Goal: Task Accomplishment & Management: Manage account settings

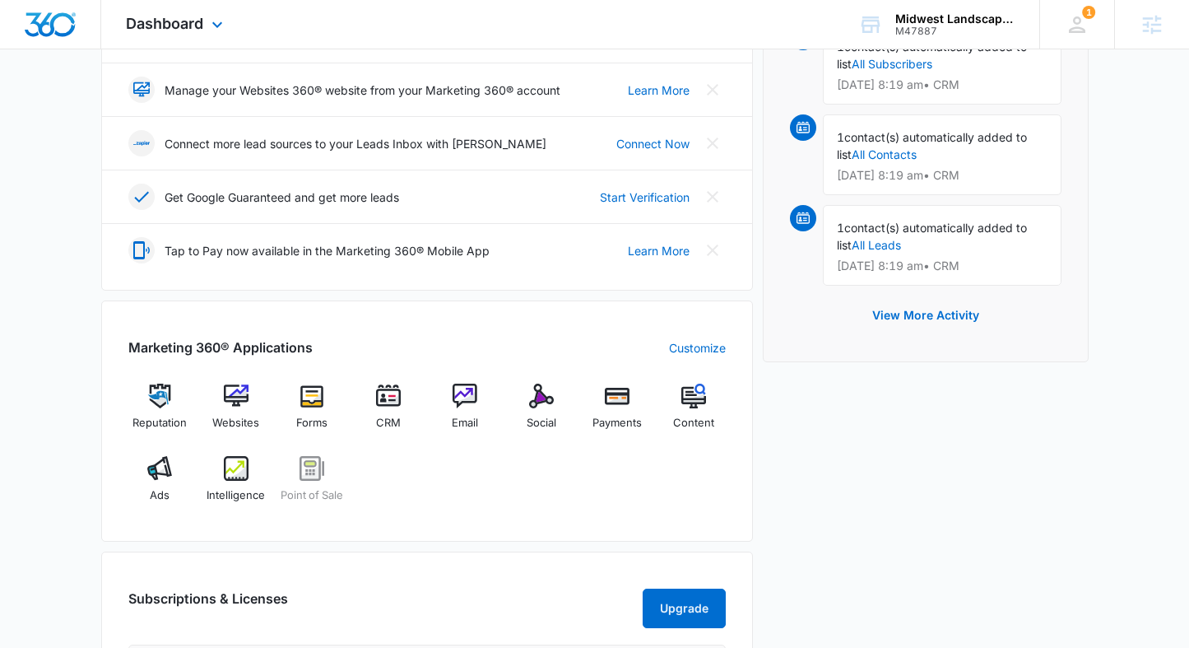
scroll to position [593, 0]
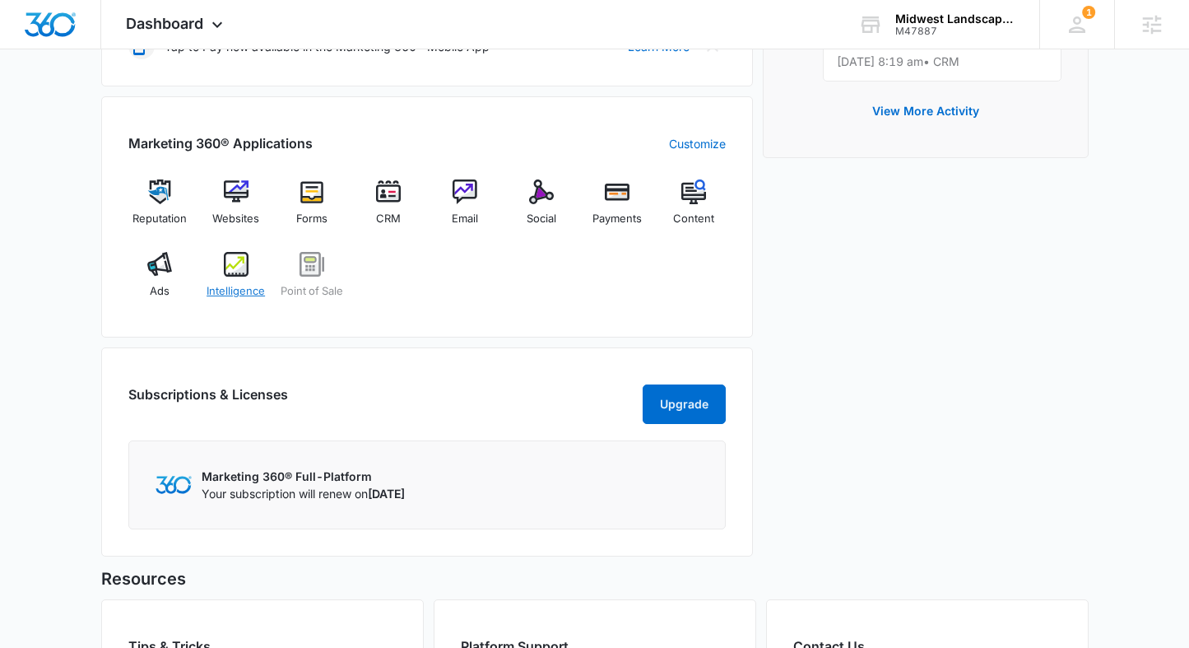
click at [240, 295] on span "Intelligence" at bounding box center [236, 291] width 58 height 16
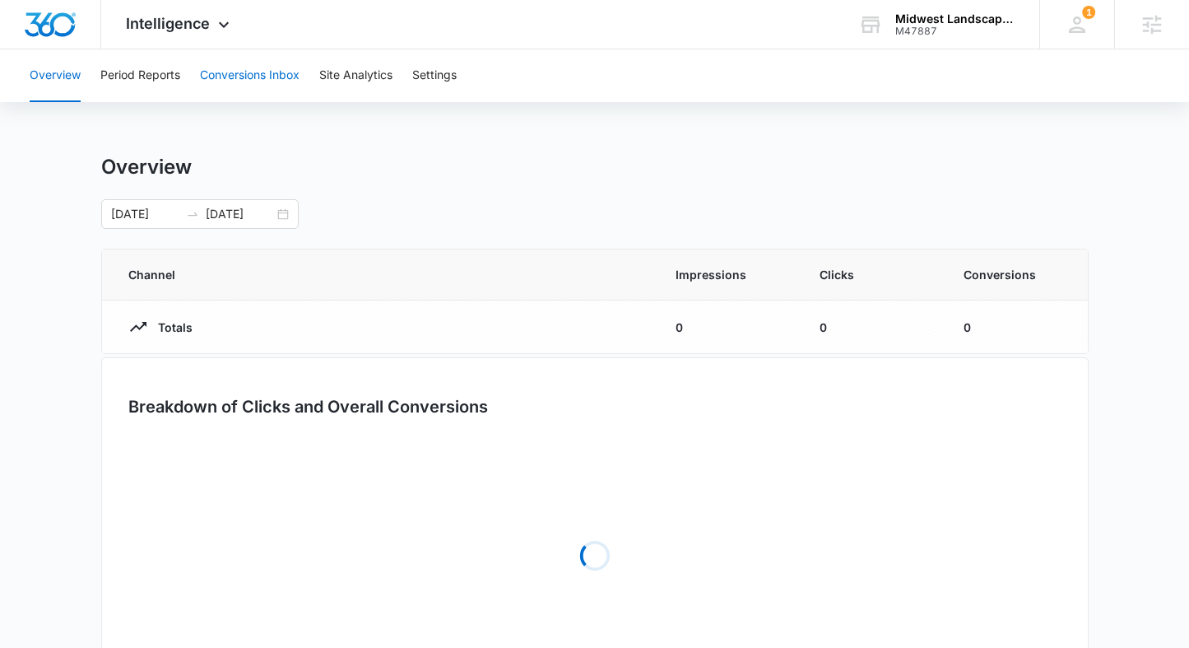
click at [243, 69] on button "Conversions Inbox" at bounding box center [250, 75] width 100 height 53
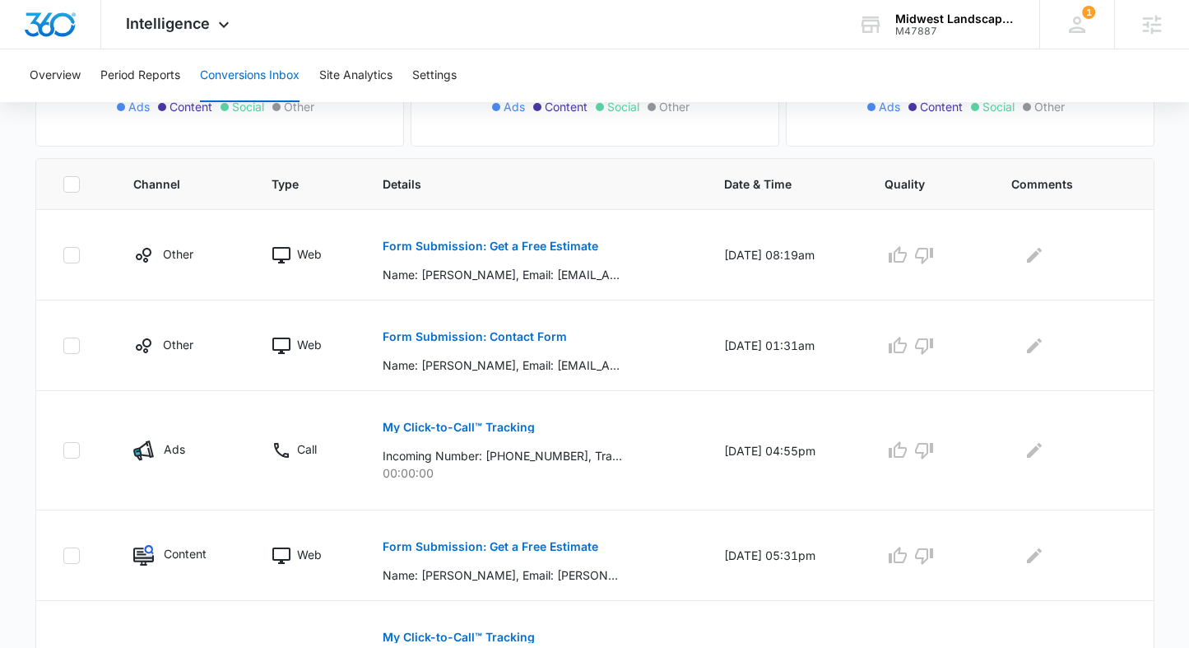
scroll to position [312, 0]
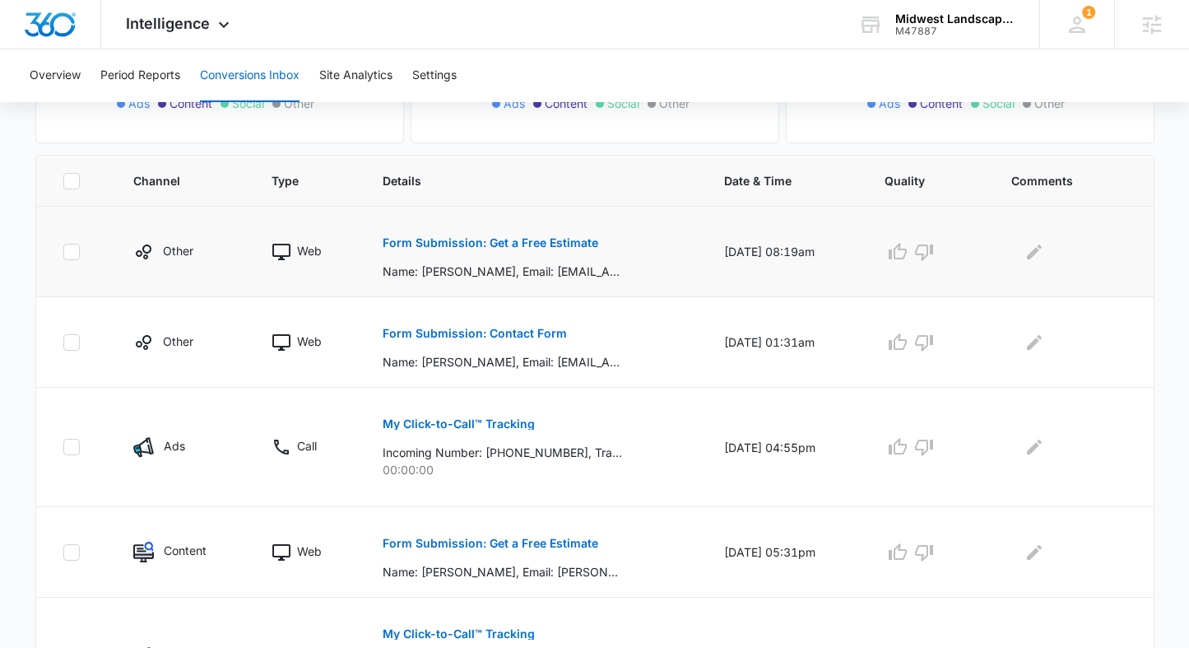
click at [543, 251] on button "Form Submission: Get a Free Estimate" at bounding box center [491, 243] width 216 height 40
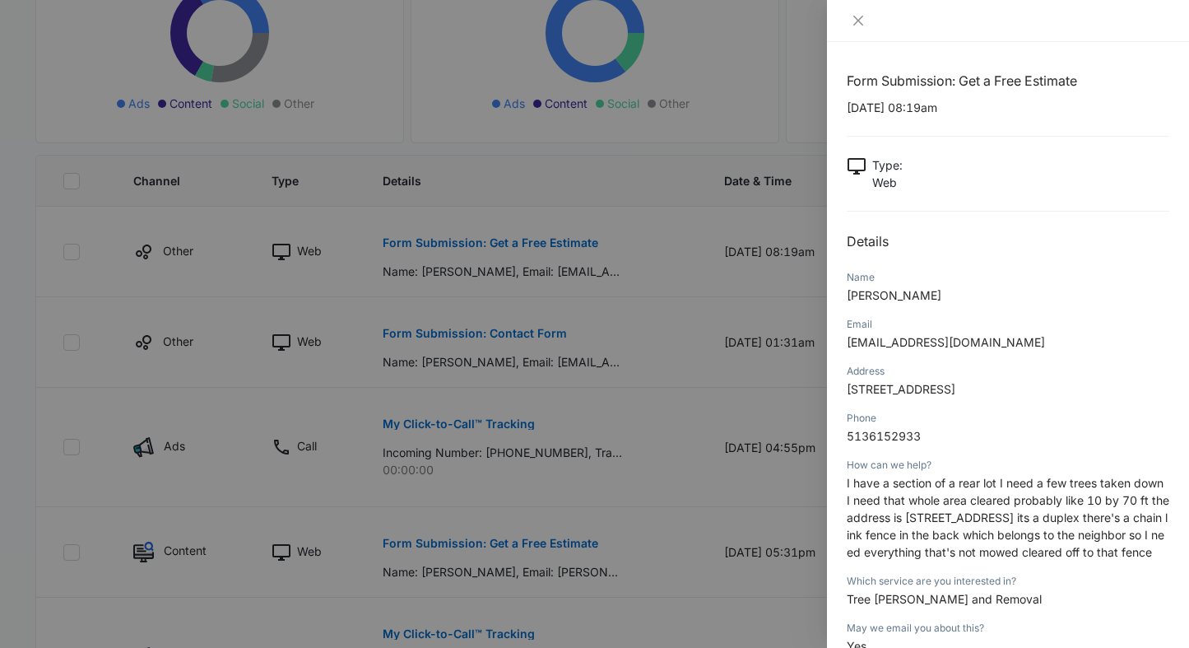
click at [914, 114] on p "10/14/2025 at 08:19am" at bounding box center [1008, 107] width 323 height 17
drag, startPoint x: 914, startPoint y: 109, endPoint x: 845, endPoint y: 112, distance: 70.0
click at [845, 112] on div "Form Submission: Get a Free Estimate 10/14/2025 at 08:19am Type : Web Details N…" at bounding box center [1008, 345] width 362 height 606
copy p "10/14/2025"
drag, startPoint x: 910, startPoint y: 293, endPoint x: 843, endPoint y: 294, distance: 66.7
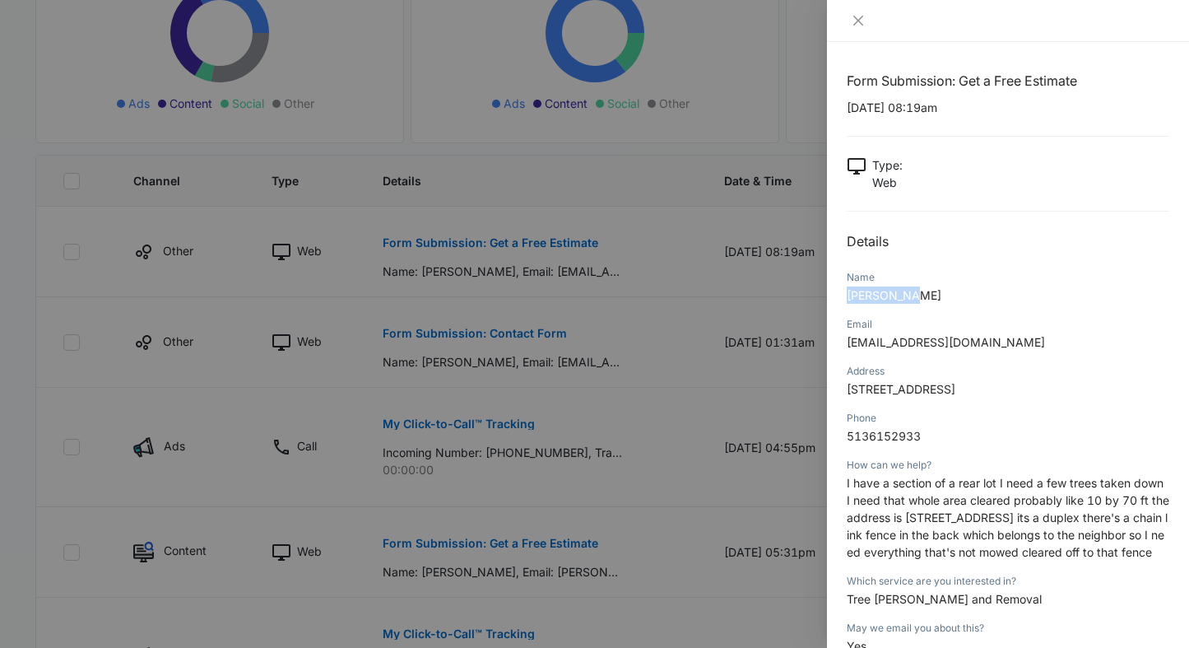
click at [843, 294] on div "Form Submission: Get a Free Estimate 10/14/2025 at 08:19am Type : Web Details N…" at bounding box center [1008, 345] width 362 height 606
copy span "Danny Ball"
drag, startPoint x: 958, startPoint y: 347, endPoint x: 841, endPoint y: 349, distance: 116.9
click at [840, 349] on div "Form Submission: Get a Free Estimate 10/14/2025 at 08:19am Type : Web Details N…" at bounding box center [1008, 345] width 362 height 606
copy span "hogpup@yahoo.com"
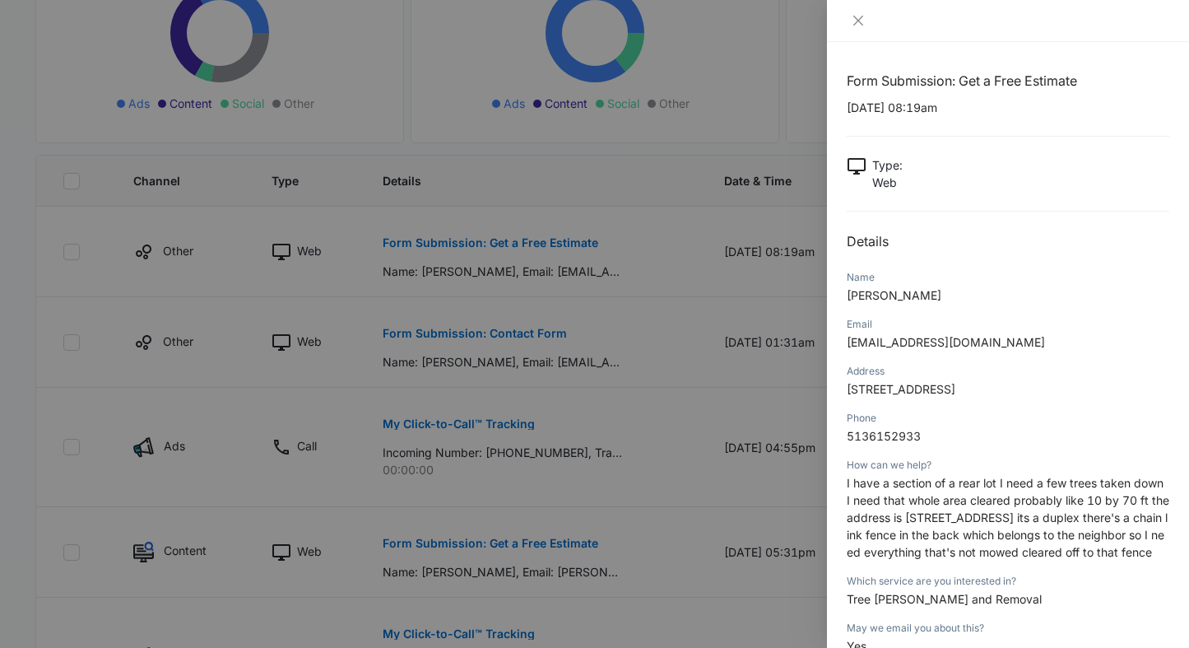
click at [933, 391] on span "8598 Yorkridge Rd." at bounding box center [901, 389] width 109 height 14
drag, startPoint x: 964, startPoint y: 392, endPoint x: 845, endPoint y: 393, distance: 118.5
click at [845, 393] on div "Form Submission: Get a Free Estimate 10/14/2025 at 08:19am Type : Web Details N…" at bounding box center [1008, 345] width 362 height 606
copy span "8598 Yorkridge Rd."
drag, startPoint x: 927, startPoint y: 440, endPoint x: 827, endPoint y: 440, distance: 99.6
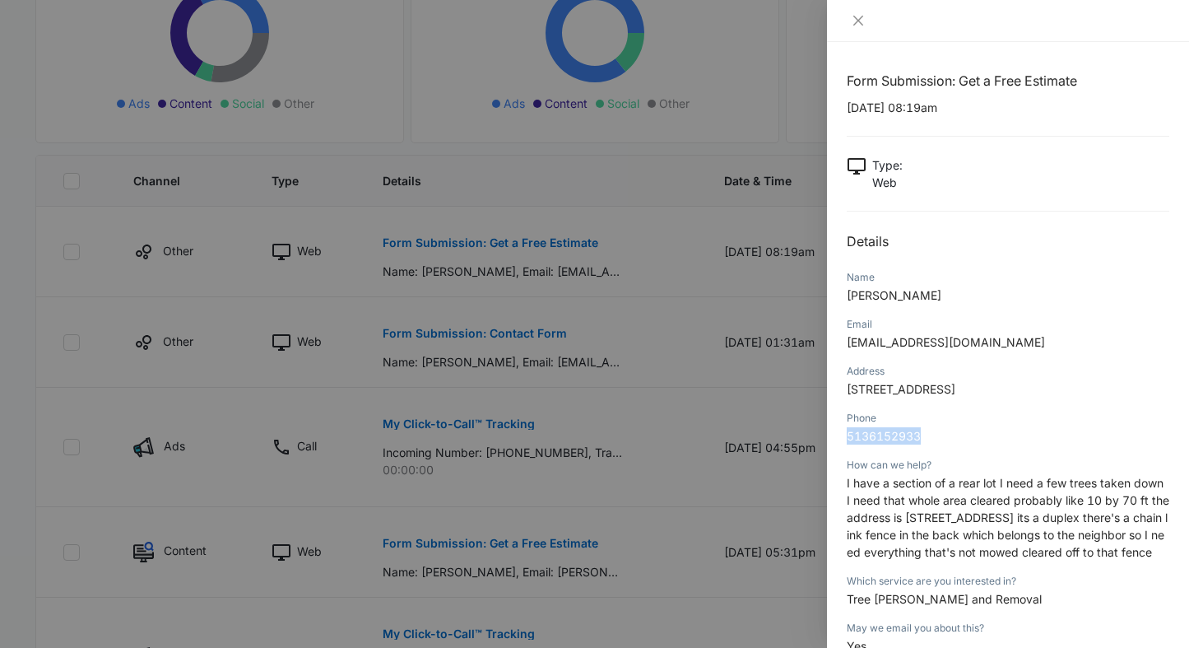
click at [827, 440] on div "Form Submission: Get a Free Estimate 10/14/2025 at 08:19am Type : Web Details N…" at bounding box center [1008, 345] width 362 height 606
copy span "5136152933"
drag, startPoint x: 984, startPoint y: 617, endPoint x: 844, endPoint y: 621, distance: 140.0
click at [839, 621] on div "Form Submission: Get a Free Estimate 10/14/2025 at 08:19am Type : Web Details N…" at bounding box center [1008, 345] width 362 height 606
copy span "Tree Stump and Removal"
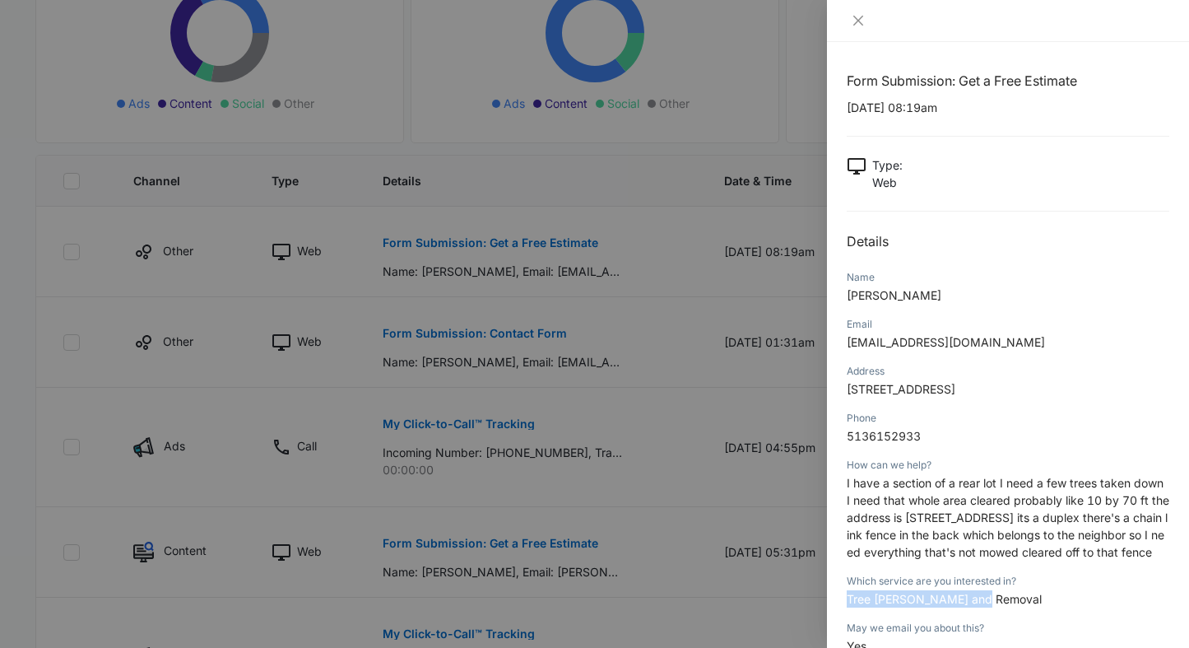
drag, startPoint x: 876, startPoint y: 570, endPoint x: 847, endPoint y: 485, distance: 89.5
click at [847, 485] on p "I have a section of a rear lot I need a few trees taken down I need that whole …" at bounding box center [1008, 517] width 323 height 86
copy span "I have a section of a rear lot I need a few trees taken down I need that whole …"
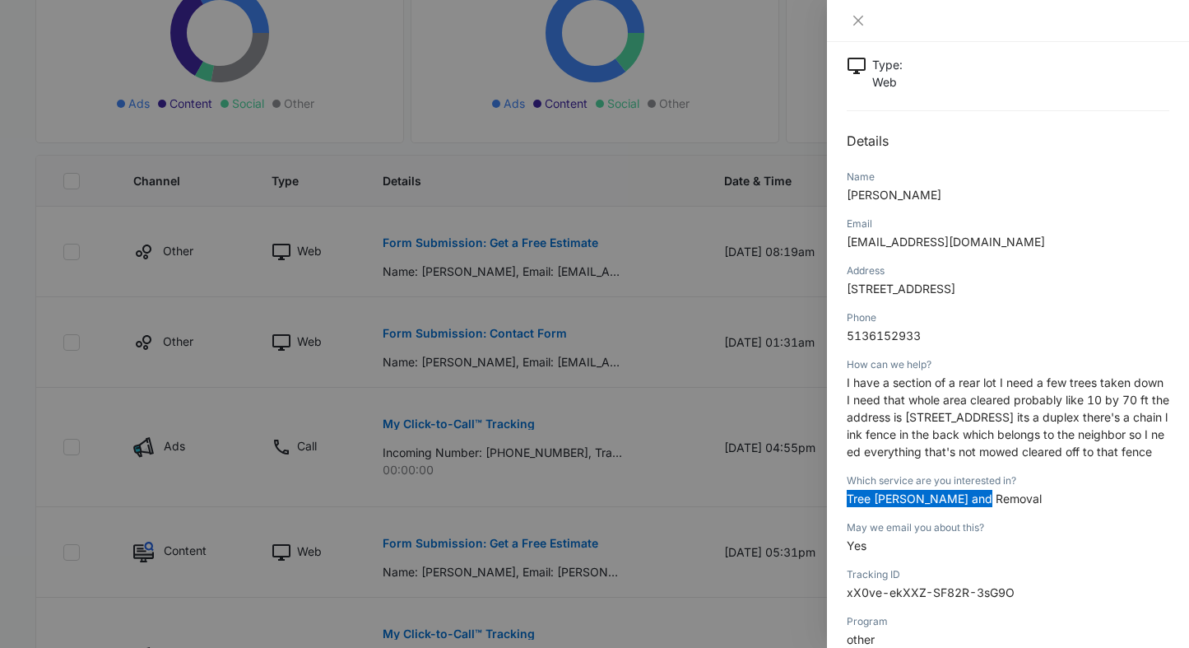
scroll to position [216, 0]
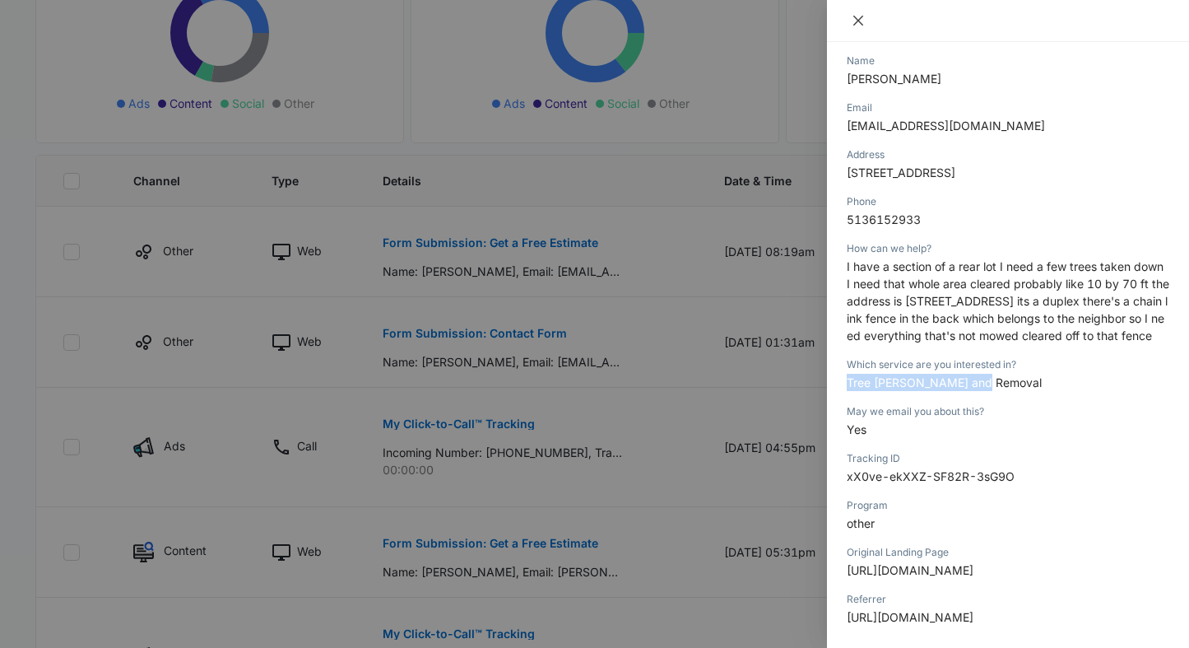
click at [860, 27] on button "Close" at bounding box center [858, 20] width 23 height 15
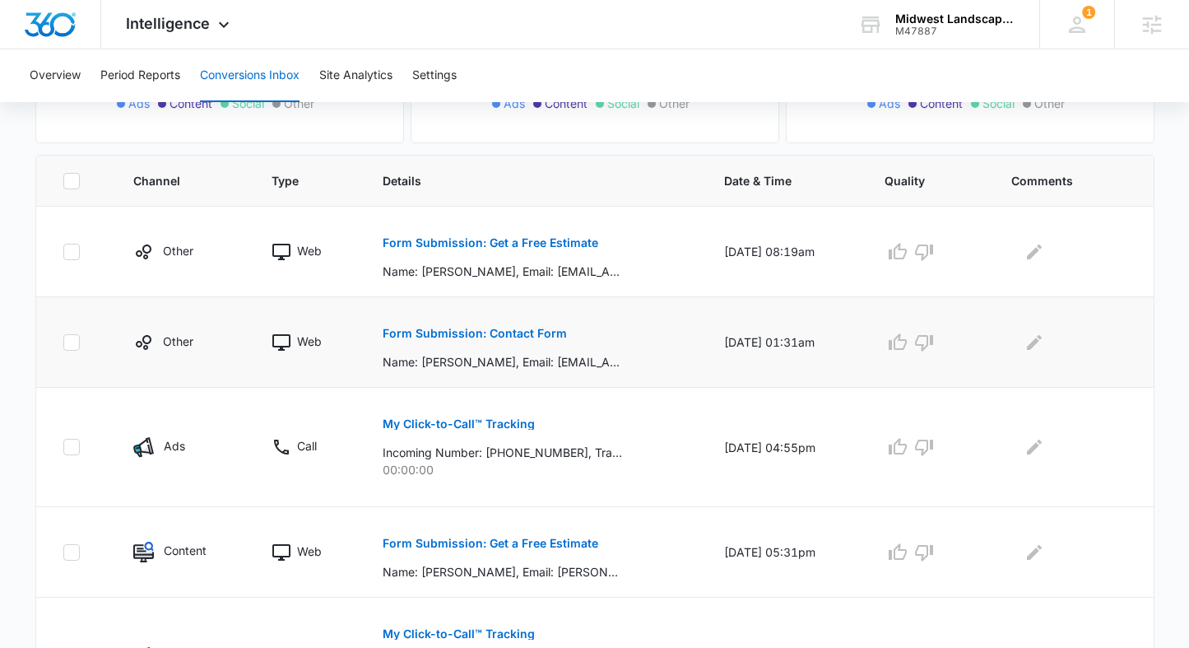
click at [506, 330] on p "Form Submission: Contact Form" at bounding box center [475, 334] width 184 height 12
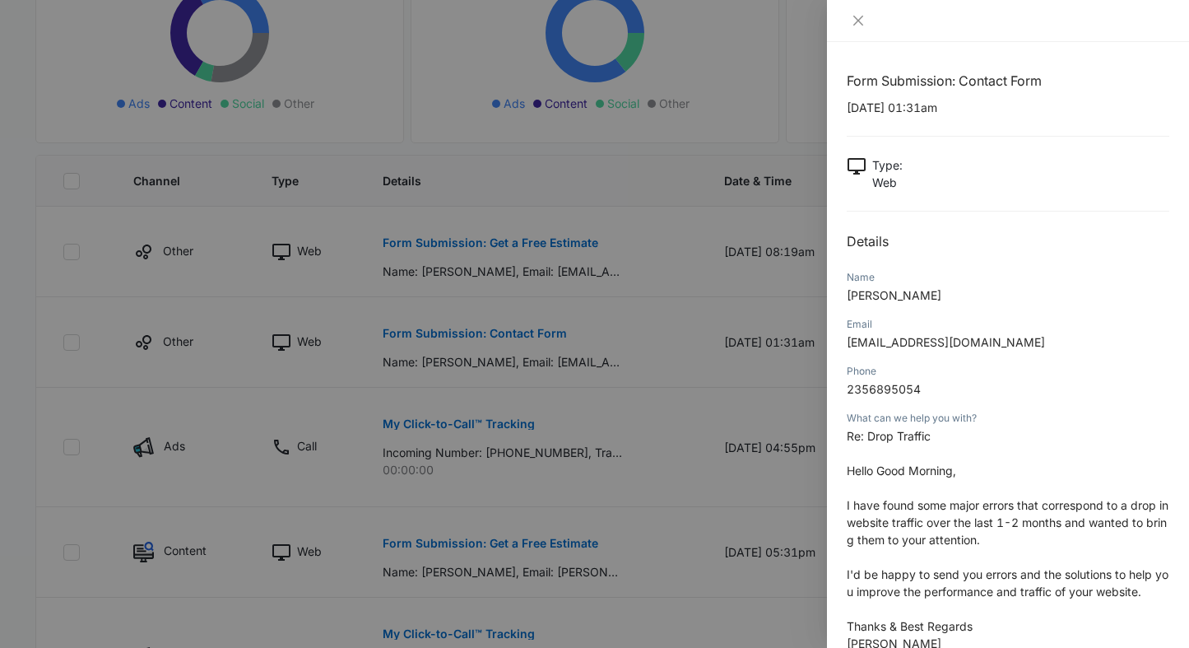
click at [915, 102] on p "10/14/2025 at 01:31am" at bounding box center [1008, 107] width 323 height 17
drag, startPoint x: 915, startPoint y: 106, endPoint x: 845, endPoint y: 109, distance: 70.8
click at [845, 109] on div "Form Submission: Contact Form 10/14/2025 at 01:31am Type : Web Details Name Ann…" at bounding box center [1008, 345] width 362 height 606
copy p "10/14/2025"
drag, startPoint x: 914, startPoint y: 295, endPoint x: 840, endPoint y: 295, distance: 74.1
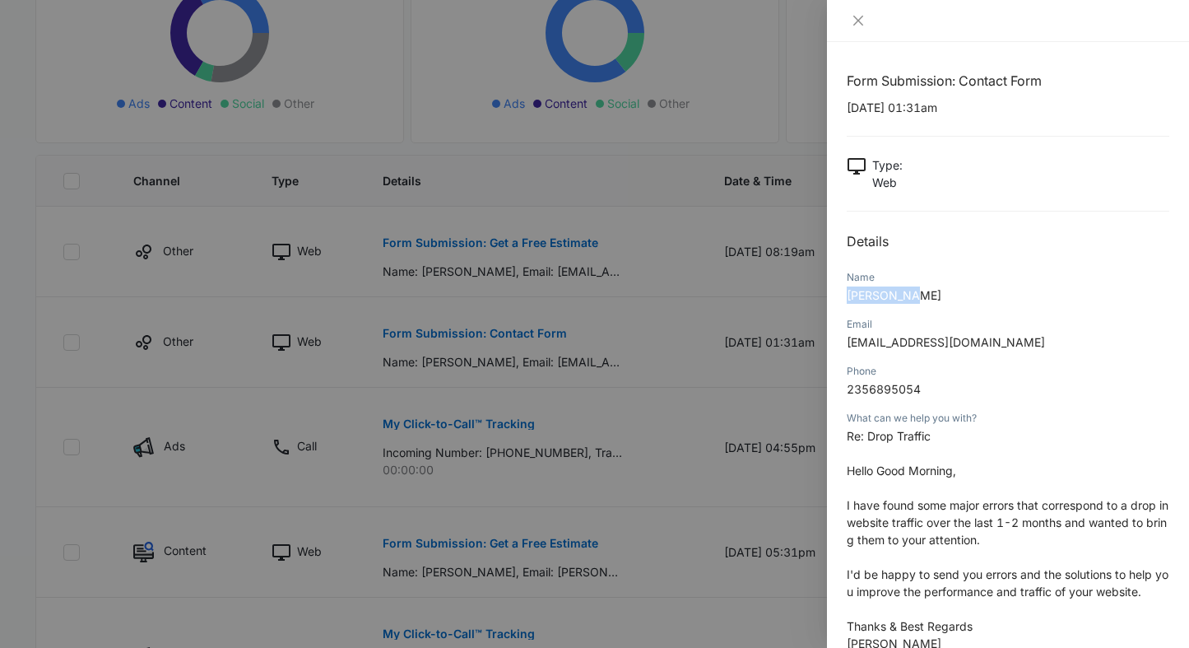
click at [840, 295] on div "Form Submission: Contact Form 10/14/2025 at 01:31am Type : Web Details Name Ann…" at bounding box center [1008, 345] width 362 height 606
copy span "Anna Smith"
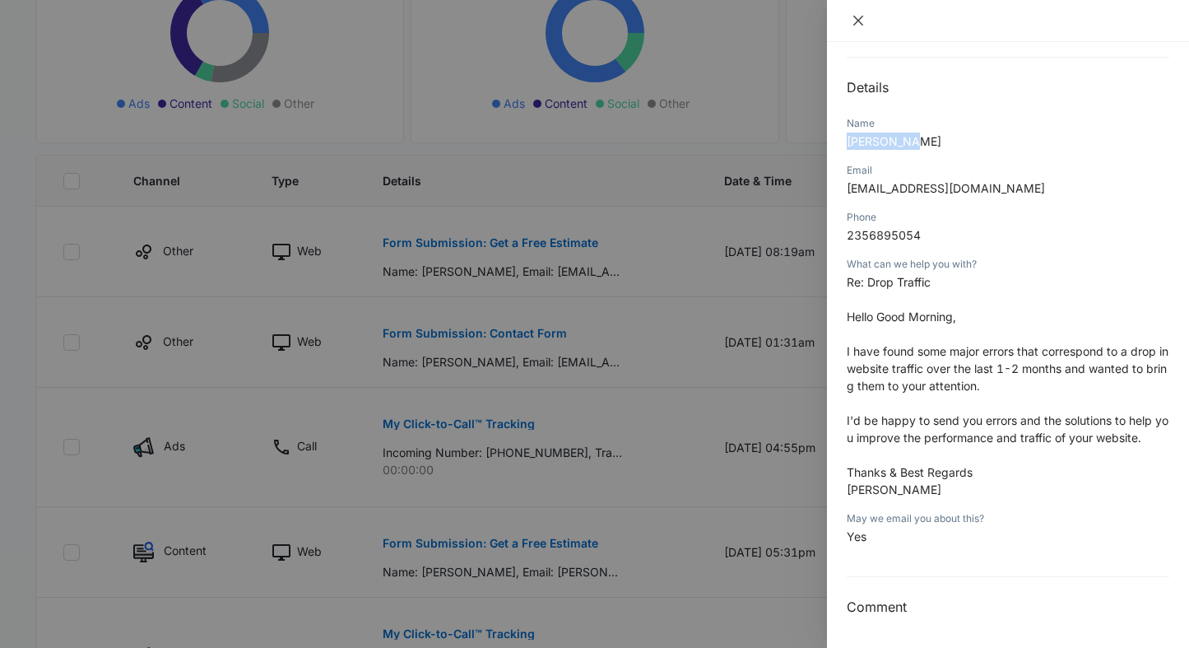
click at [859, 20] on icon "close" at bounding box center [859, 21] width 10 height 10
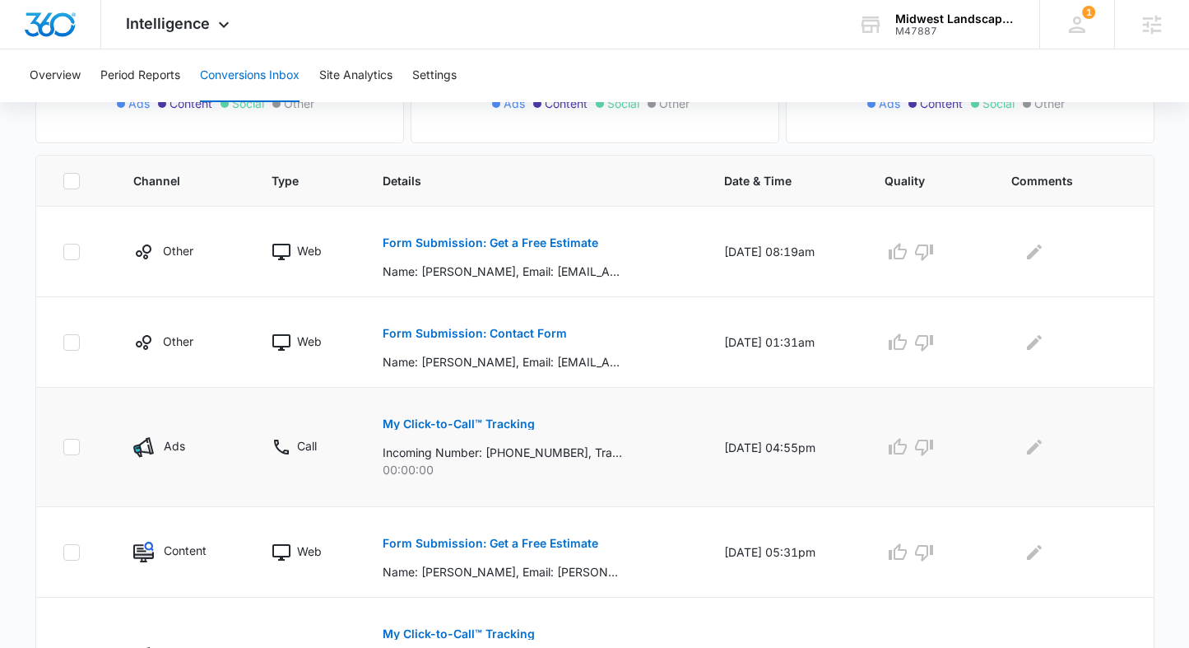
click at [524, 456] on p "Incoming Number: +12202195008, Tracking Number: +15132989212, Ring To: +1513535…" at bounding box center [503, 452] width 240 height 17
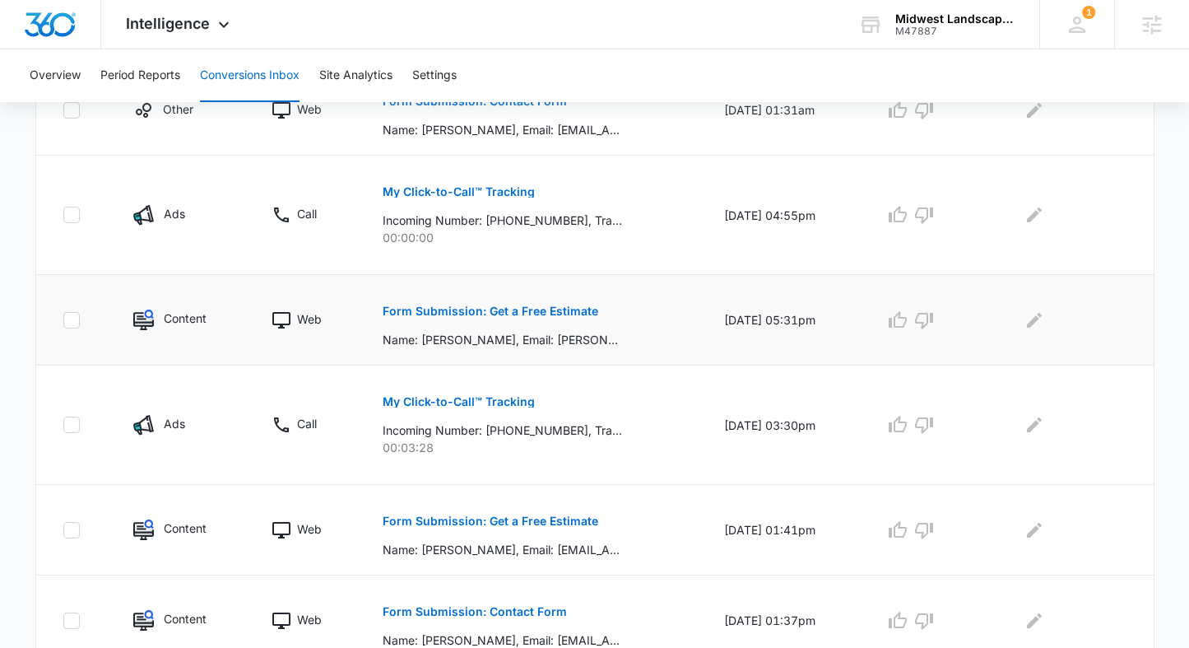
click at [519, 320] on button "Form Submission: Get a Free Estimate" at bounding box center [491, 311] width 216 height 40
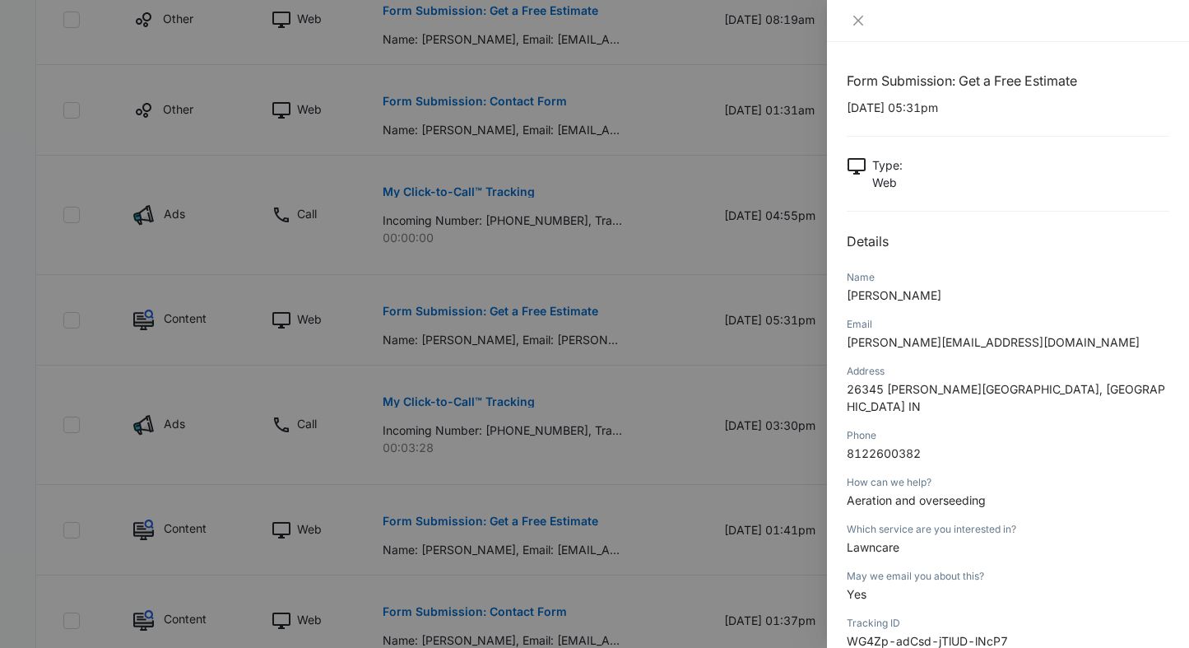
click at [909, 133] on div "Form Submission: Get a Free Estimate 10/09/2025 at 05:31pm Type : Web Details N…" at bounding box center [1008, 490] width 323 height 839
drag, startPoint x: 914, startPoint y: 111, endPoint x: 842, endPoint y: 112, distance: 71.6
click at [842, 112] on div "Form Submission: Get a Free Estimate 10/09/2025 at 05:31pm Type : Web Details N…" at bounding box center [1008, 345] width 362 height 606
copy p "10/09/2025"
drag, startPoint x: 917, startPoint y: 294, endPoint x: 841, endPoint y: 294, distance: 75.7
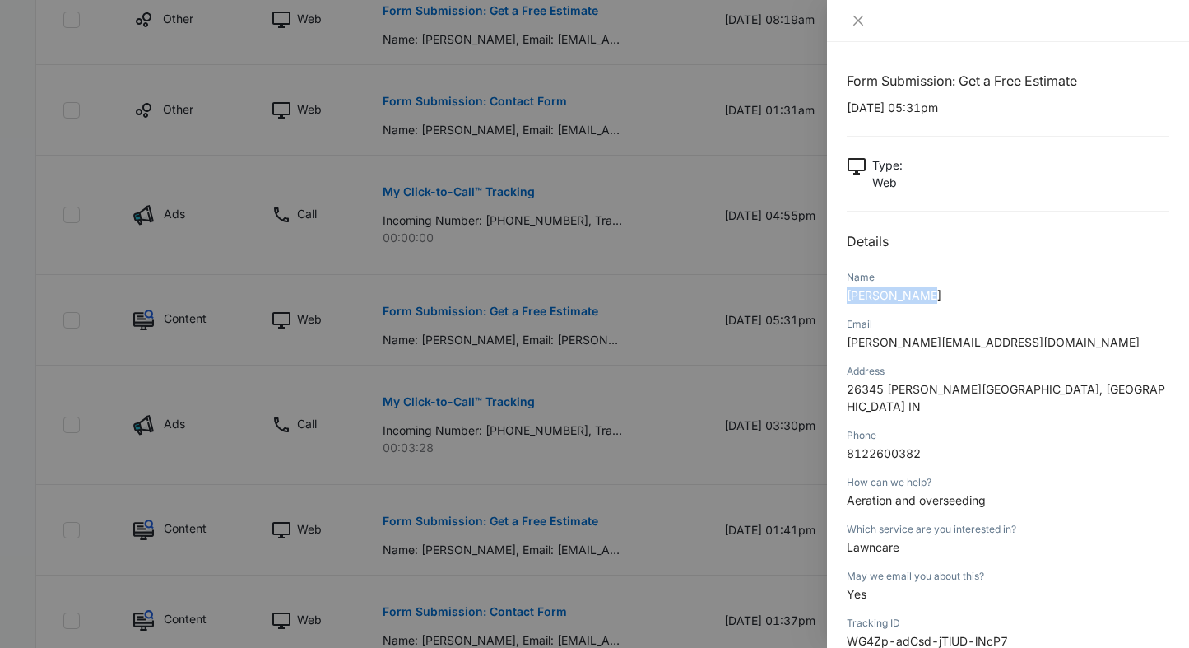
click at [839, 294] on div "Form Submission: Get a Free Estimate 10/09/2025 at 05:31pm Type : Web Details N…" at bounding box center [1008, 345] width 362 height 606
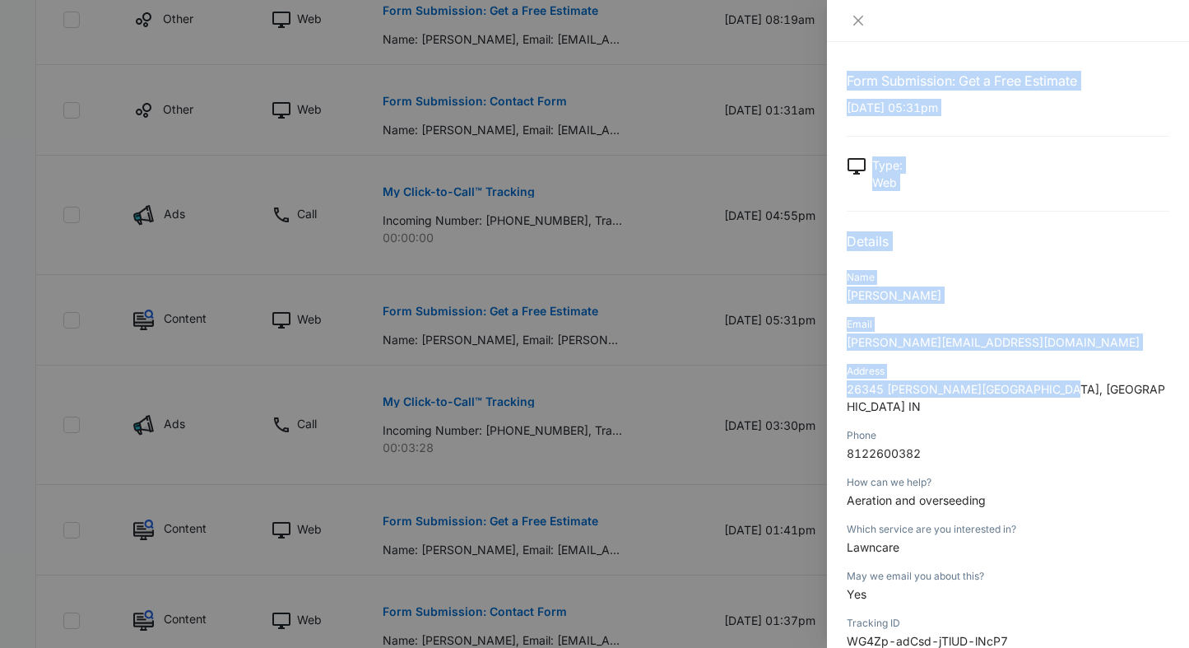
drag, startPoint x: 1031, startPoint y: 393, endPoint x: 827, endPoint y: 395, distance: 203.3
click at [827, 395] on div "Form Submission: Get a Free Estimate 10/09/2025 at 05:31pm Type : Web Details N…" at bounding box center [1008, 345] width 362 height 606
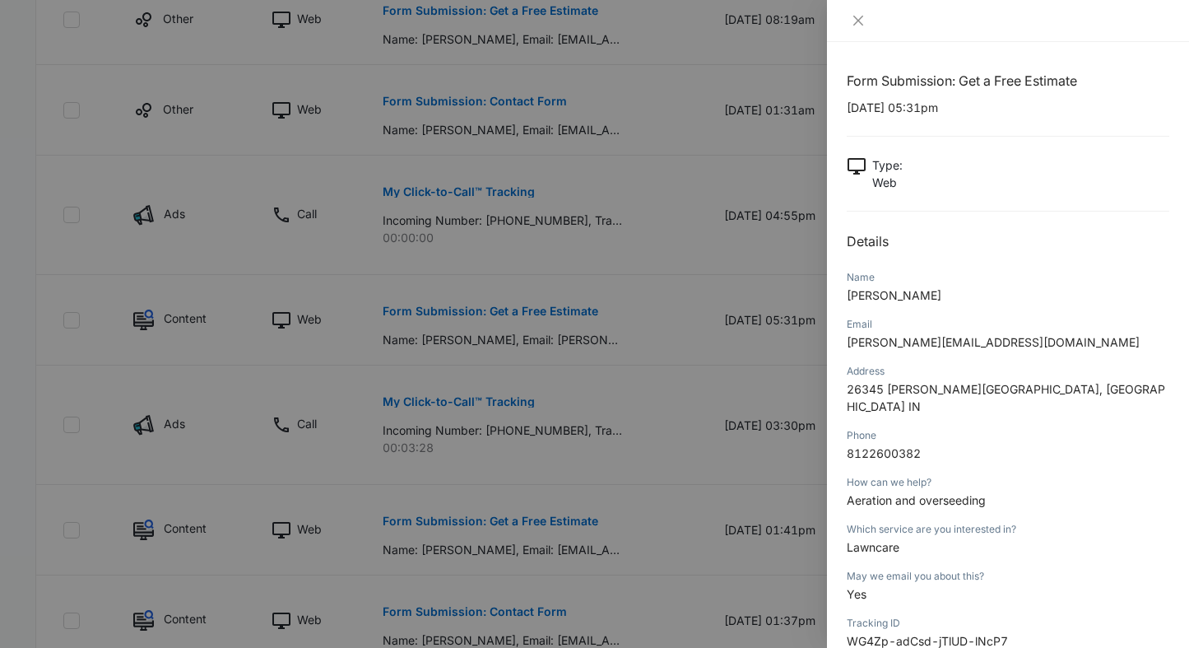
click at [1050, 384] on p "26345 Klare Crossing, Guilford IN" at bounding box center [1008, 397] width 323 height 35
drag, startPoint x: 1035, startPoint y: 392, endPoint x: 842, endPoint y: 393, distance: 193.4
click at [842, 393] on div "Form Submission: Get a Free Estimate 10/09/2025 at 05:31pm Type : Web Details N…" at bounding box center [1008, 345] width 362 height 606
drag, startPoint x: 925, startPoint y: 439, endPoint x: 842, endPoint y: 436, distance: 83.2
click at [841, 436] on div "Form Submission: Get a Free Estimate 10/09/2025 at 05:31pm Type : Web Details N…" at bounding box center [1008, 345] width 362 height 606
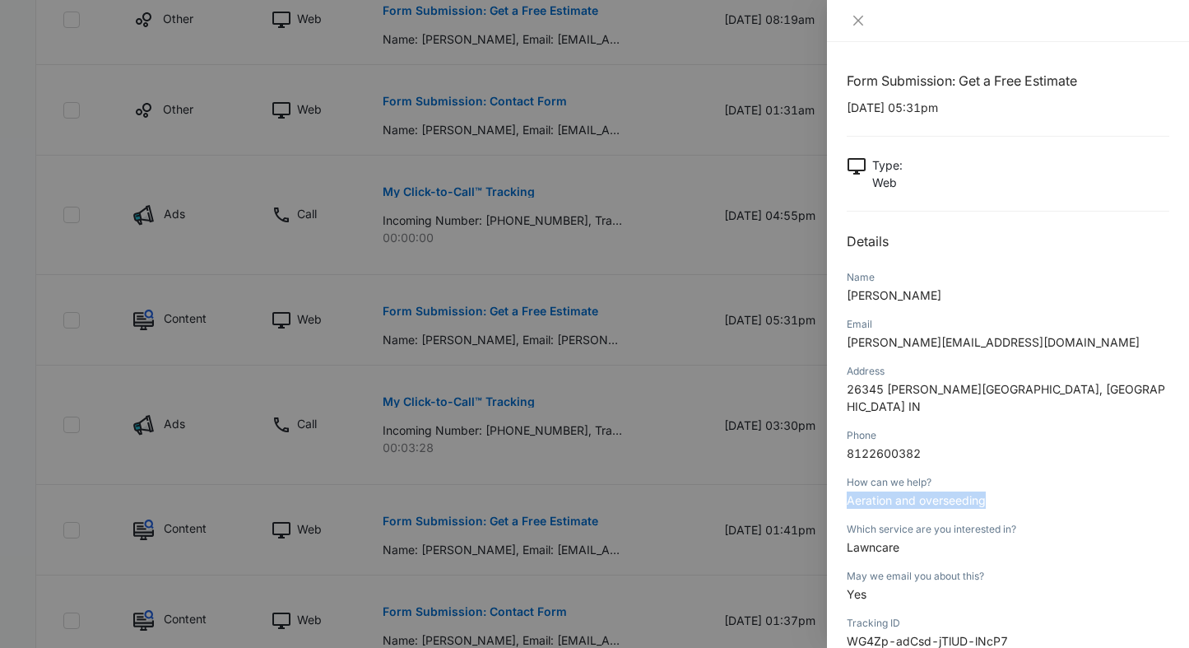
drag, startPoint x: 992, startPoint y: 486, endPoint x: 843, endPoint y: 489, distance: 149.0
click at [842, 489] on div "Form Submission: Get a Free Estimate 10/09/2025 at 05:31pm Type : Web Details N…" at bounding box center [1008, 345] width 362 height 606
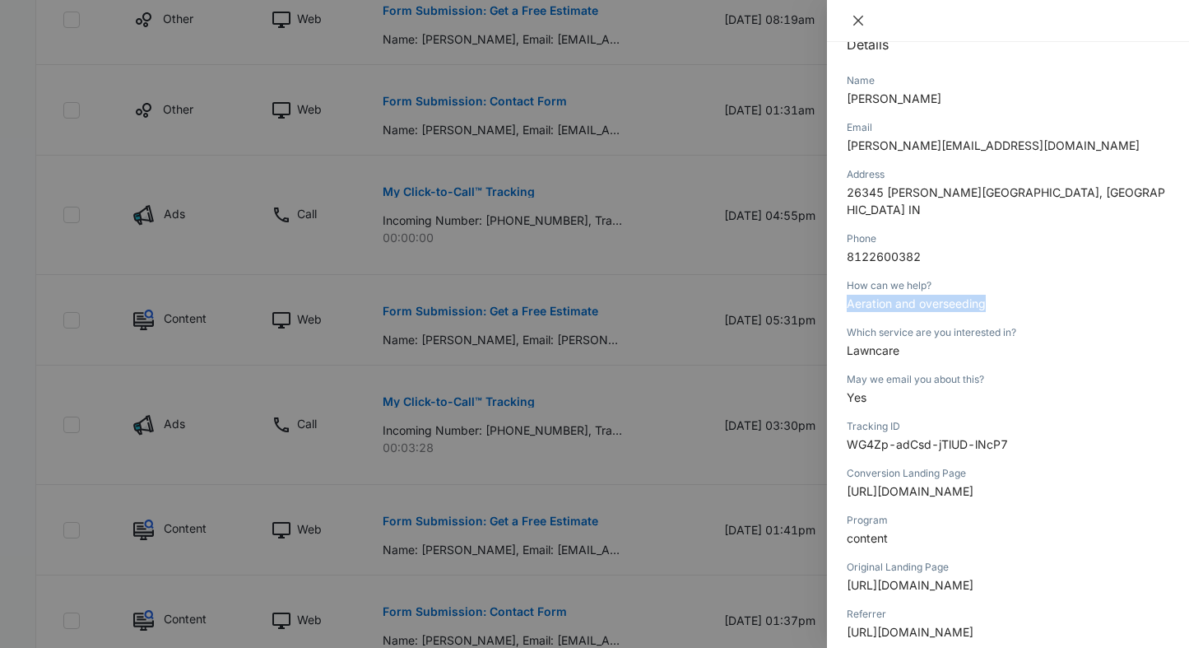
click at [860, 21] on icon "close" at bounding box center [858, 20] width 13 height 13
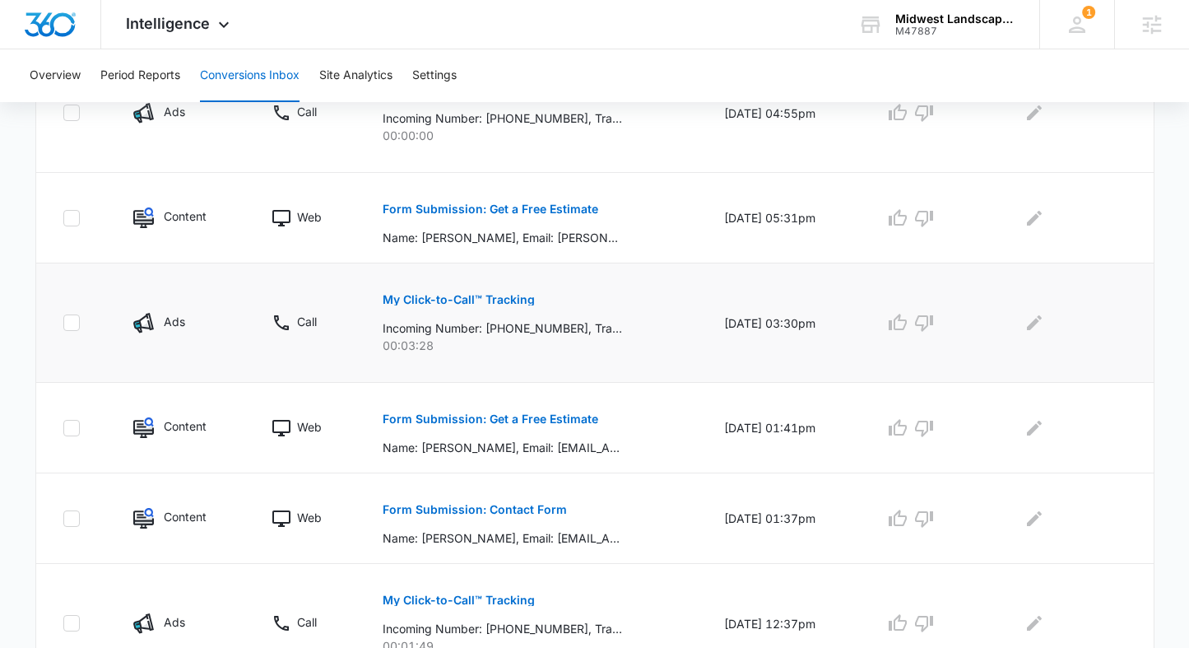
scroll to position [671, 0]
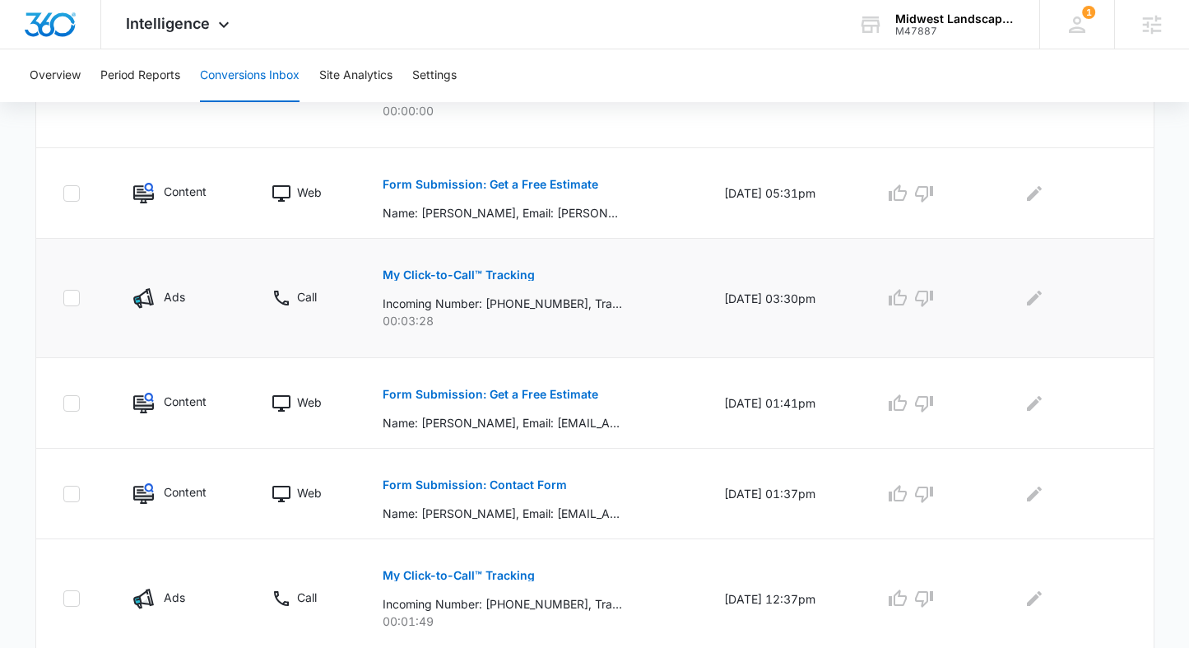
click at [505, 282] on button "My Click-to-Call™ Tracking" at bounding box center [459, 275] width 152 height 40
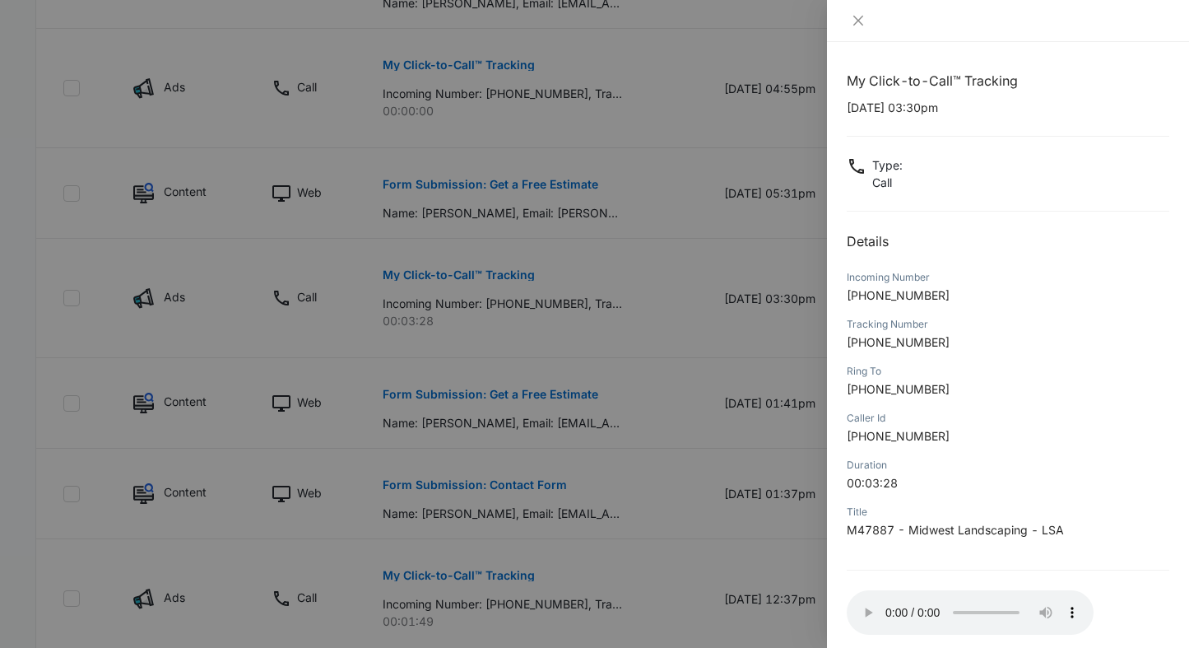
click at [906, 114] on p "10/08/2025 at 03:30pm" at bounding box center [1008, 107] width 323 height 17
drag, startPoint x: 915, startPoint y: 106, endPoint x: 839, endPoint y: 106, distance: 76.5
click at [839, 106] on div "My Click-to-Call™ Tracking 10/08/2025 at 03:30pm Type : Call Details Incoming N…" at bounding box center [1008, 345] width 362 height 606
drag, startPoint x: 938, startPoint y: 296, endPoint x: 860, endPoint y: 298, distance: 78.2
click at [860, 298] on p "+15136614664" at bounding box center [1008, 294] width 323 height 17
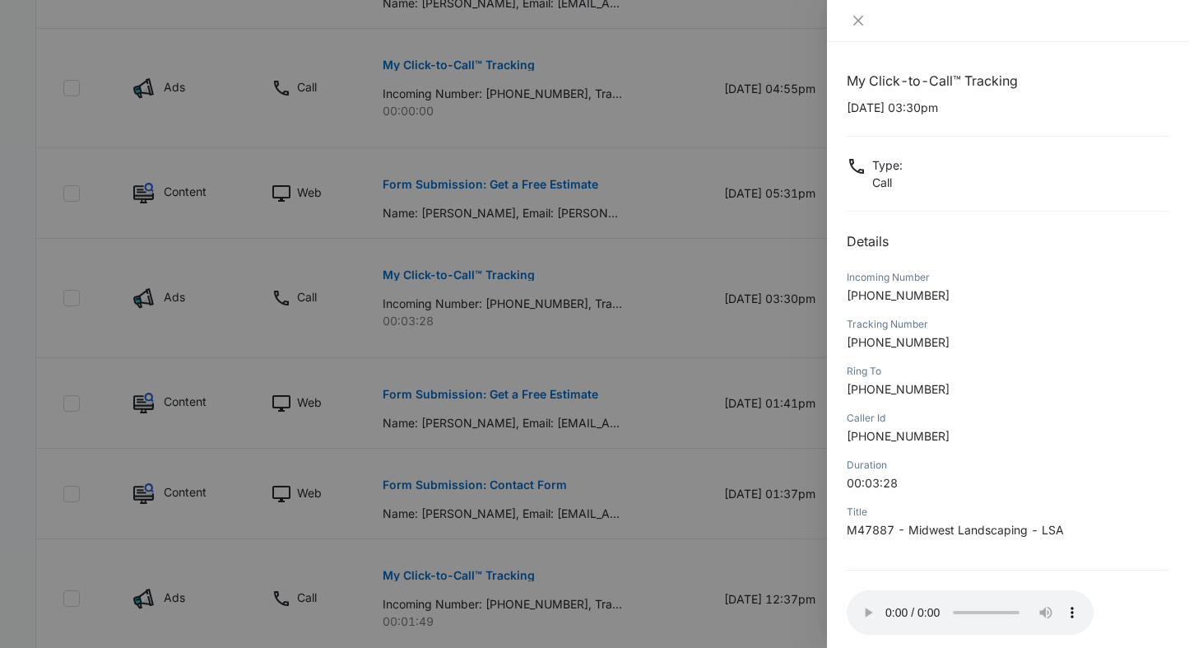
click at [1034, 572] on div "My Click-to-Call™ Tracking 10/08/2025 at 03:30pm Type : Call Details Incoming N…" at bounding box center [1008, 385] width 323 height 629
click at [856, 14] on icon "close" at bounding box center [858, 20] width 13 height 13
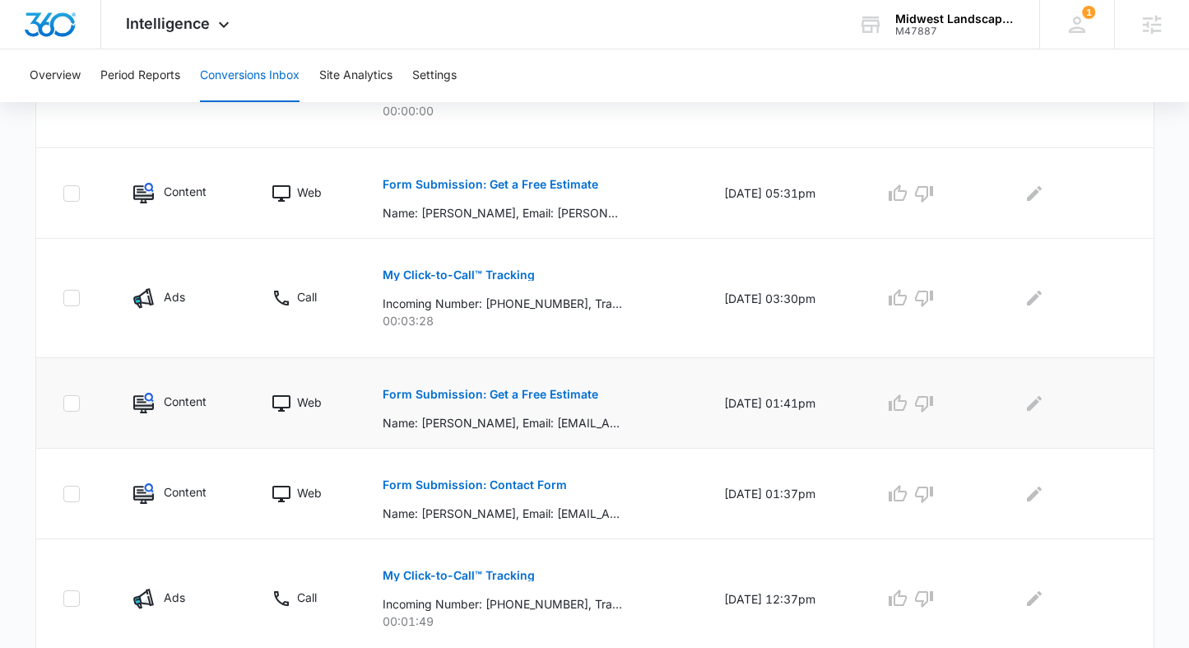
click at [496, 393] on p "Form Submission: Get a Free Estimate" at bounding box center [491, 395] width 216 height 12
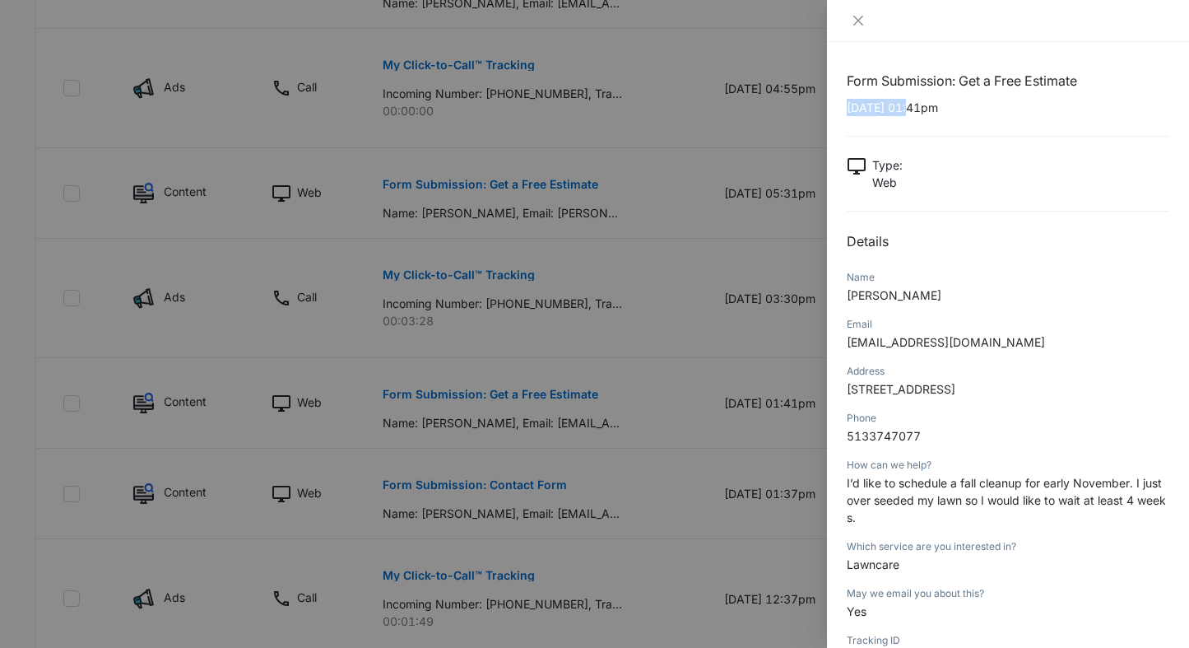
drag, startPoint x: 914, startPoint y: 109, endPoint x: 840, endPoint y: 106, distance: 73.3
click at [840, 106] on div "Form Submission: Get a Free Estimate 10/08/2025 at 01:41pm Type : Web Details N…" at bounding box center [1008, 345] width 362 height 606
drag, startPoint x: 910, startPoint y: 298, endPoint x: 846, endPoint y: 298, distance: 63.4
click at [847, 298] on p "Shelby Ellis" at bounding box center [1008, 294] width 323 height 17
drag, startPoint x: 900, startPoint y: 565, endPoint x: 845, endPoint y: 566, distance: 55.2
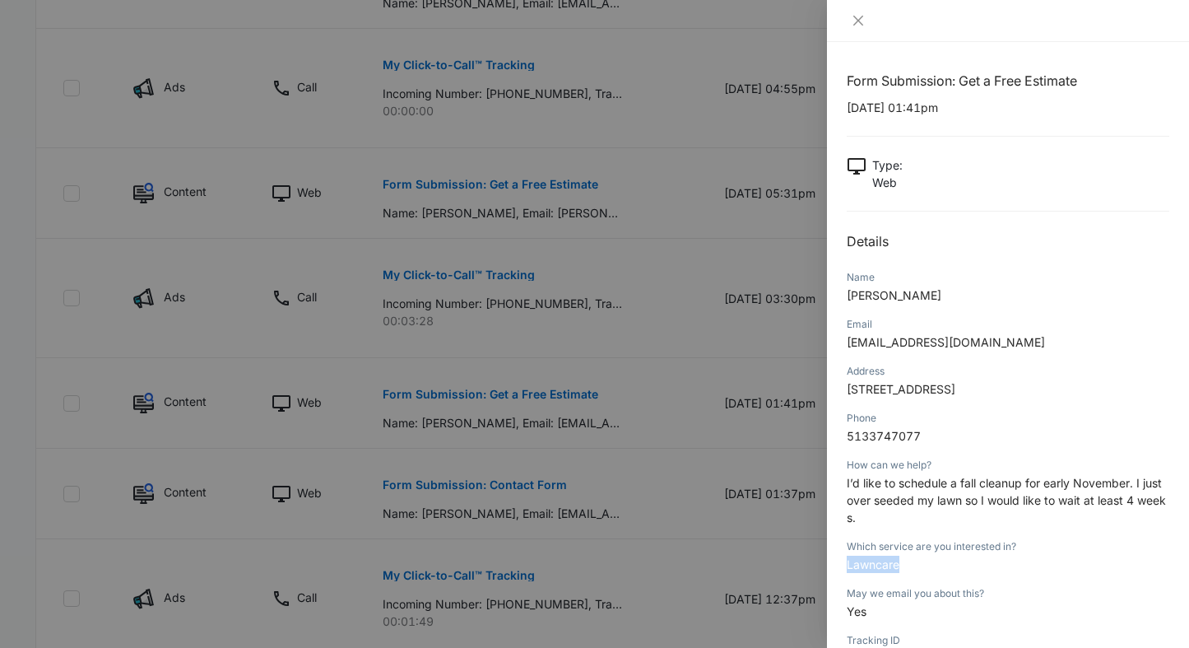
click at [843, 566] on div "Form Submission: Get a Free Estimate 10/08/2025 at 01:41pm Type : Web Details N…" at bounding box center [1008, 345] width 362 height 606
drag, startPoint x: 922, startPoint y: 438, endPoint x: 837, endPoint y: 439, distance: 84.8
click at [837, 439] on div "Form Submission: Get a Free Estimate 10/08/2025 at 01:41pm Type : Web Details N…" at bounding box center [1008, 345] width 362 height 606
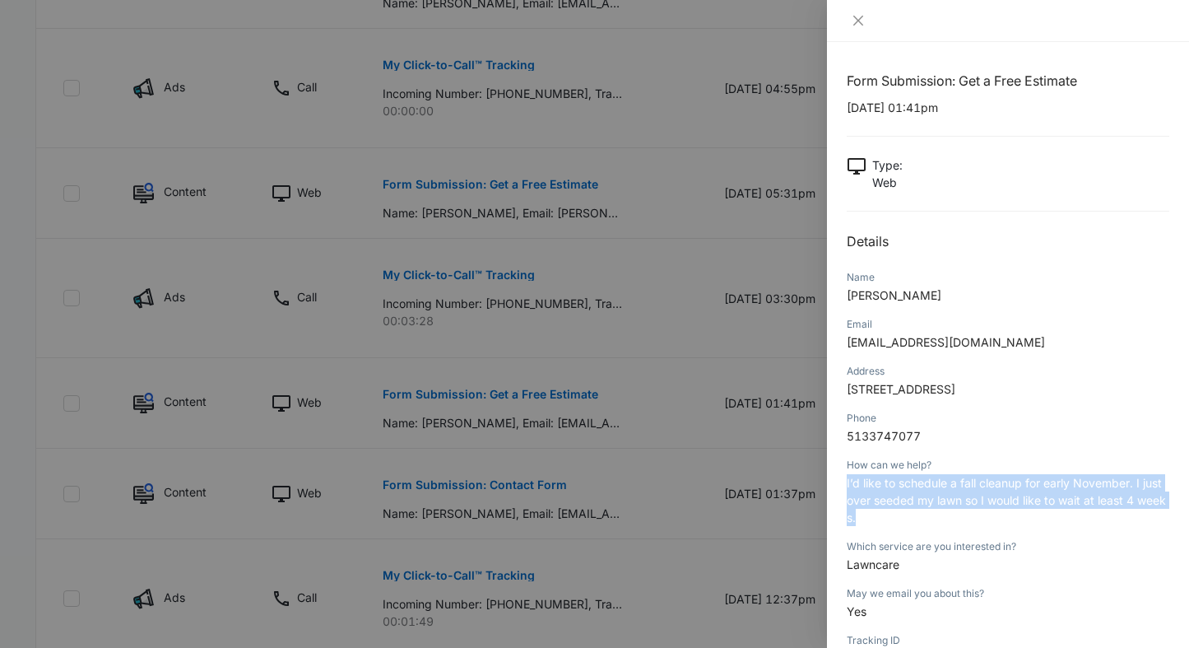
drag, startPoint x: 857, startPoint y: 521, endPoint x: 838, endPoint y: 486, distance: 40.1
click at [838, 486] on div "Form Submission: Get a Free Estimate 10/08/2025 at 01:41pm Type : Web Details N…" at bounding box center [1008, 345] width 362 height 606
drag, startPoint x: 966, startPoint y: 391, endPoint x: 847, endPoint y: 391, distance: 118.5
click at [847, 391] on p "1338 Cliftmont Circle" at bounding box center [1008, 388] width 323 height 17
click at [858, 18] on icon "close" at bounding box center [858, 20] width 13 height 13
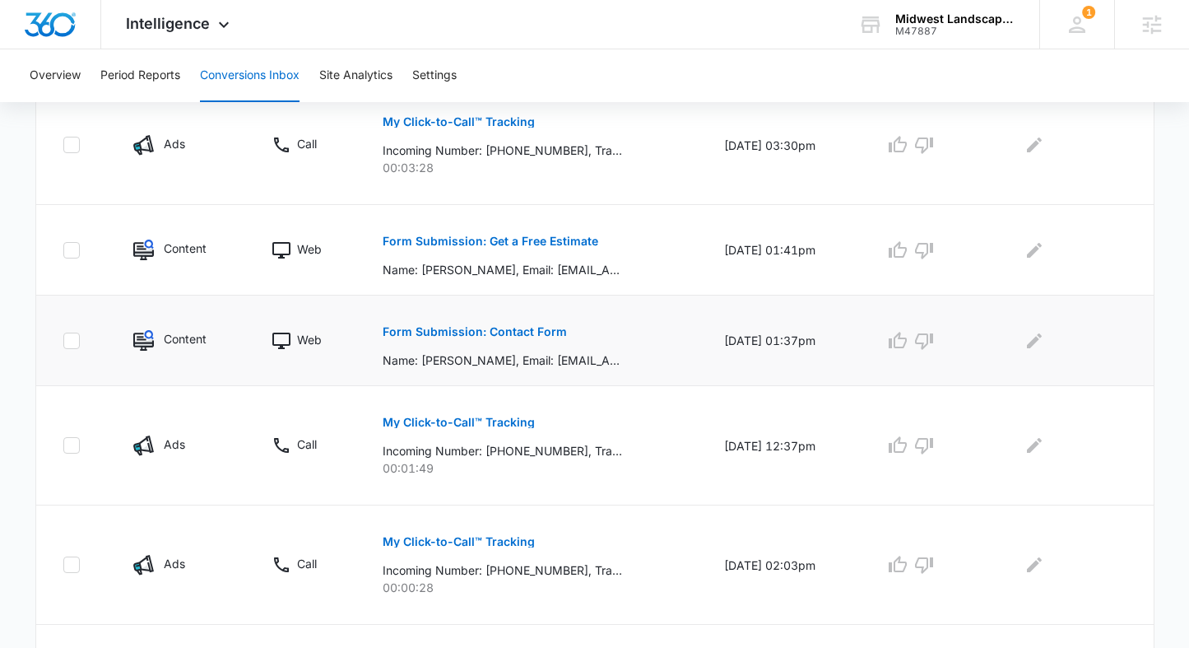
scroll to position [865, 0]
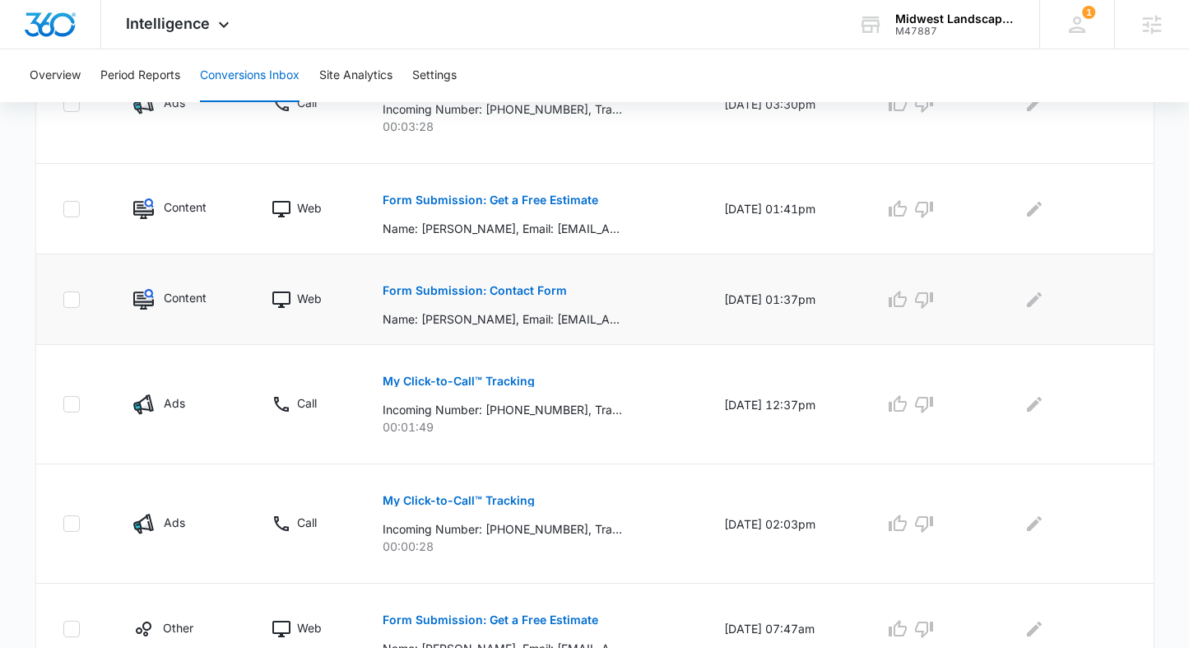
click at [513, 288] on p "Form Submission: Contact Form" at bounding box center [475, 291] width 184 height 12
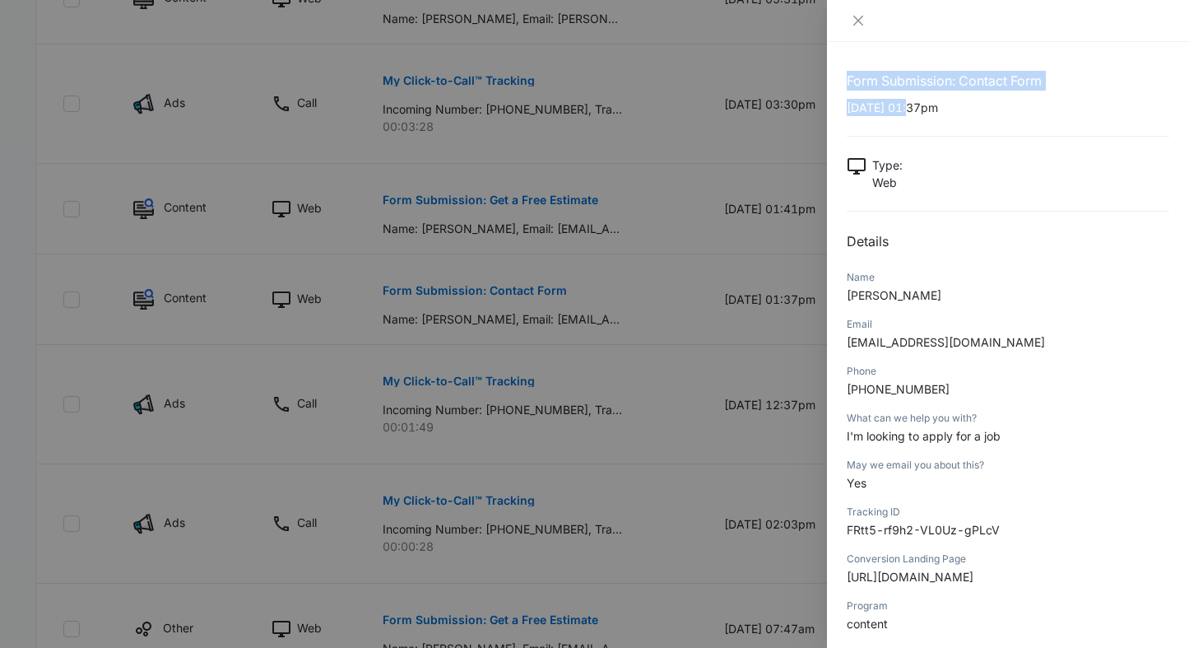
drag, startPoint x: 914, startPoint y: 106, endPoint x: 817, endPoint y: 105, distance: 97.1
click at [817, 105] on div "Form Submission: Contact Form 10/07/2025 at 01:37pm Type : Web Details Name Jav…" at bounding box center [594, 324] width 1189 height 648
click at [928, 174] on div "Type : Web" at bounding box center [1008, 173] width 323 height 35
click at [859, 22] on icon "close" at bounding box center [858, 20] width 13 height 13
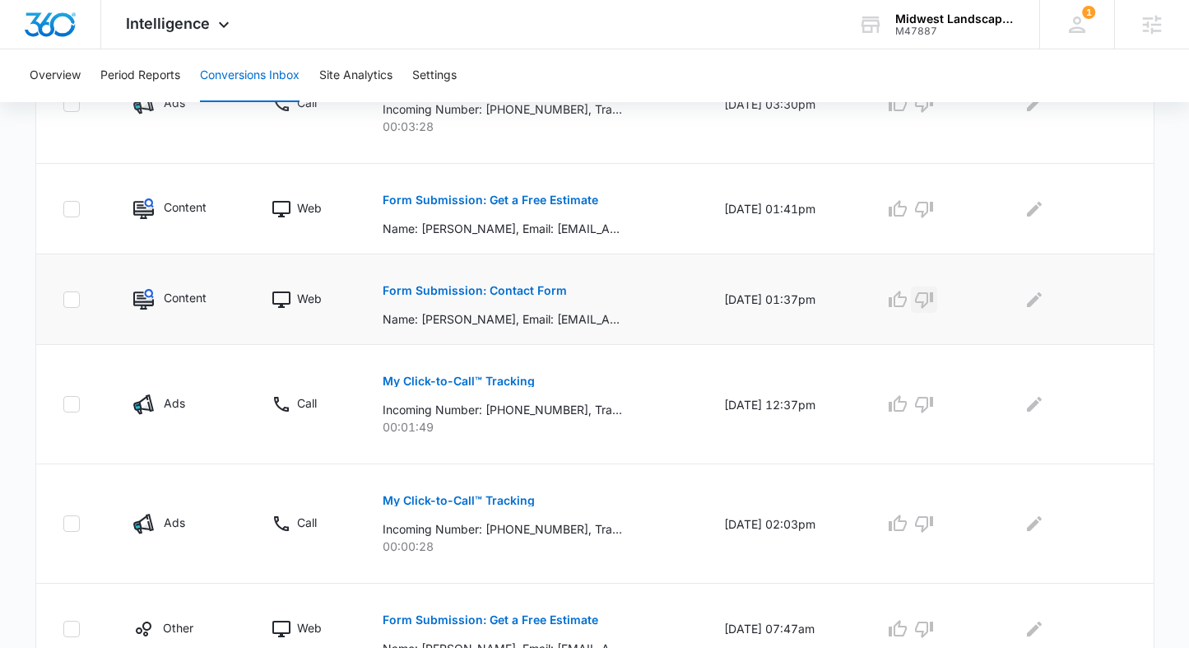
click at [934, 300] on icon "button" at bounding box center [924, 300] width 20 height 20
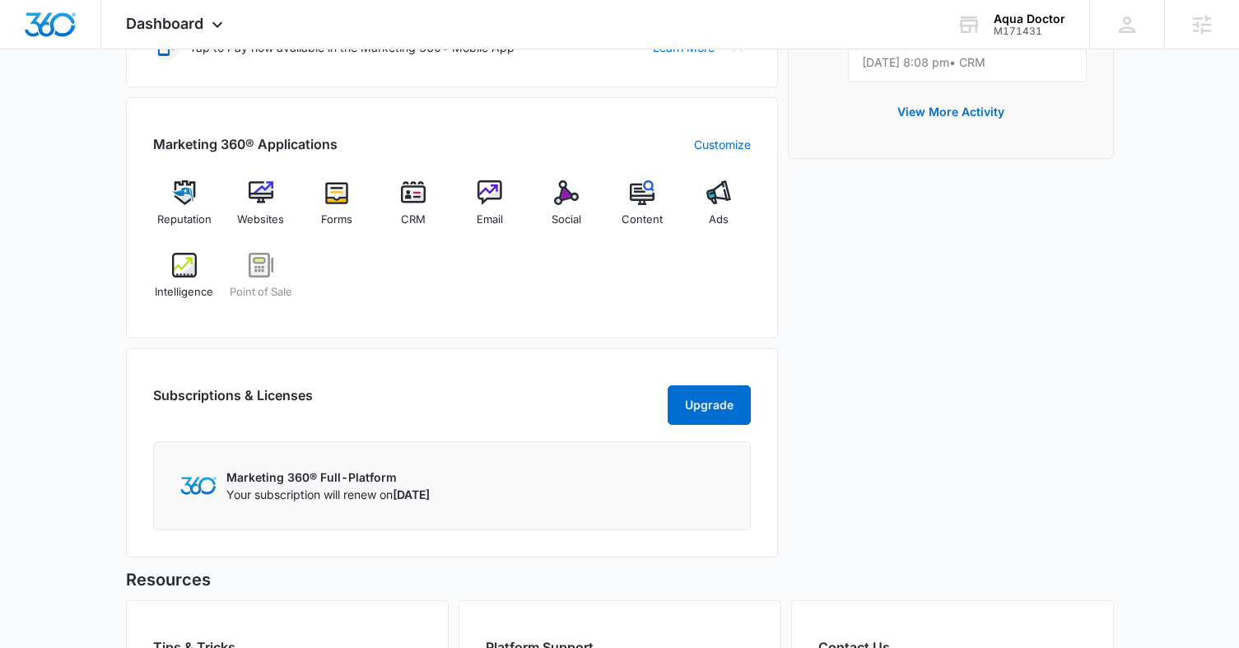
scroll to position [593, 0]
click at [728, 193] on img at bounding box center [718, 191] width 25 height 25
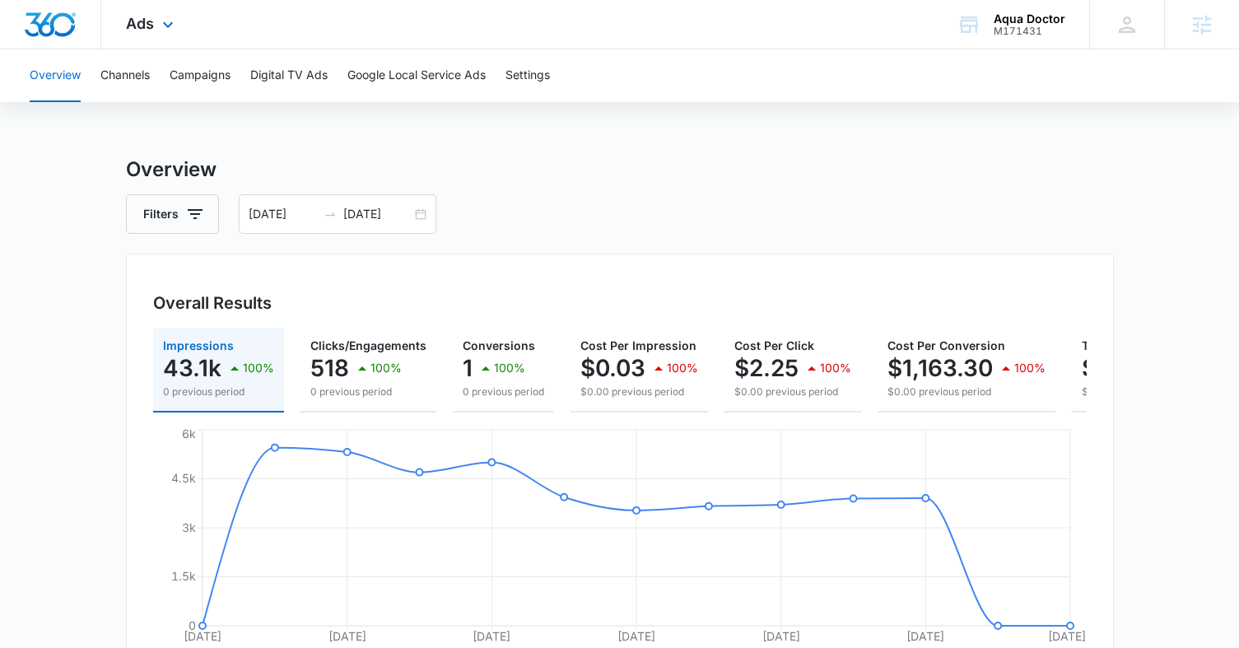
click at [133, 33] on div "Ads Apps Reputation Websites Forms CRM Email Social POS Content Ads Intelligenc…" at bounding box center [151, 24] width 101 height 49
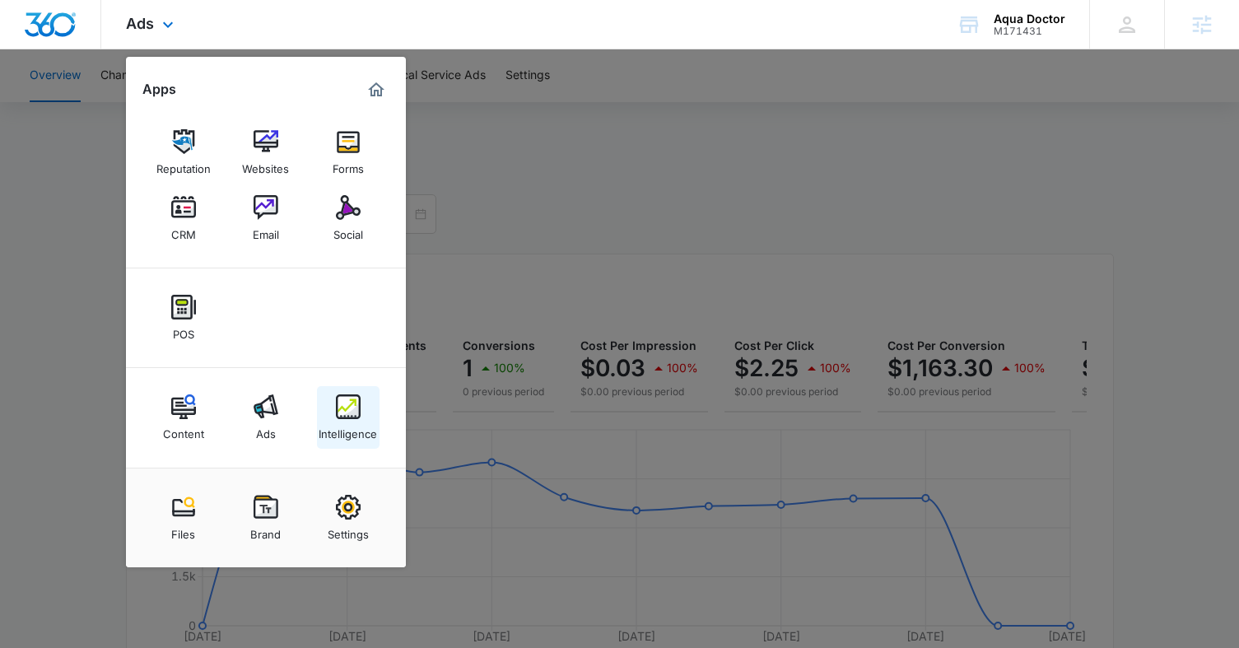
click at [342, 423] on div "Intelligence" at bounding box center [348, 429] width 58 height 21
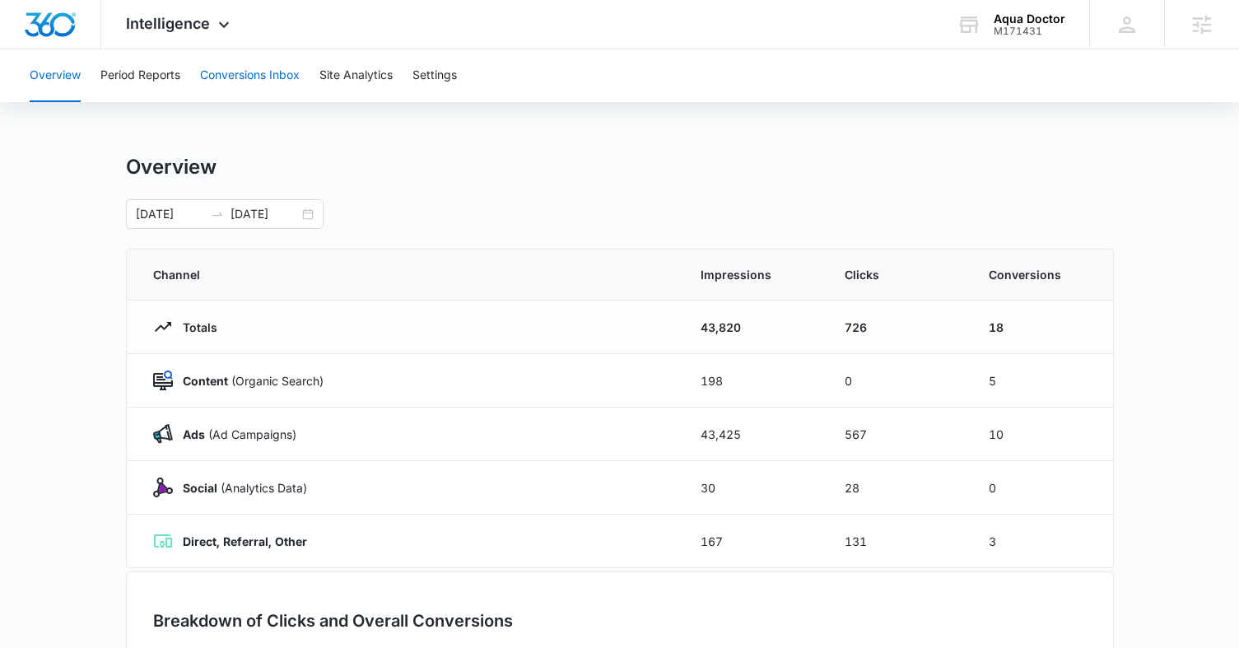
click at [241, 72] on button "Conversions Inbox" at bounding box center [250, 75] width 100 height 53
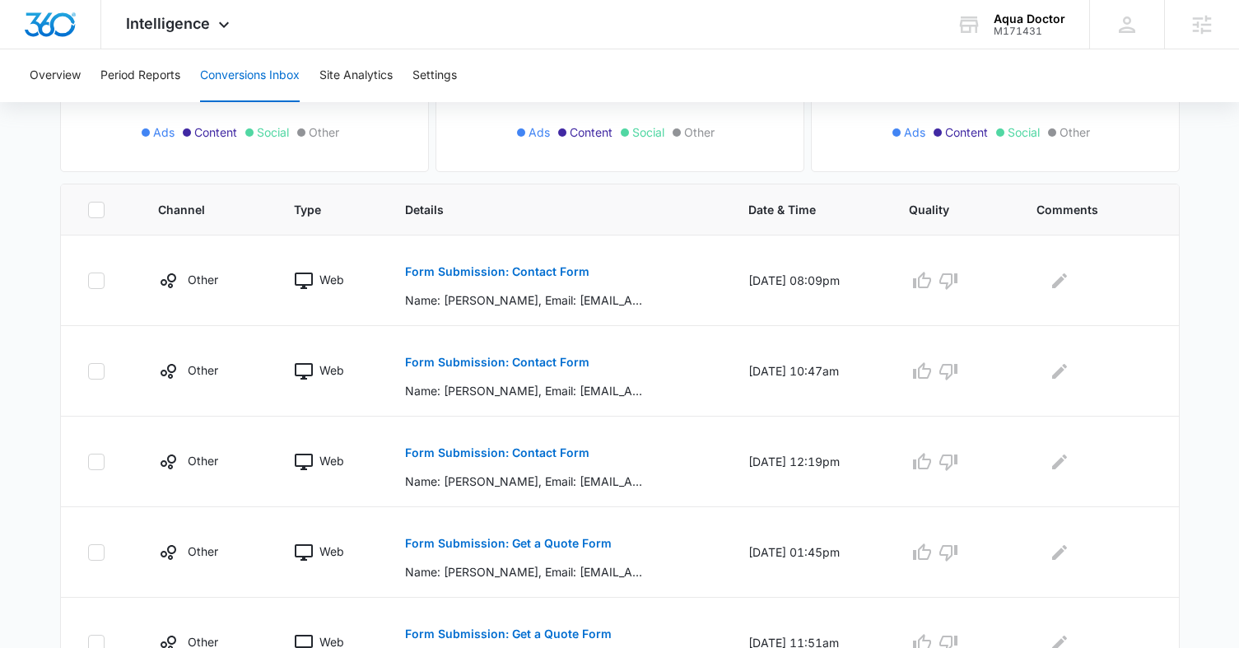
scroll to position [288, 0]
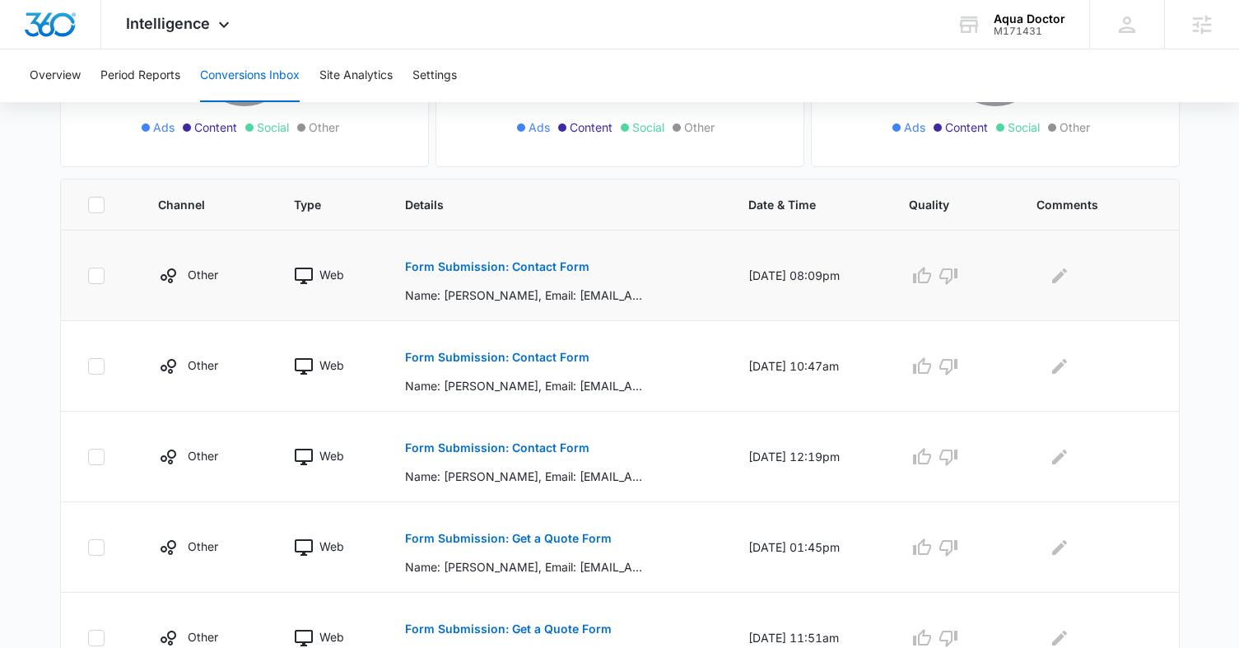
click at [505, 263] on p "Form Submission: Contact Form" at bounding box center [497, 267] width 184 height 12
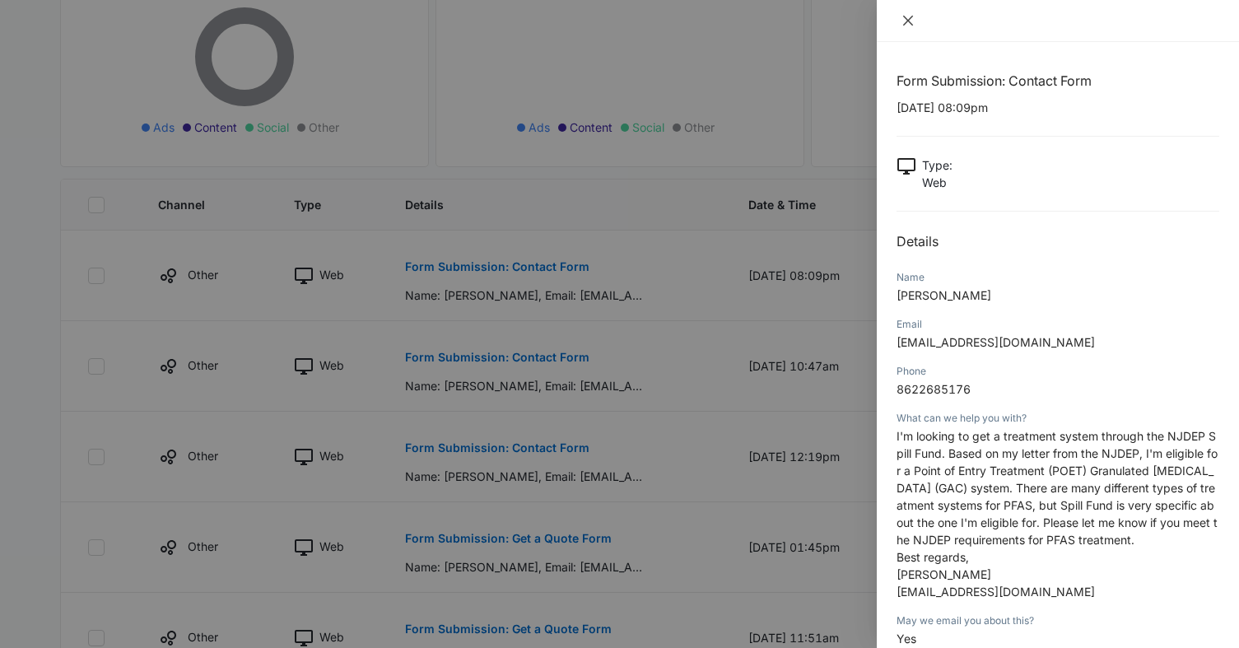
click at [901, 19] on icon "close" at bounding box center [907, 20] width 13 height 13
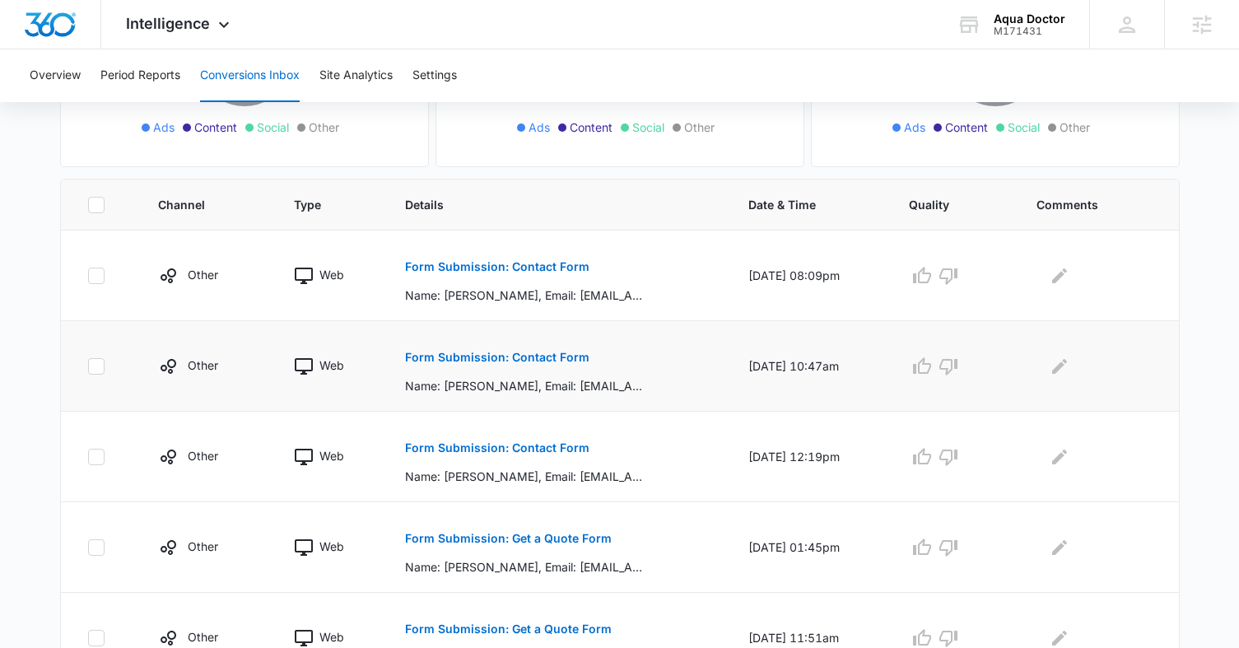
click at [553, 363] on button "Form Submission: Contact Form" at bounding box center [497, 357] width 184 height 40
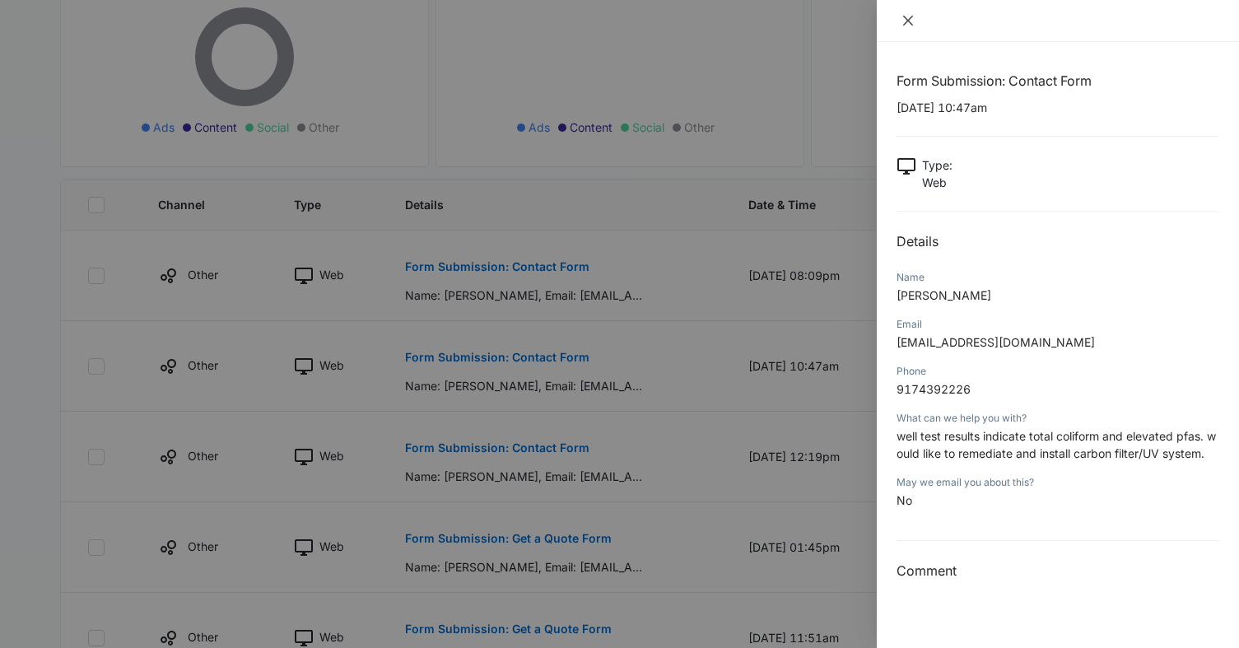
click at [911, 13] on button "Close" at bounding box center [907, 20] width 23 height 15
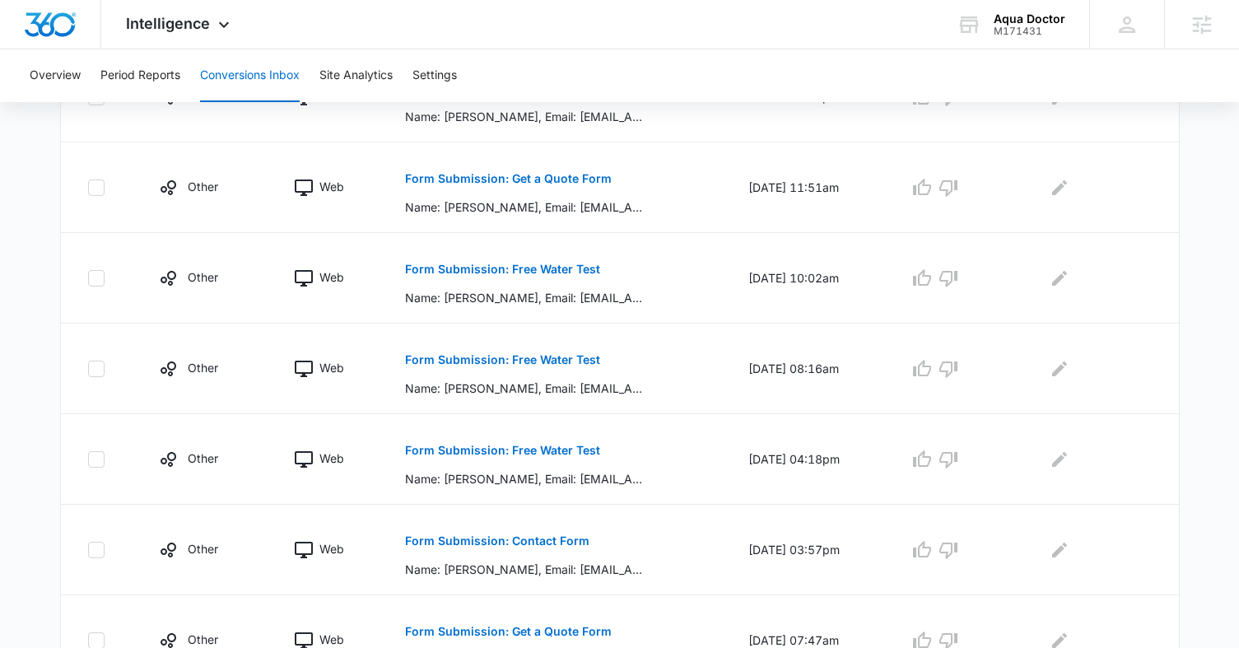
scroll to position [827, 0]
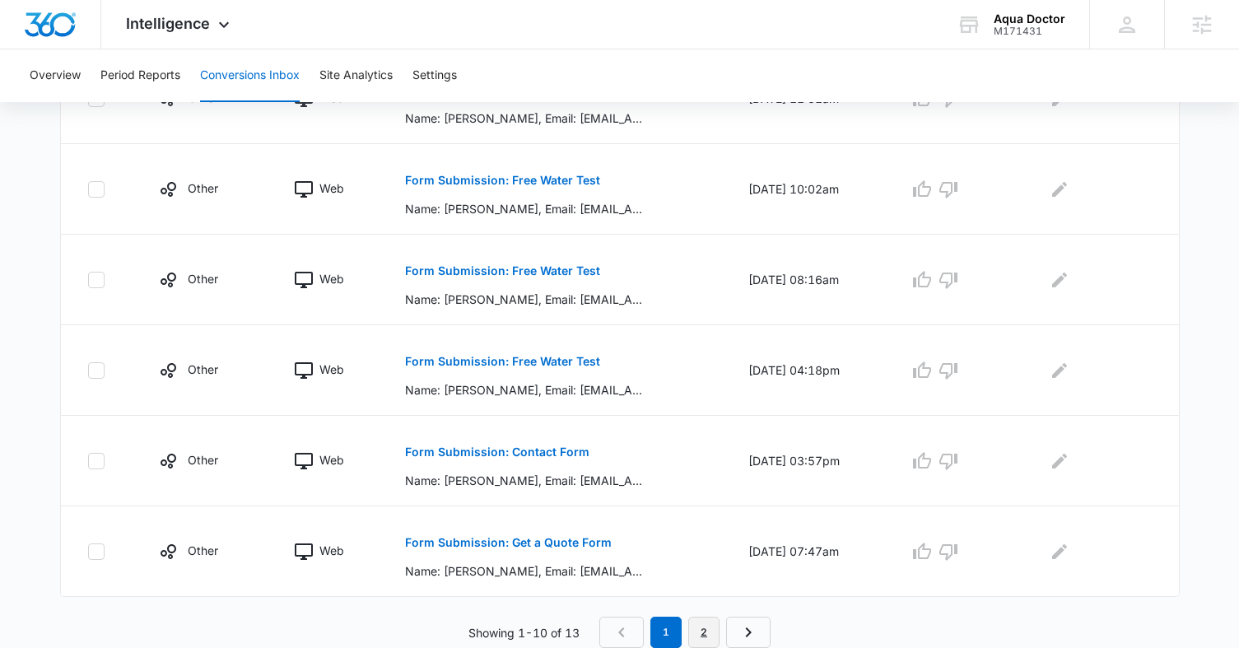
click at [710, 628] on link "2" at bounding box center [703, 632] width 31 height 31
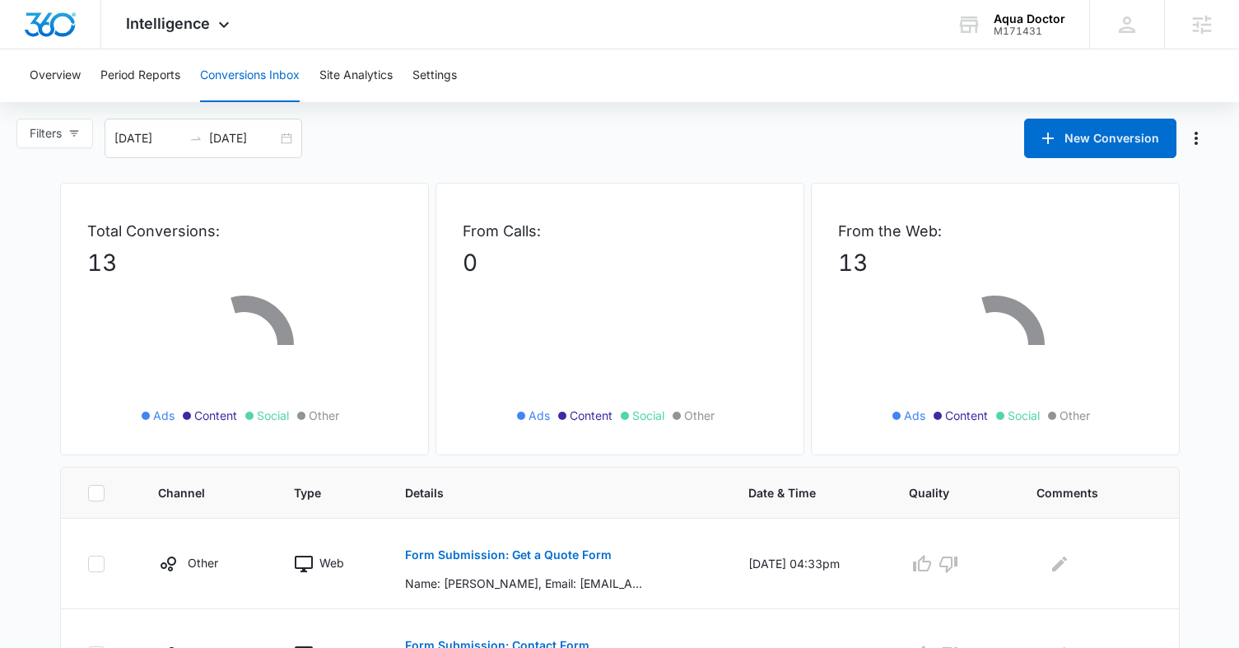
scroll to position [193, 0]
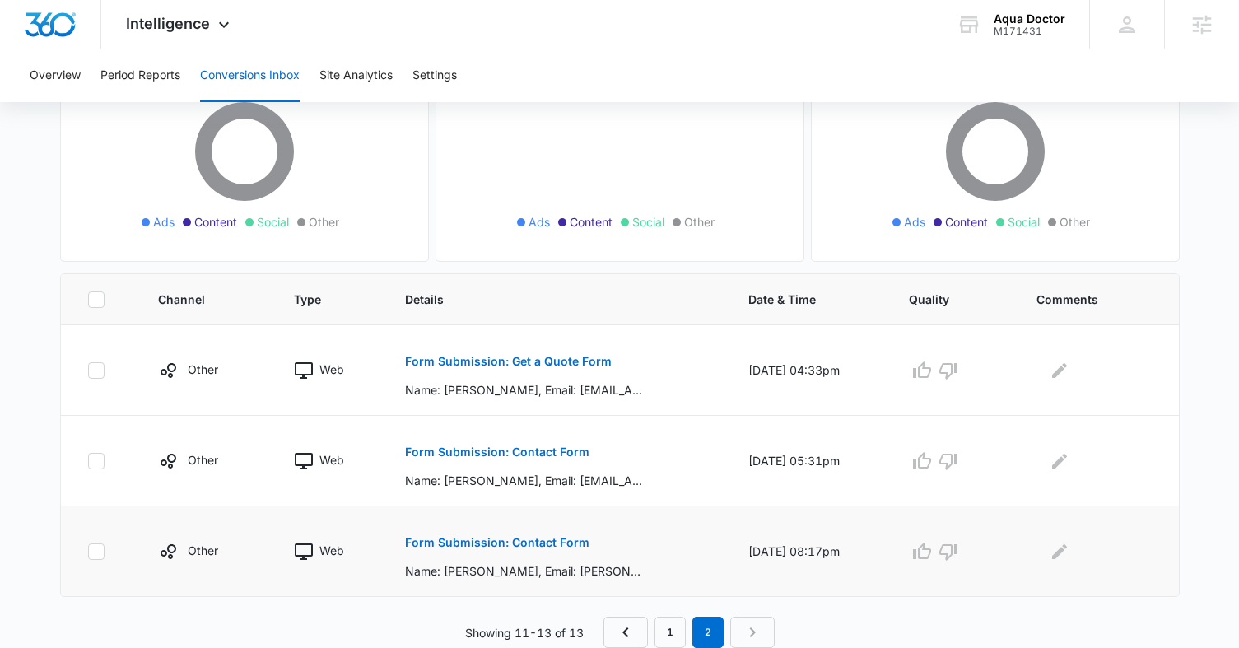
click at [513, 537] on p "Form Submission: Contact Form" at bounding box center [497, 543] width 184 height 12
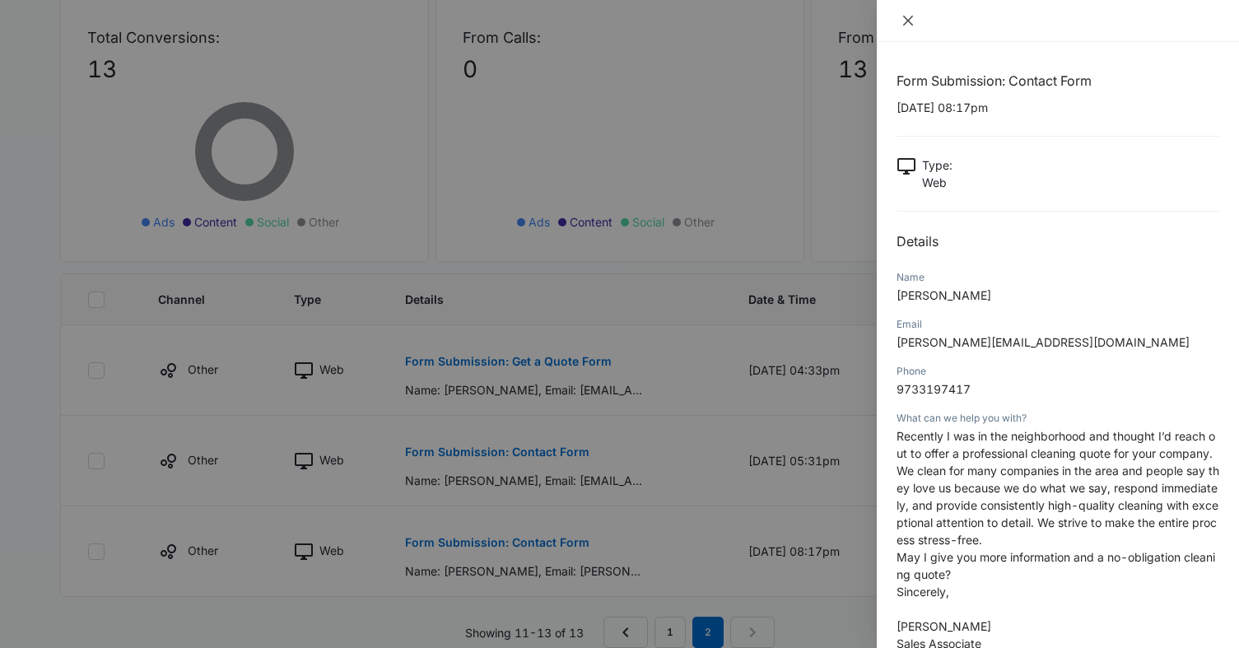
click at [909, 16] on icon "close" at bounding box center [907, 20] width 13 height 13
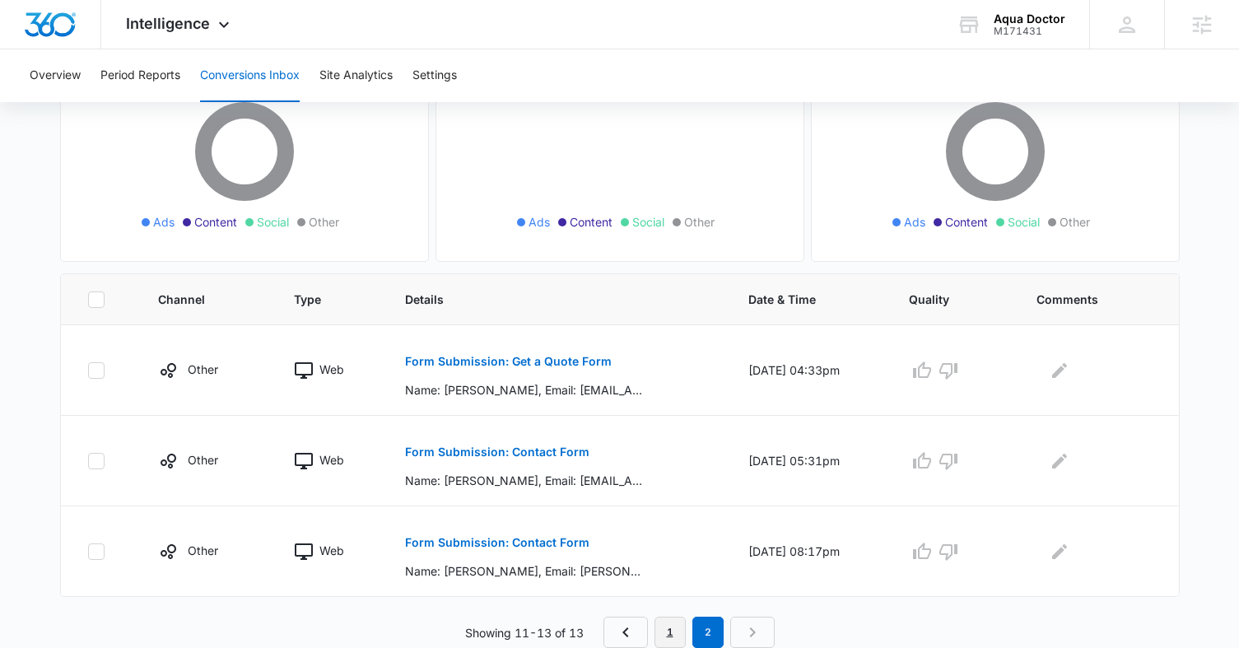
click at [675, 635] on link "1" at bounding box center [669, 632] width 31 height 31
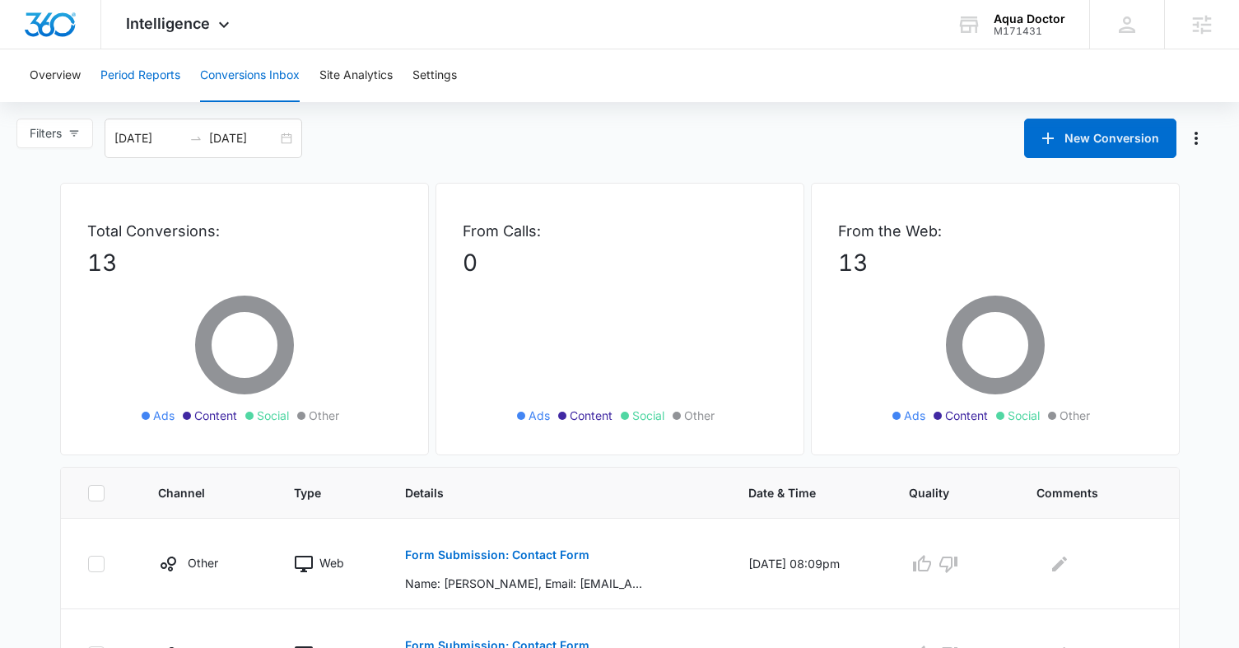
click at [128, 76] on button "Period Reports" at bounding box center [140, 75] width 80 height 53
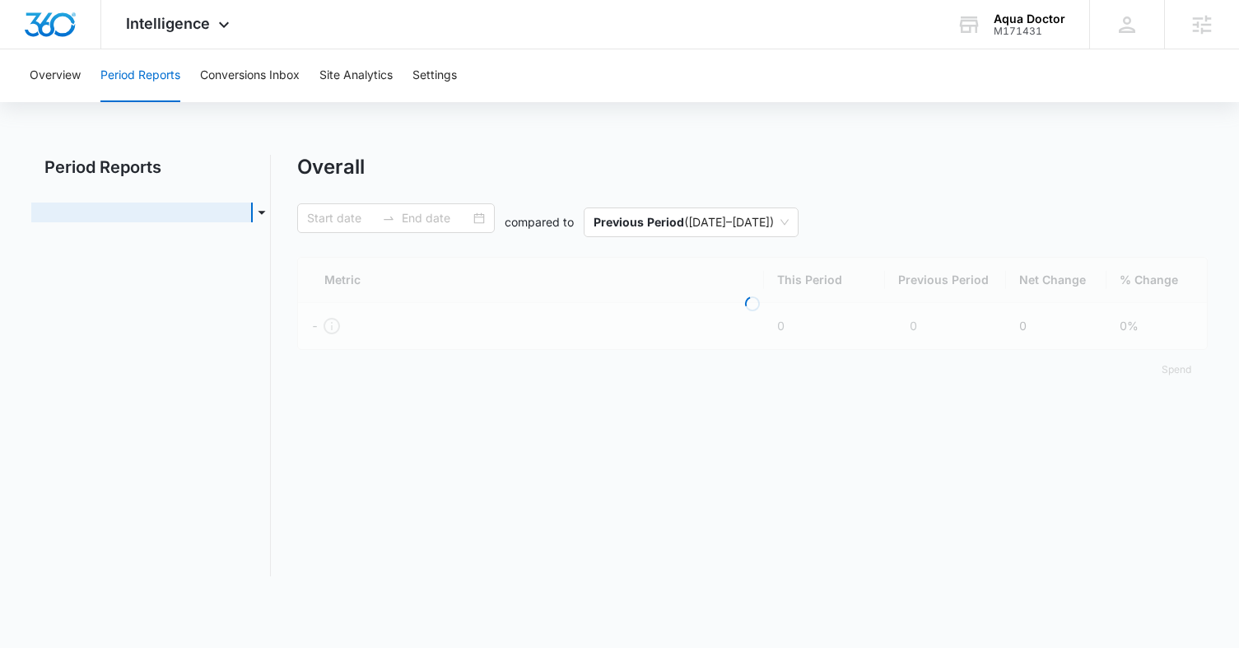
type input "09/18/2025"
type input "09/30/2025"
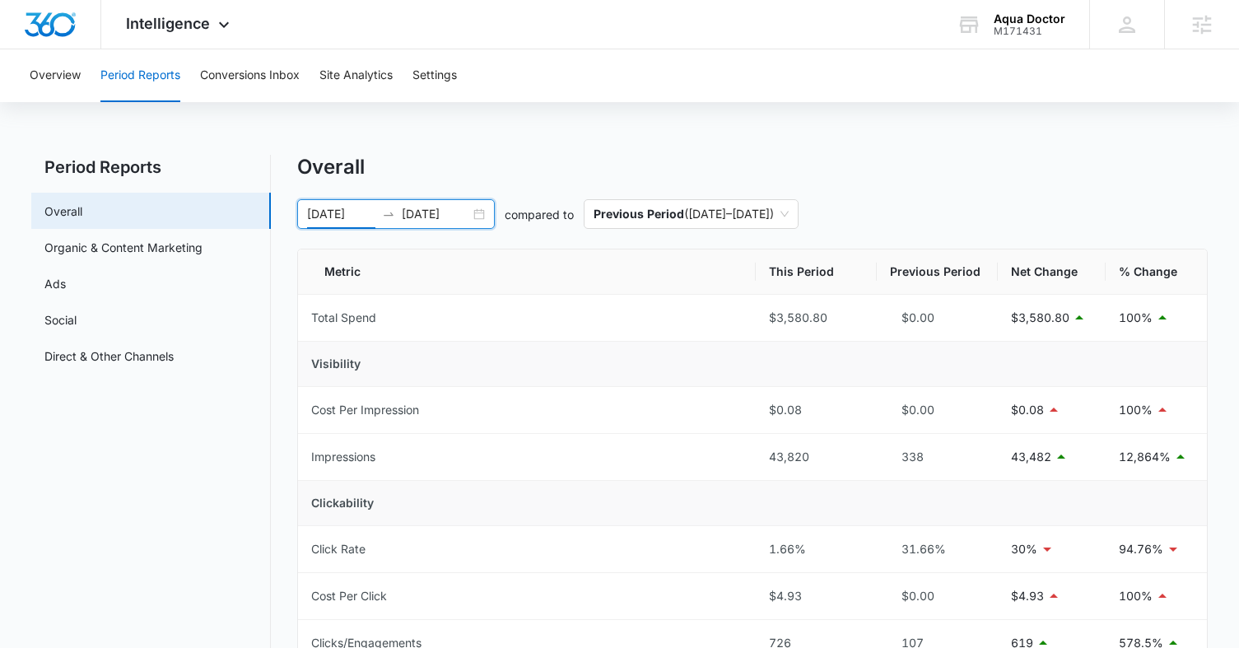
click at [316, 214] on input "09/18/2025" at bounding box center [341, 214] width 68 height 18
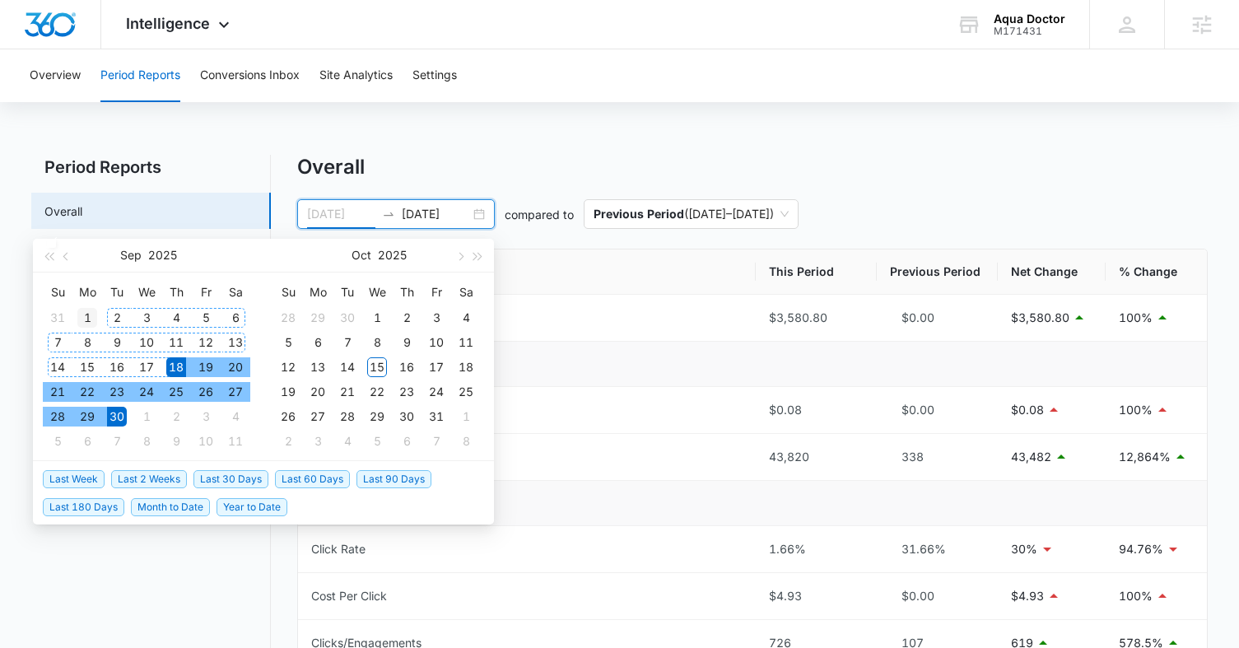
type input "09/01/2025"
click at [82, 320] on div "1" at bounding box center [87, 318] width 20 height 20
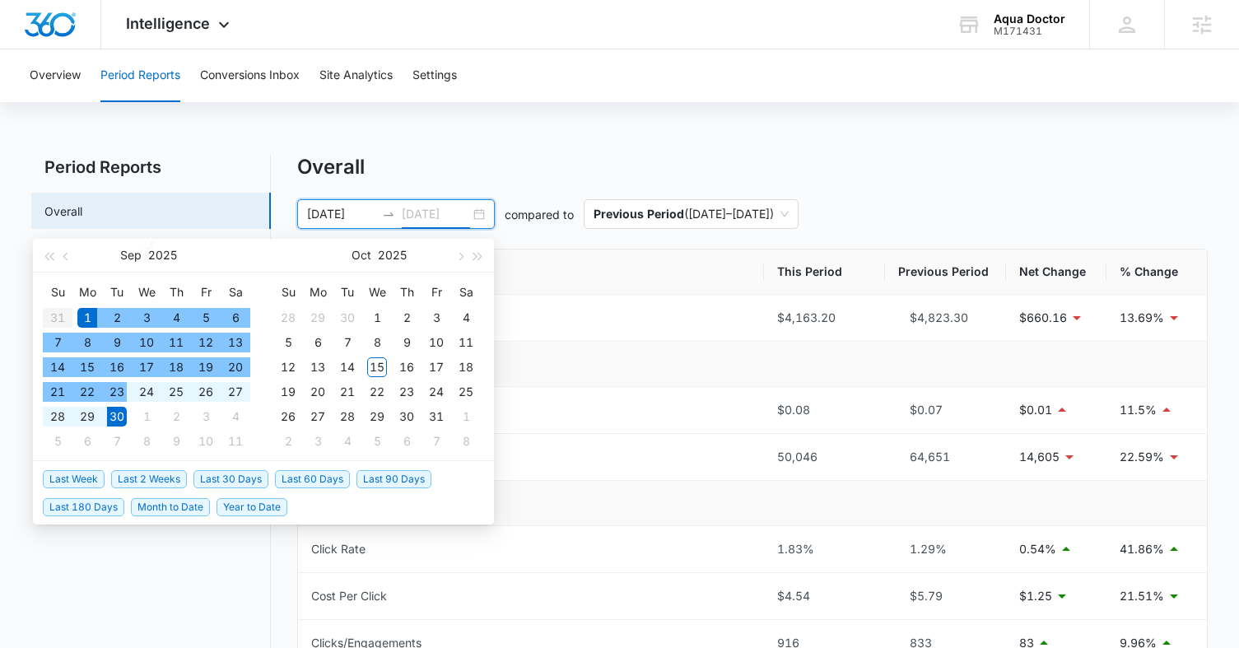
type input "09/30/2025"
click at [114, 416] on div "30" at bounding box center [117, 417] width 20 height 20
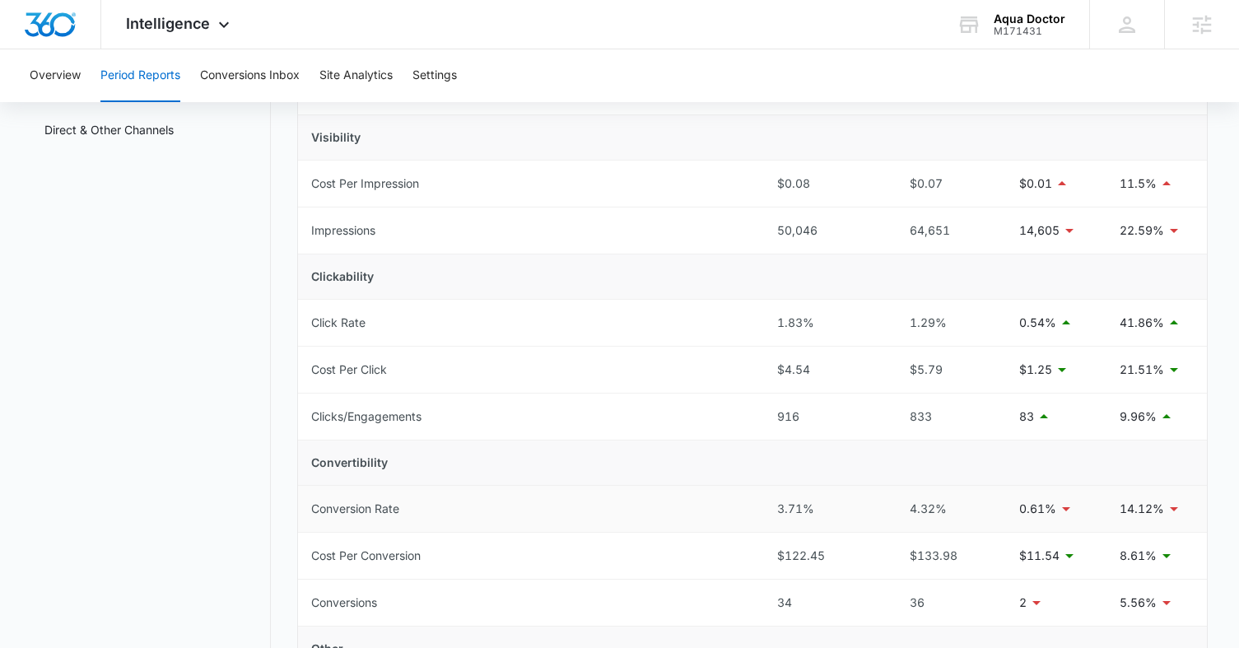
scroll to position [256, 0]
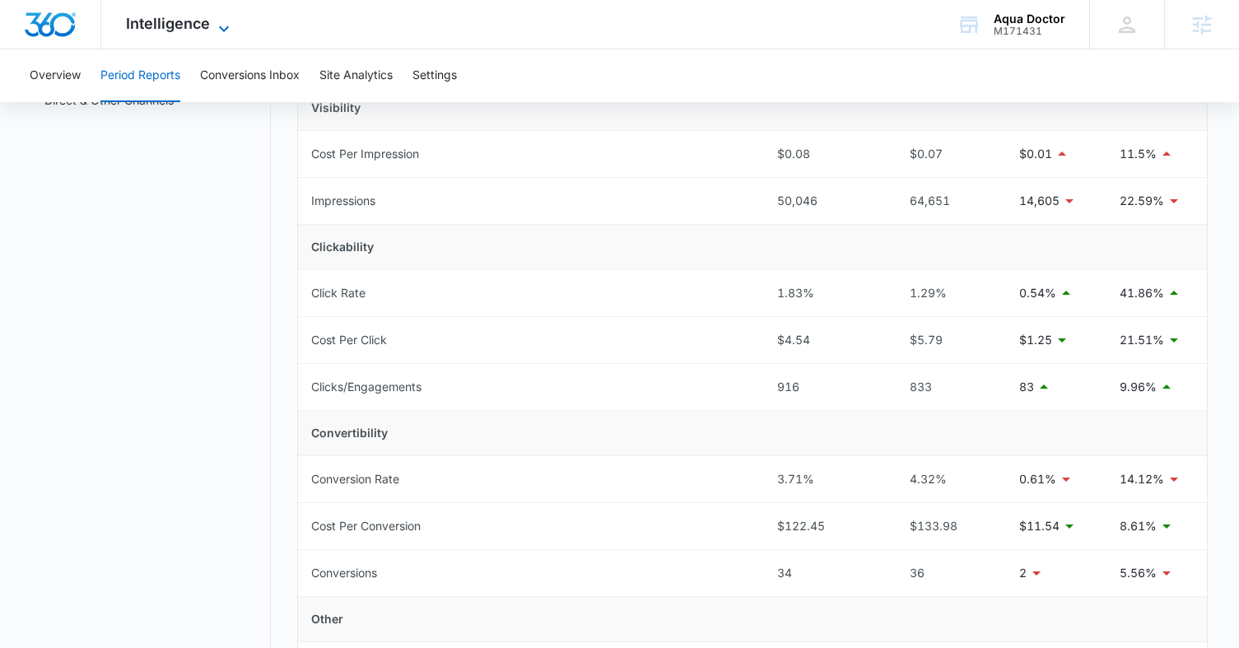
click at [193, 26] on span "Intelligence" at bounding box center [168, 23] width 84 height 17
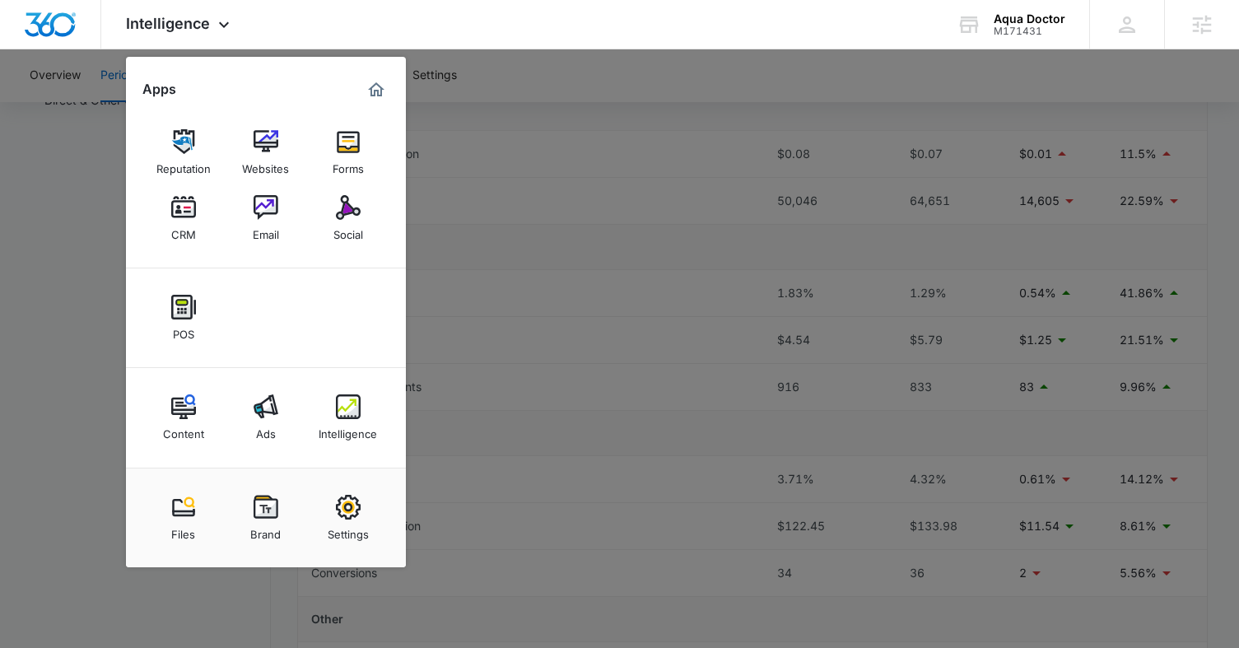
click at [598, 247] on div at bounding box center [619, 324] width 1239 height 648
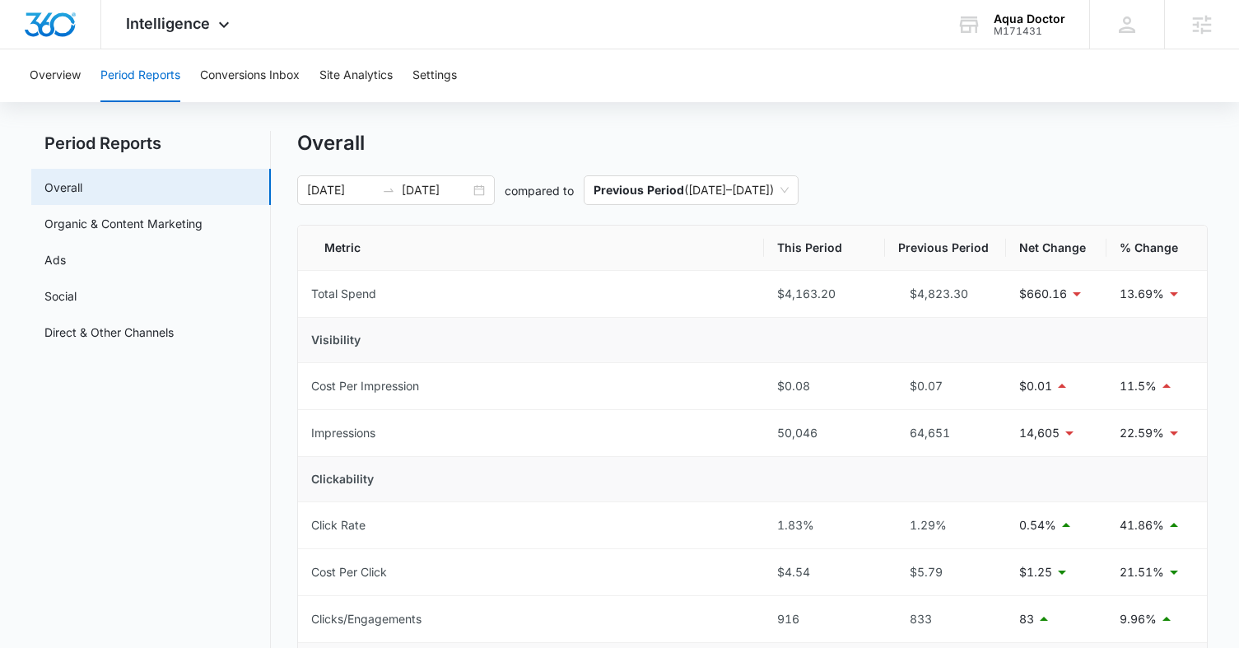
scroll to position [0, 0]
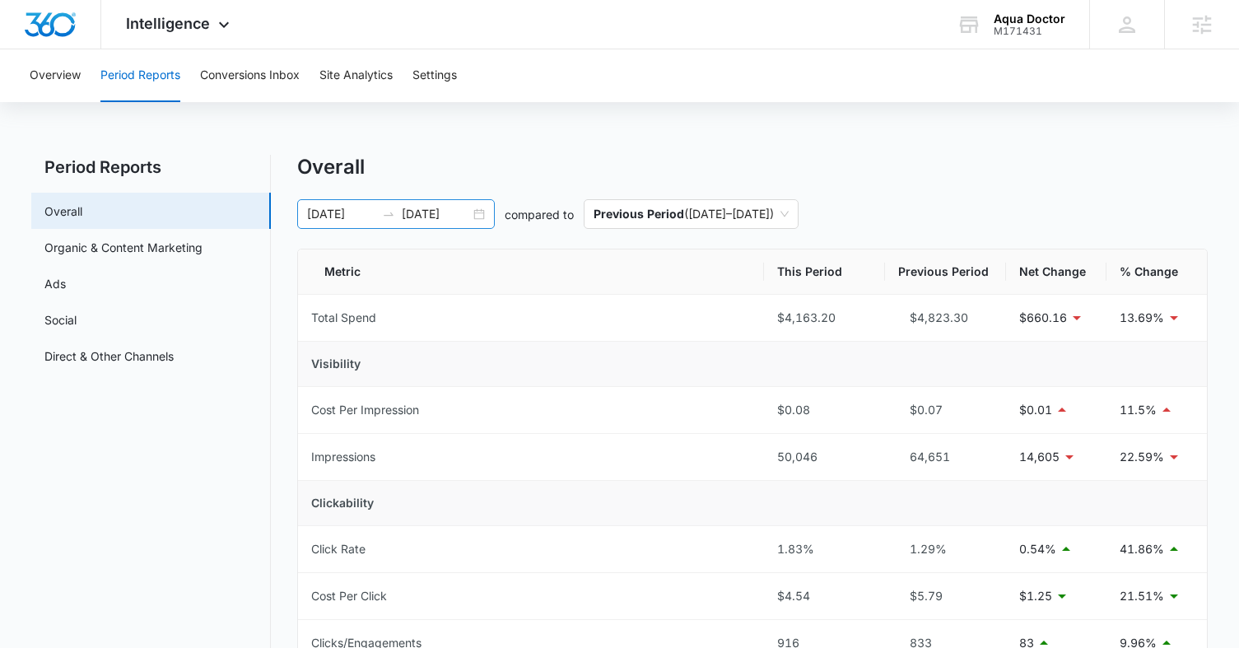
click at [375, 216] on div at bounding box center [388, 213] width 26 height 13
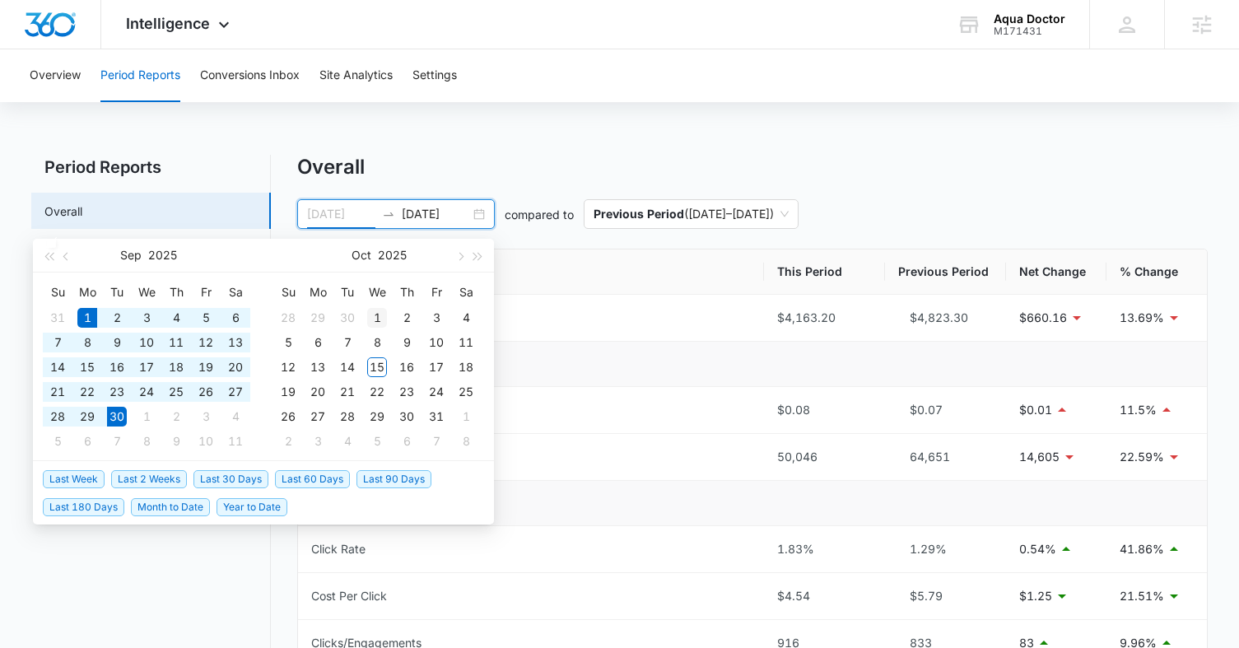
type input "10/01/2025"
click at [381, 313] on div "1" at bounding box center [377, 318] width 20 height 20
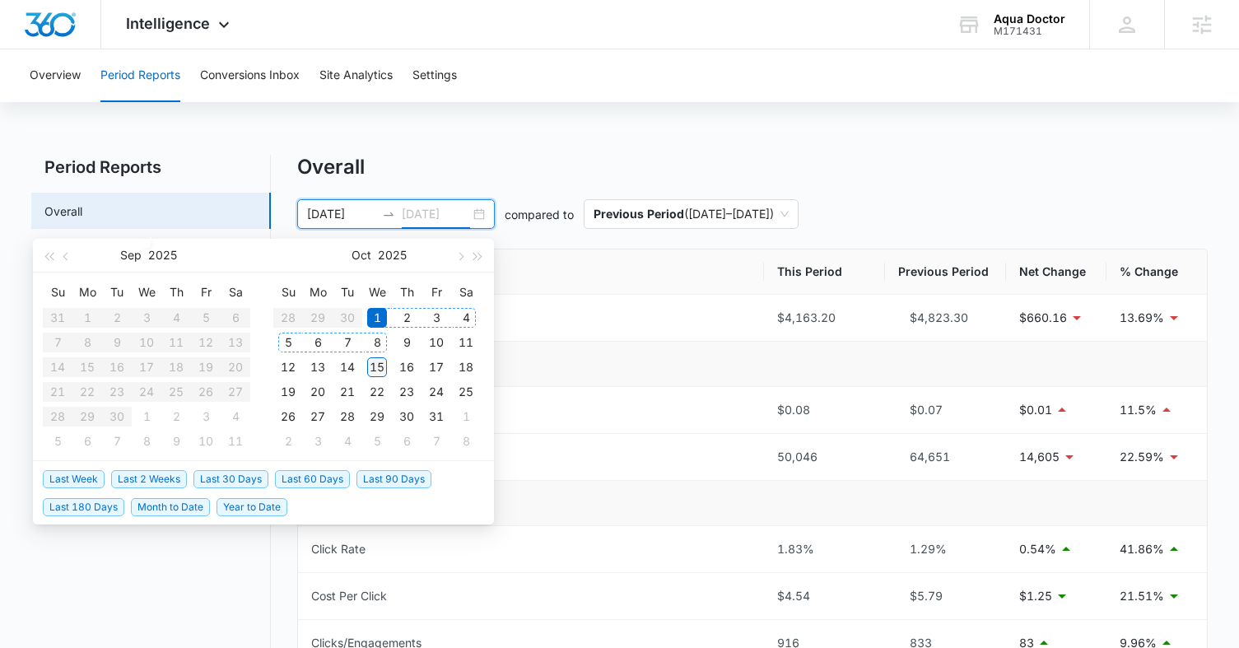
type input "10/15/2025"
click at [379, 375] on div "15" at bounding box center [377, 367] width 20 height 20
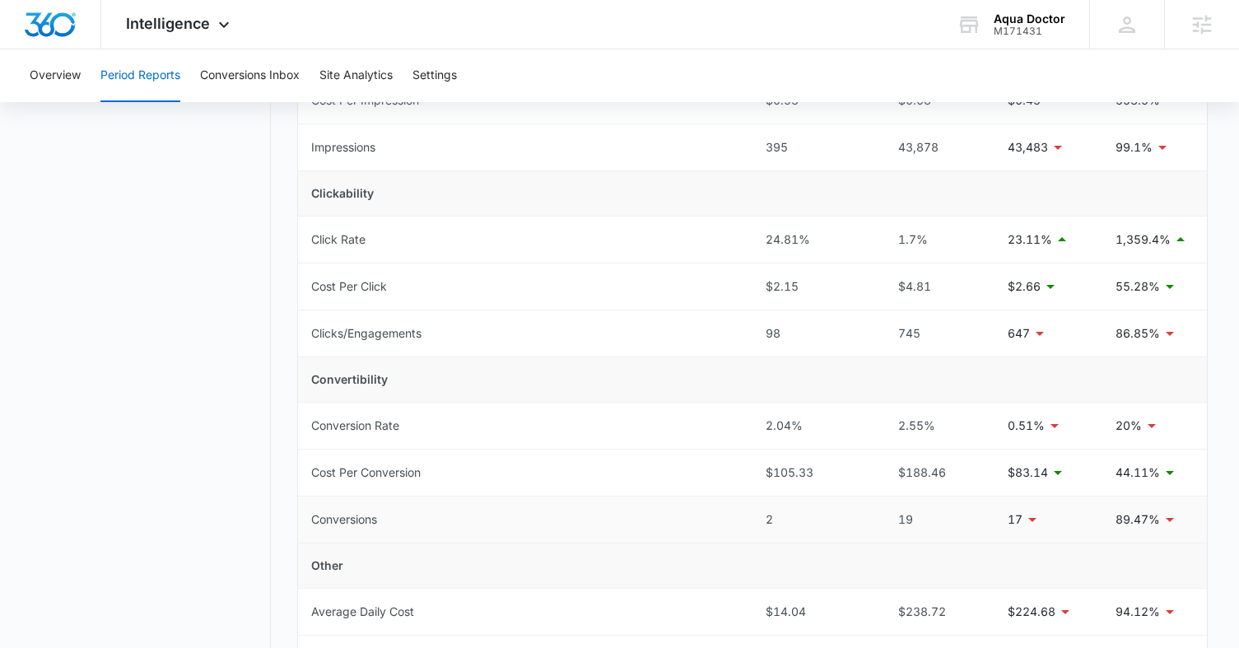
scroll to position [389, 0]
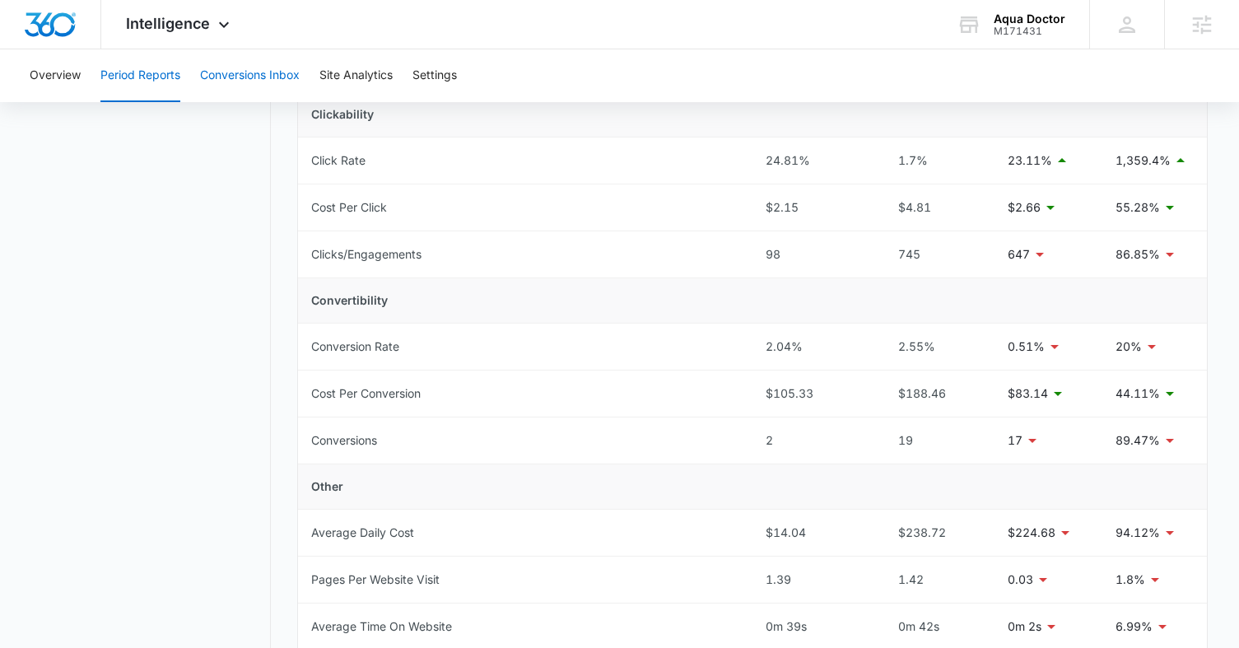
click at [247, 62] on button "Conversions Inbox" at bounding box center [250, 75] width 100 height 53
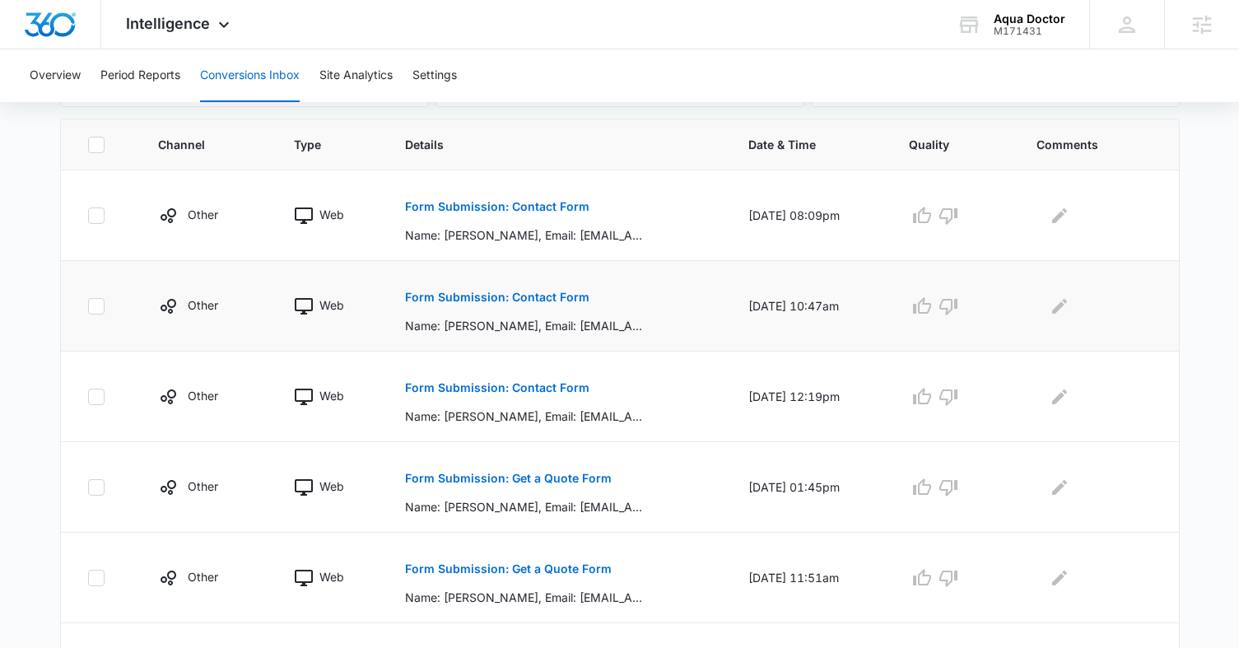
scroll to position [328, 0]
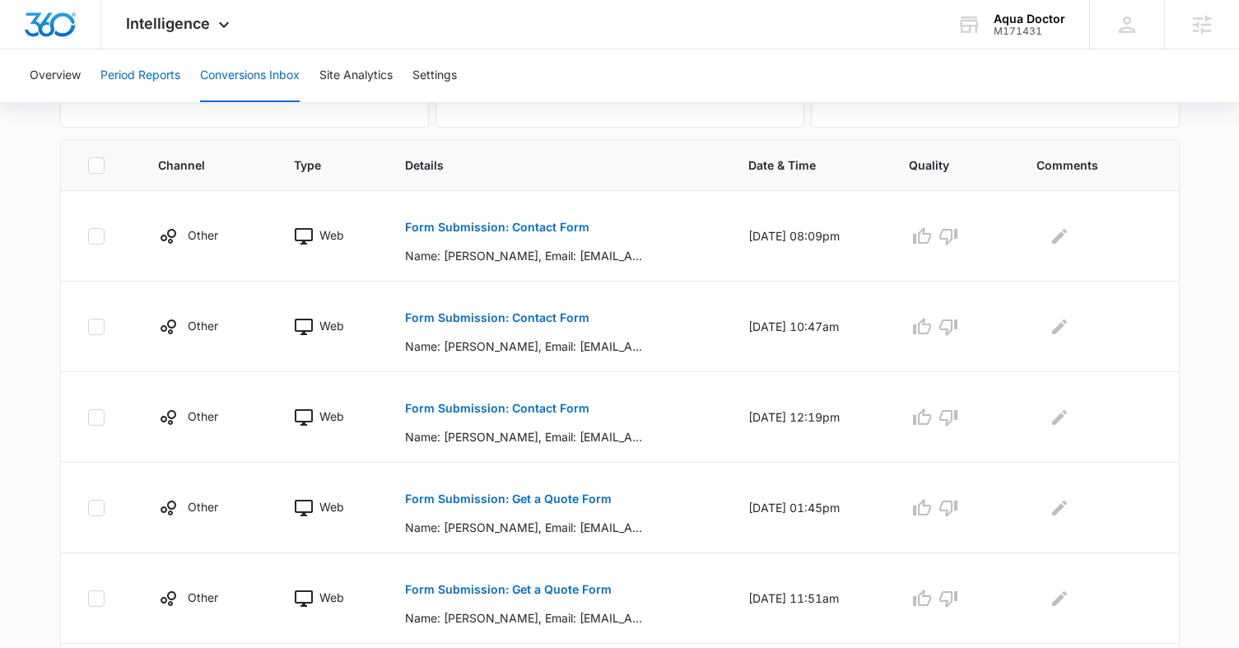
click at [153, 77] on button "Period Reports" at bounding box center [140, 75] width 80 height 53
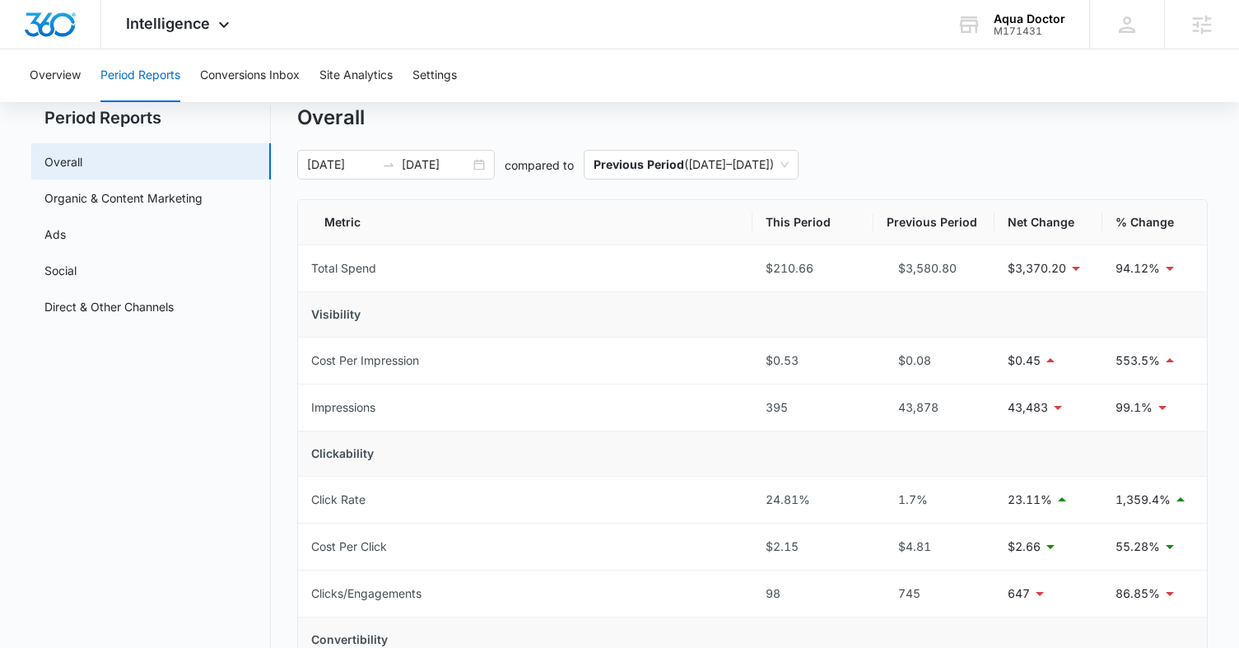
scroll to position [191, 0]
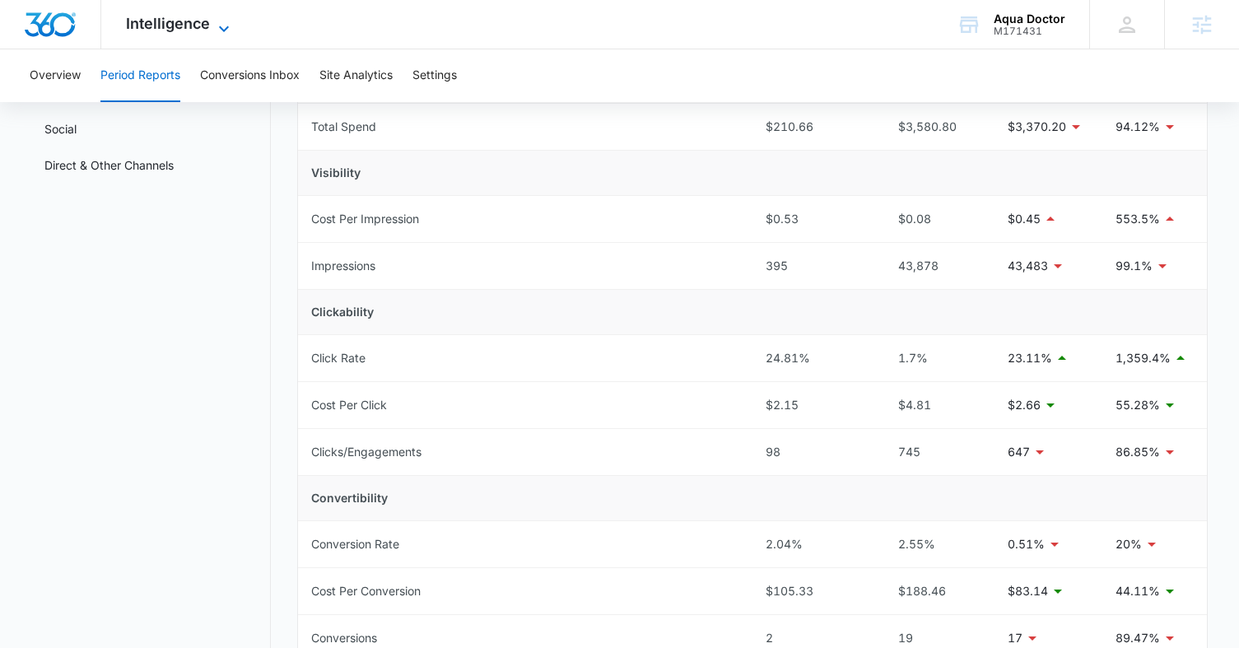
click at [173, 17] on span "Intelligence" at bounding box center [168, 23] width 84 height 17
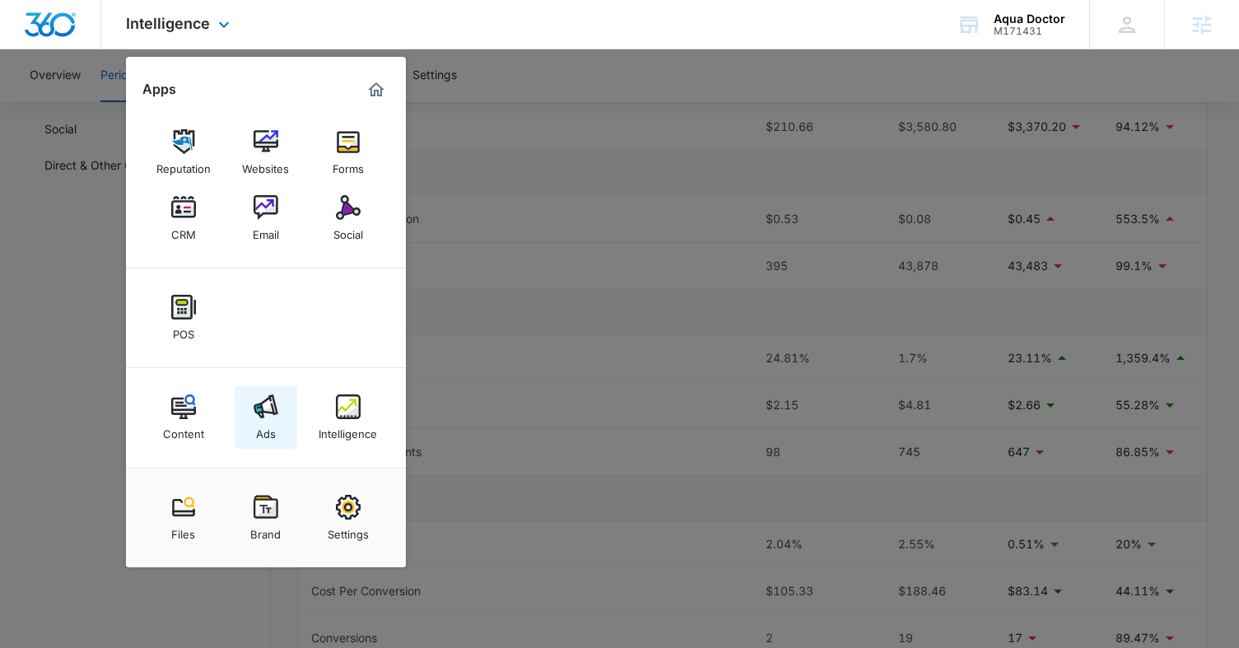
click at [285, 424] on link "Ads" at bounding box center [266, 417] width 63 height 63
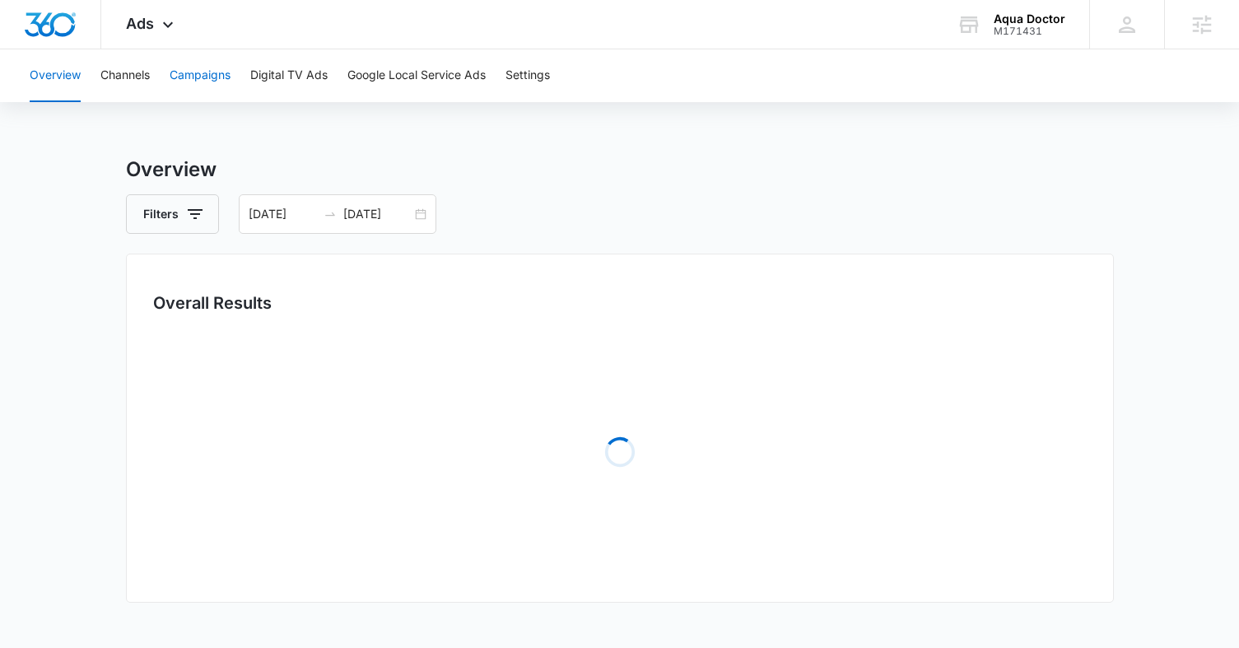
click at [207, 79] on button "Campaigns" at bounding box center [200, 75] width 61 height 53
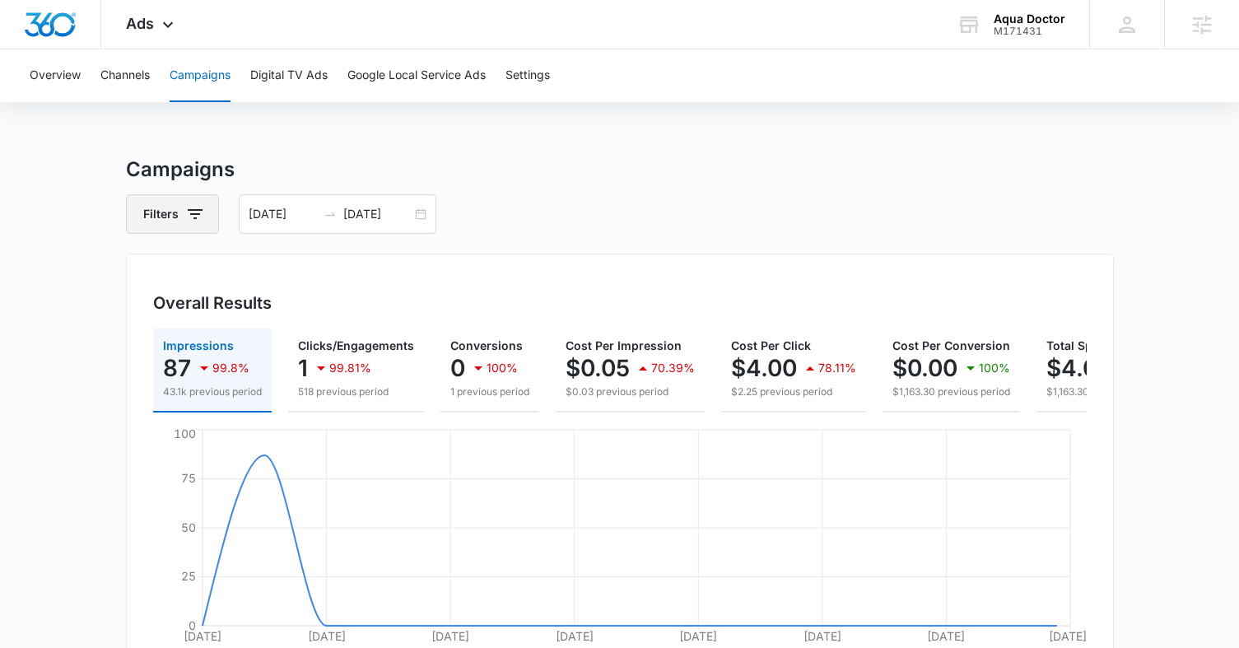
click at [194, 212] on icon "button" at bounding box center [195, 214] width 20 height 20
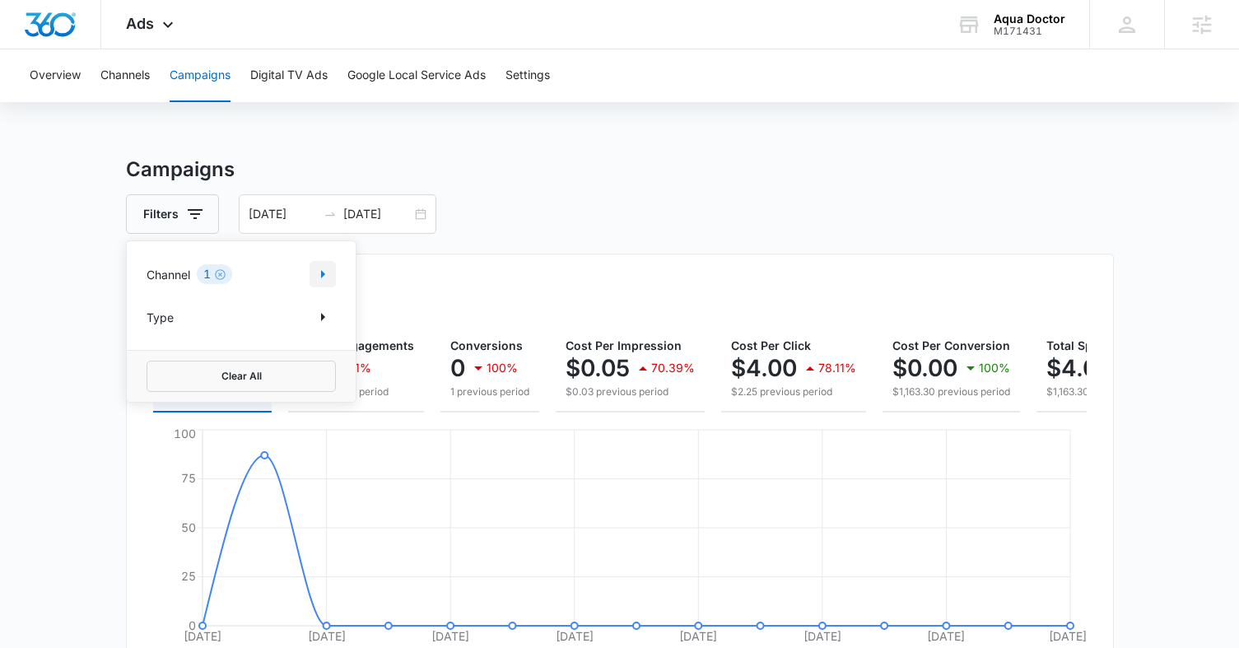
click at [321, 266] on icon "Show Channel filters" at bounding box center [323, 274] width 20 height 20
click at [151, 336] on div at bounding box center [155, 329] width 16 height 16
click at [147, 329] on input "Google" at bounding box center [147, 328] width 1 height 1
checkbox input "true"
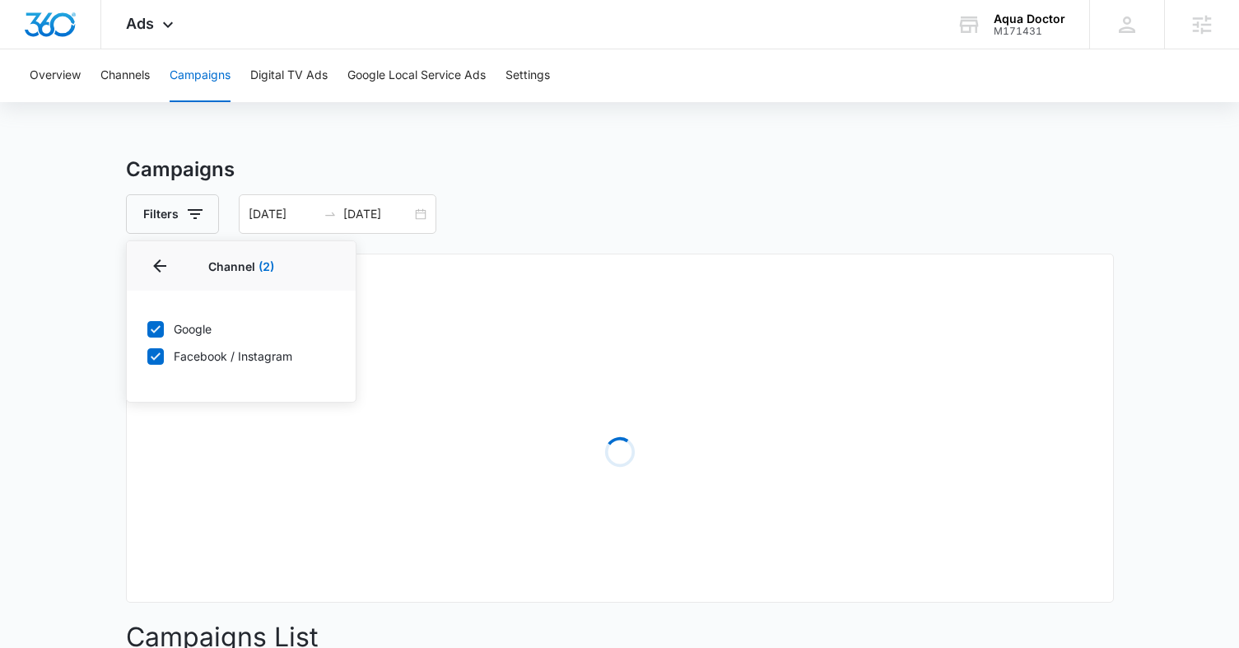
click at [151, 358] on icon at bounding box center [155, 356] width 15 height 15
click at [147, 356] on input "Facebook / Instagram" at bounding box center [147, 356] width 1 height 1
checkbox input "false"
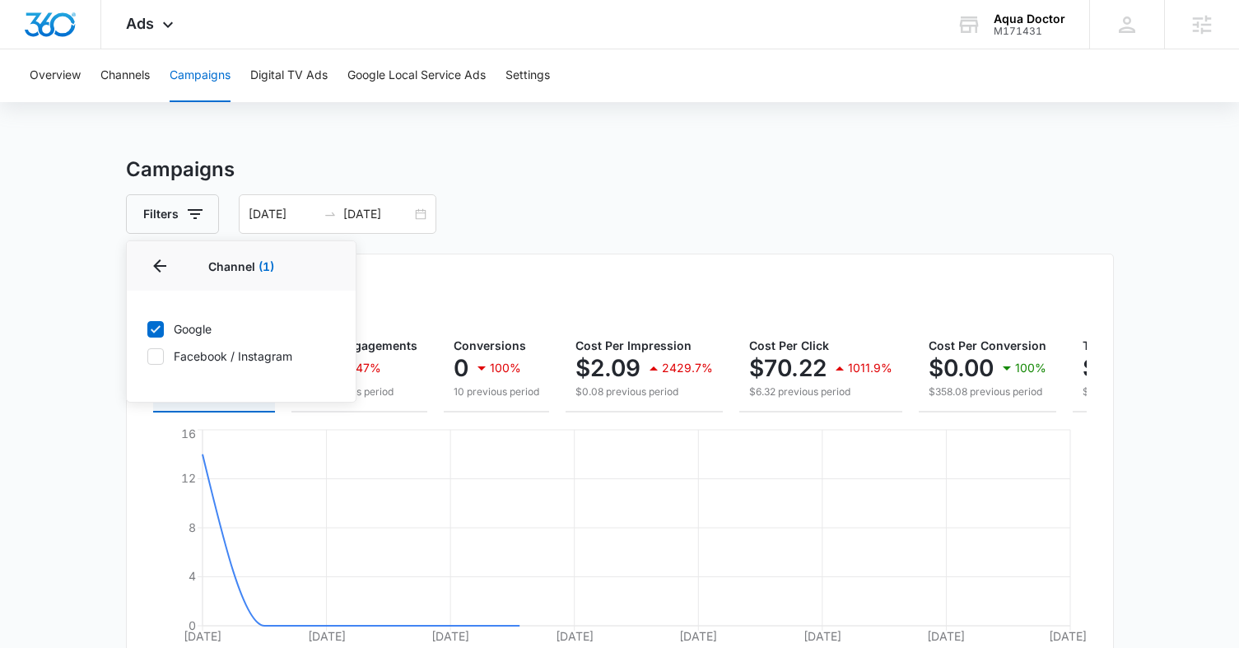
click at [561, 248] on div "Campaigns Filters Channel 1 Channel (1) Google Facebook / Instagram Type Clear …" at bounding box center [620, 632] width 988 height 955
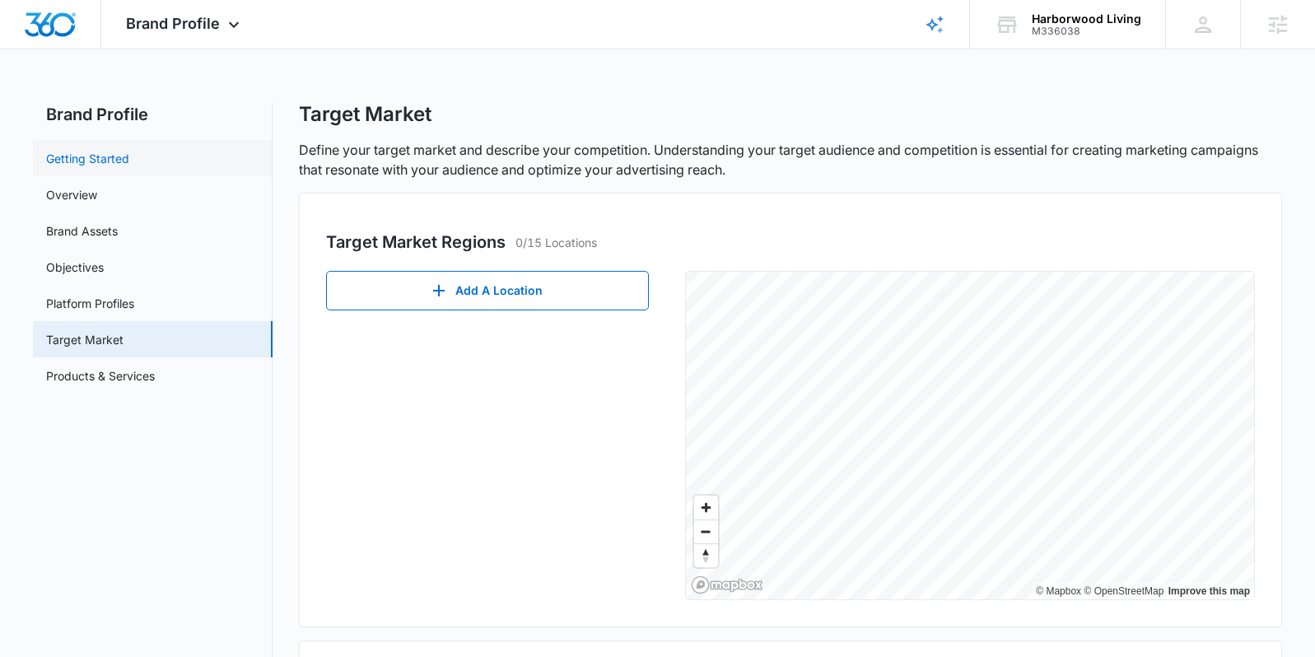
click at [76, 164] on link "Getting Started" at bounding box center [87, 158] width 83 height 17
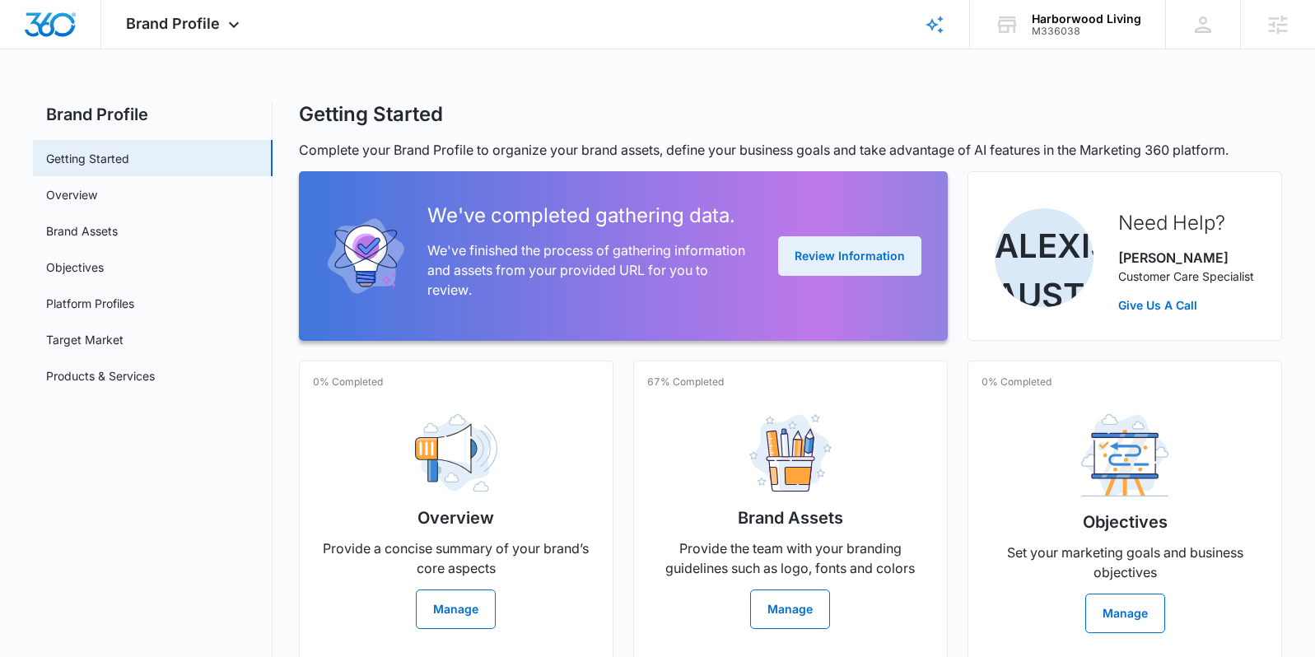
click at [851, 269] on button "Review Information" at bounding box center [849, 256] width 143 height 40
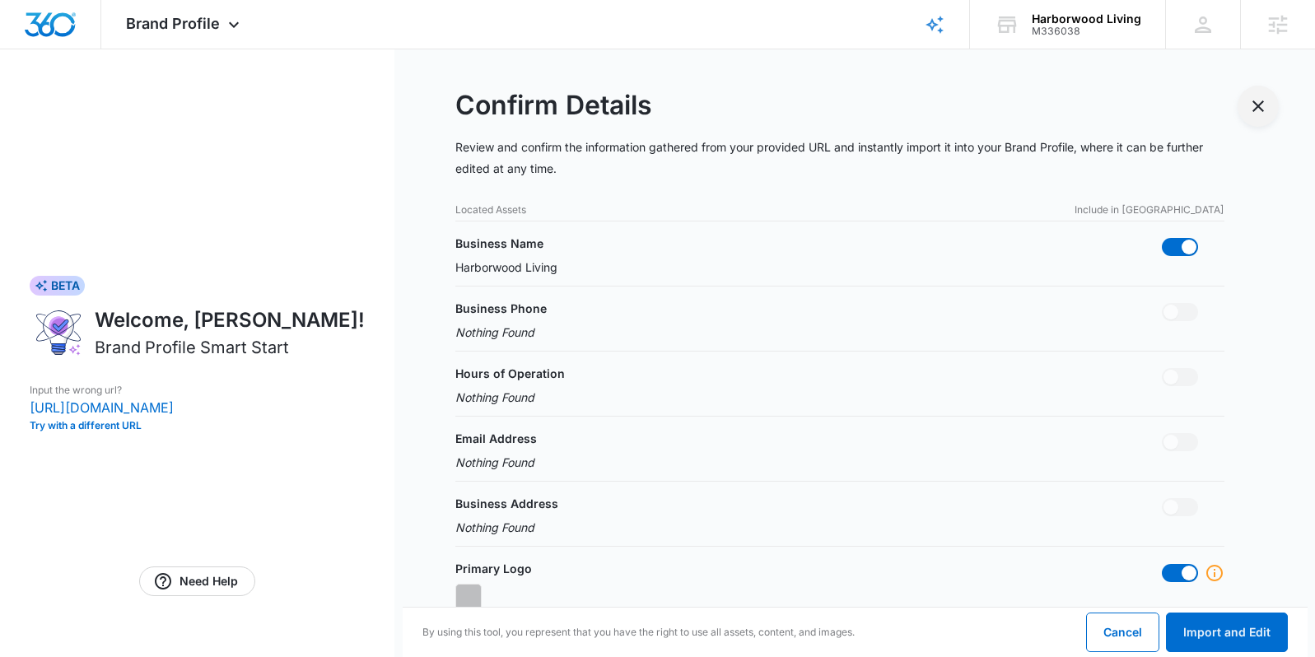
click at [1259, 96] on icon "Exit Smart Start Wizard" at bounding box center [1258, 106] width 20 height 20
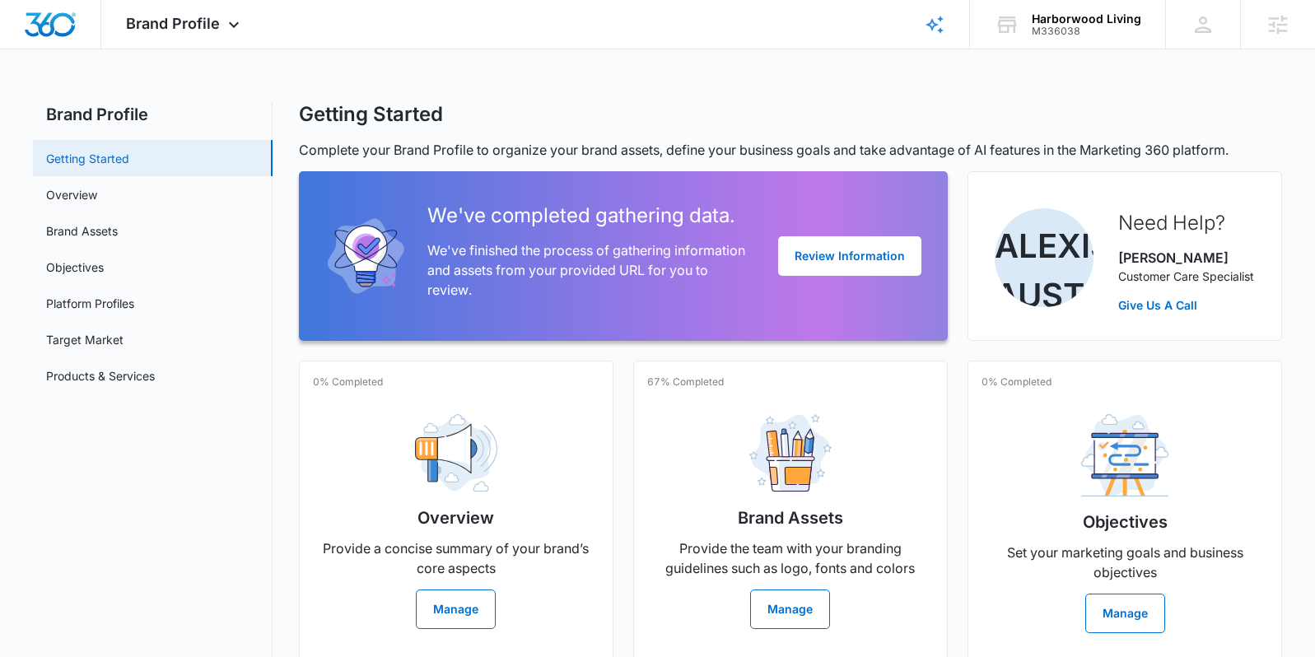
click at [113, 161] on link "Getting Started" at bounding box center [87, 158] width 83 height 17
click at [929, 28] on icon at bounding box center [934, 25] width 20 height 20
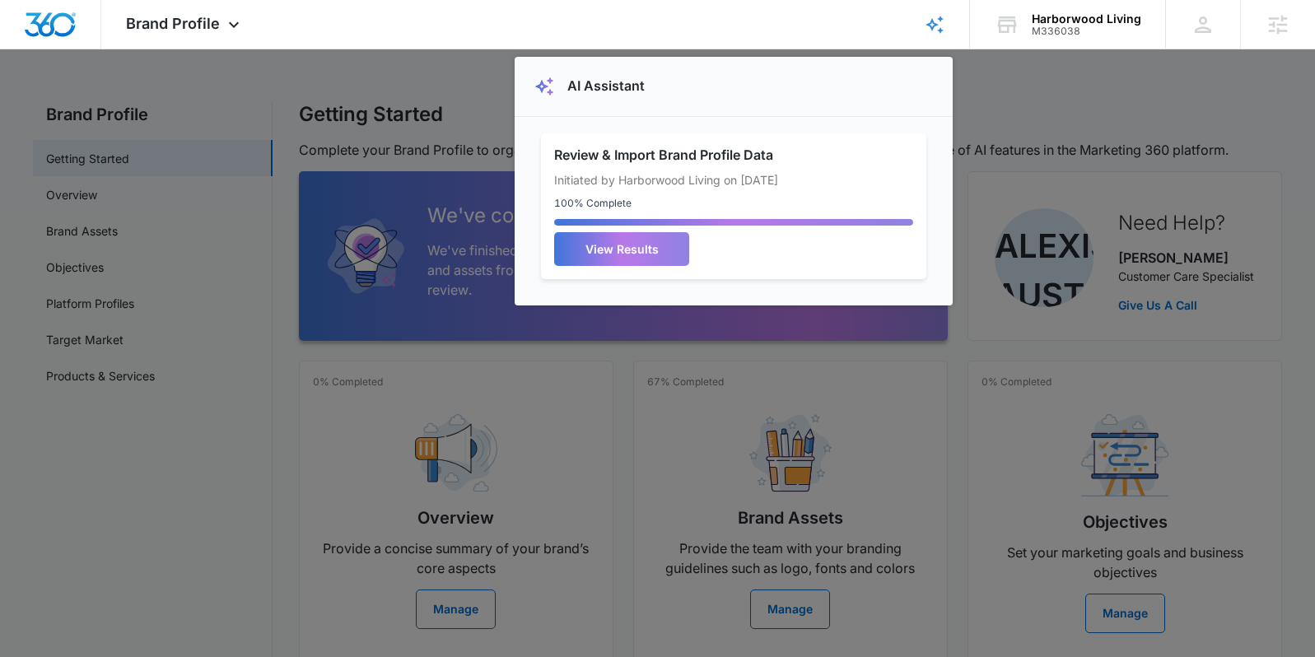
click at [1057, 91] on div at bounding box center [657, 328] width 1315 height 657
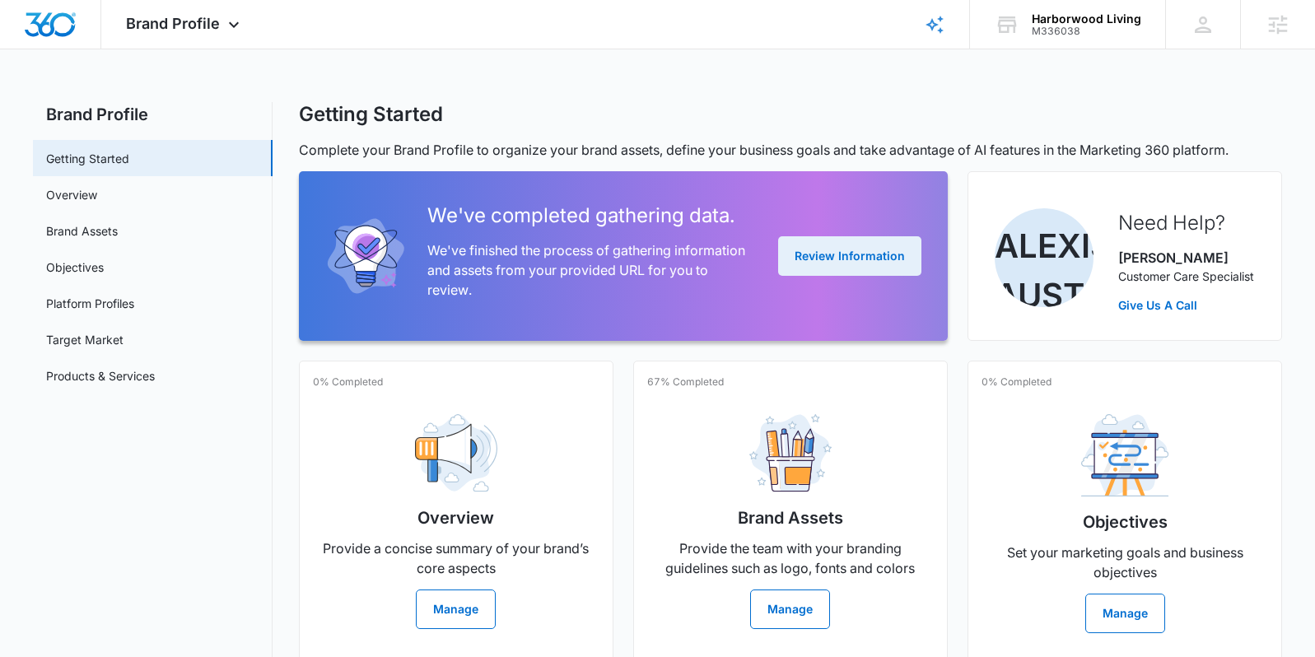
click at [852, 262] on button "Review Information" at bounding box center [849, 256] width 143 height 40
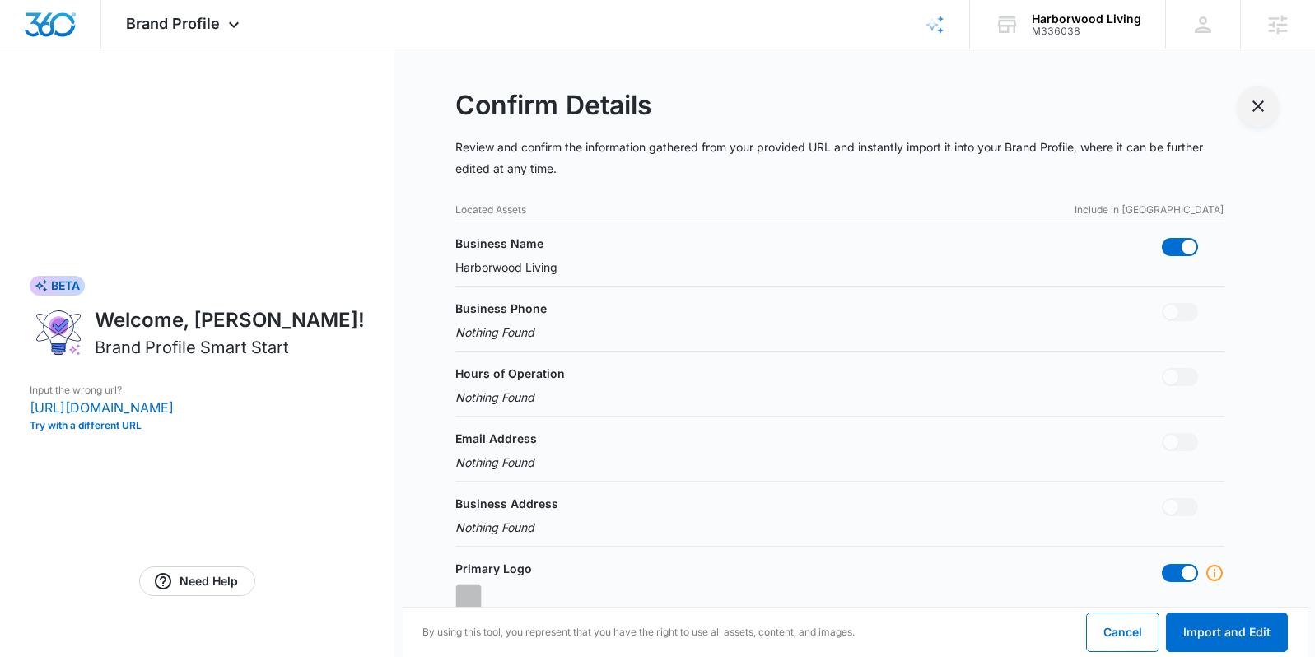
click at [1266, 113] on icon "Exit Smart Start Wizard" at bounding box center [1258, 106] width 20 height 20
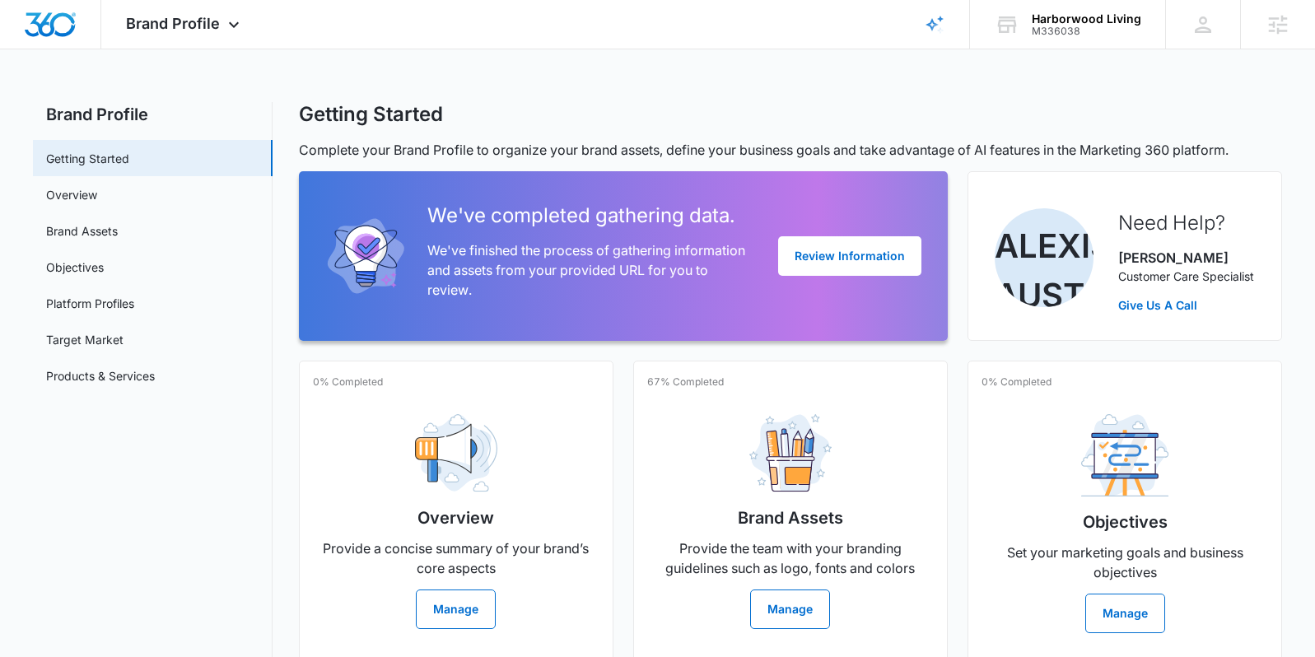
click at [629, 65] on div "Brand Profile Apps Reputation Websites Forms CRM Email Social Payments POS Cont…" at bounding box center [657, 513] width 1315 height 1026
click at [161, 35] on div "Brand Profile Apps Reputation Websites Forms CRM Email Social Payments POS Cont…" at bounding box center [184, 24] width 167 height 49
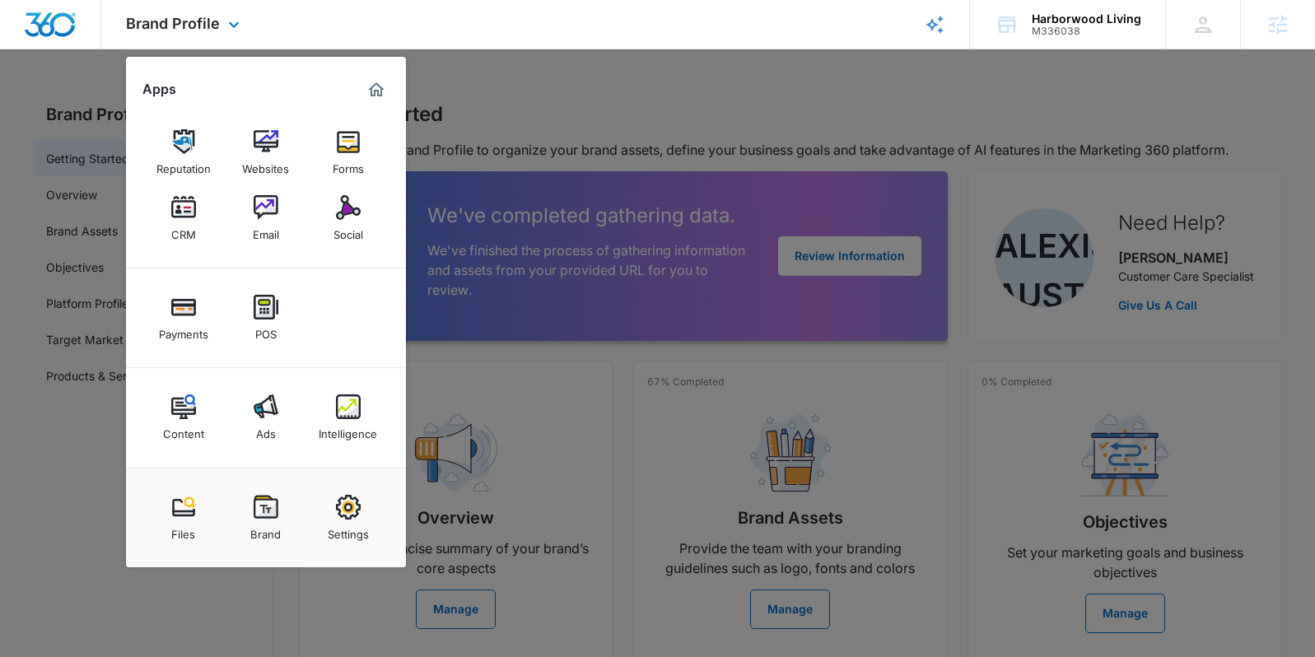
click at [372, 86] on img "Marketing 360® Dashboard" at bounding box center [376, 90] width 20 height 20
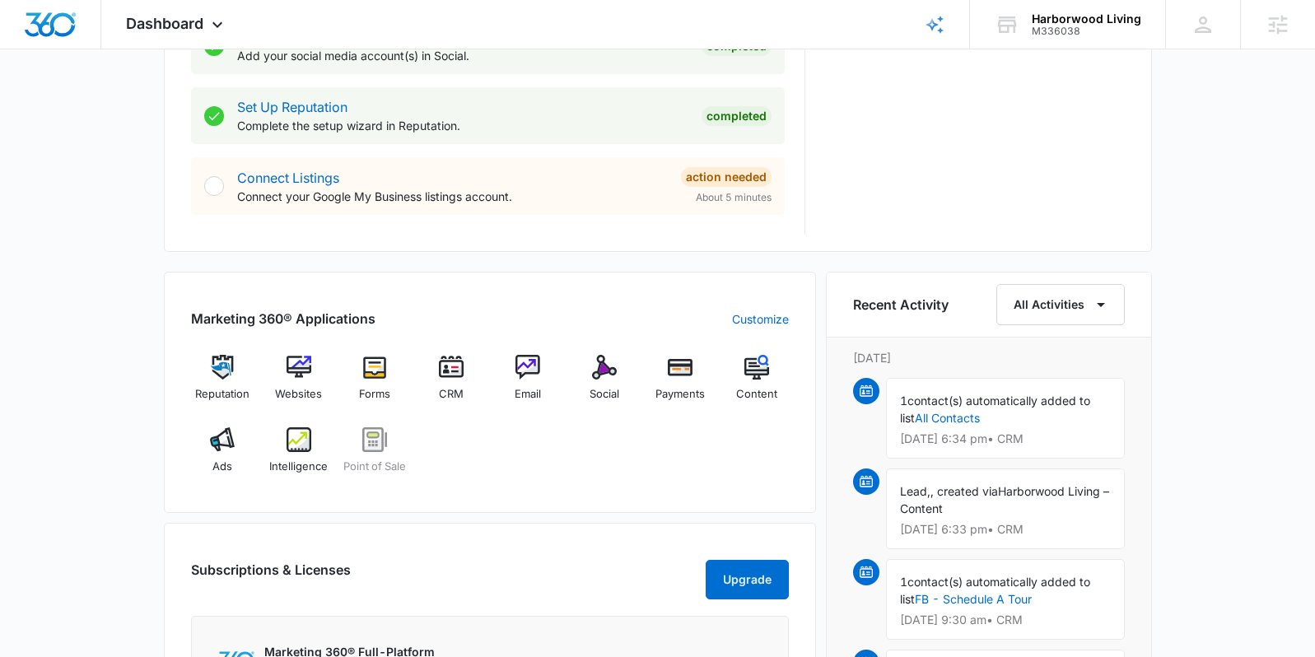
scroll to position [860, 0]
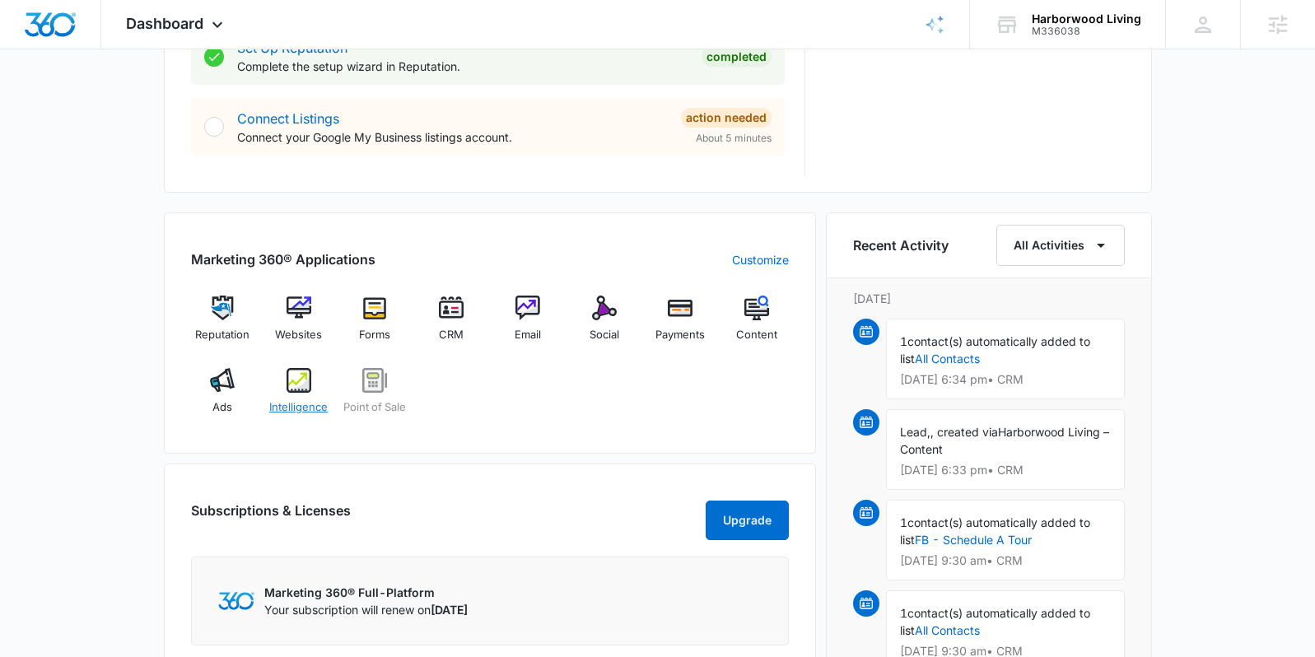
click at [305, 416] on div "Intelligence" at bounding box center [298, 397] width 63 height 59
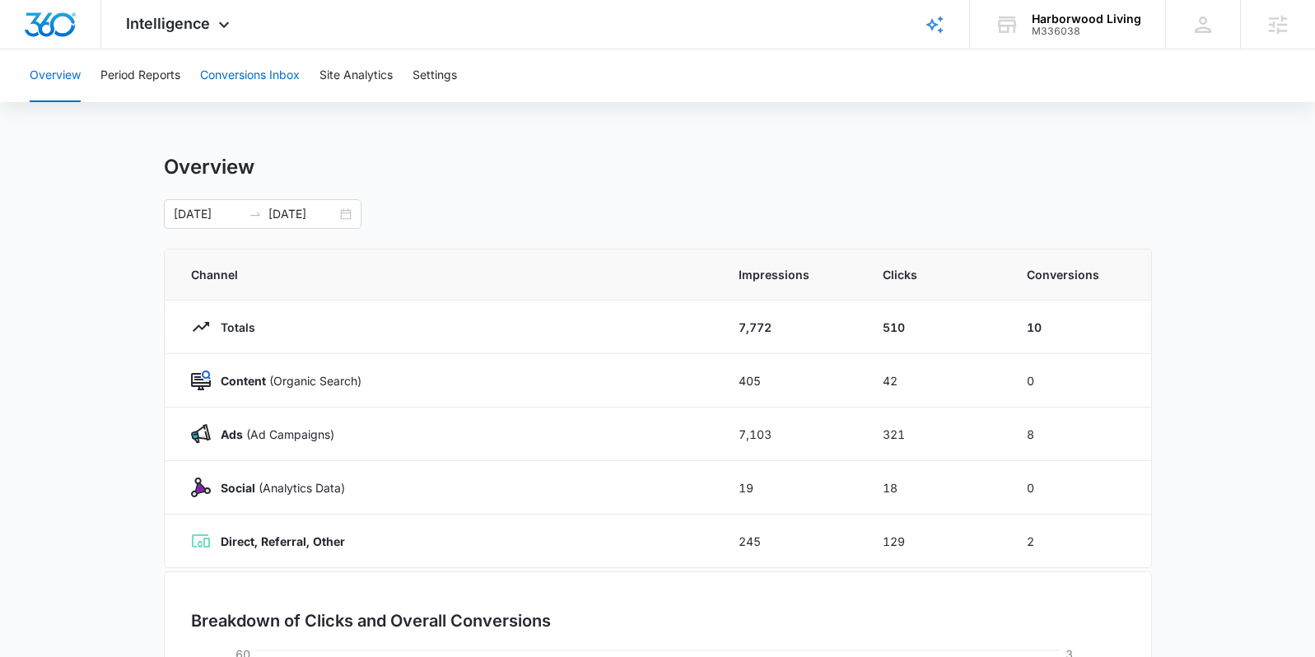
click at [283, 86] on button "Conversions Inbox" at bounding box center [250, 75] width 100 height 53
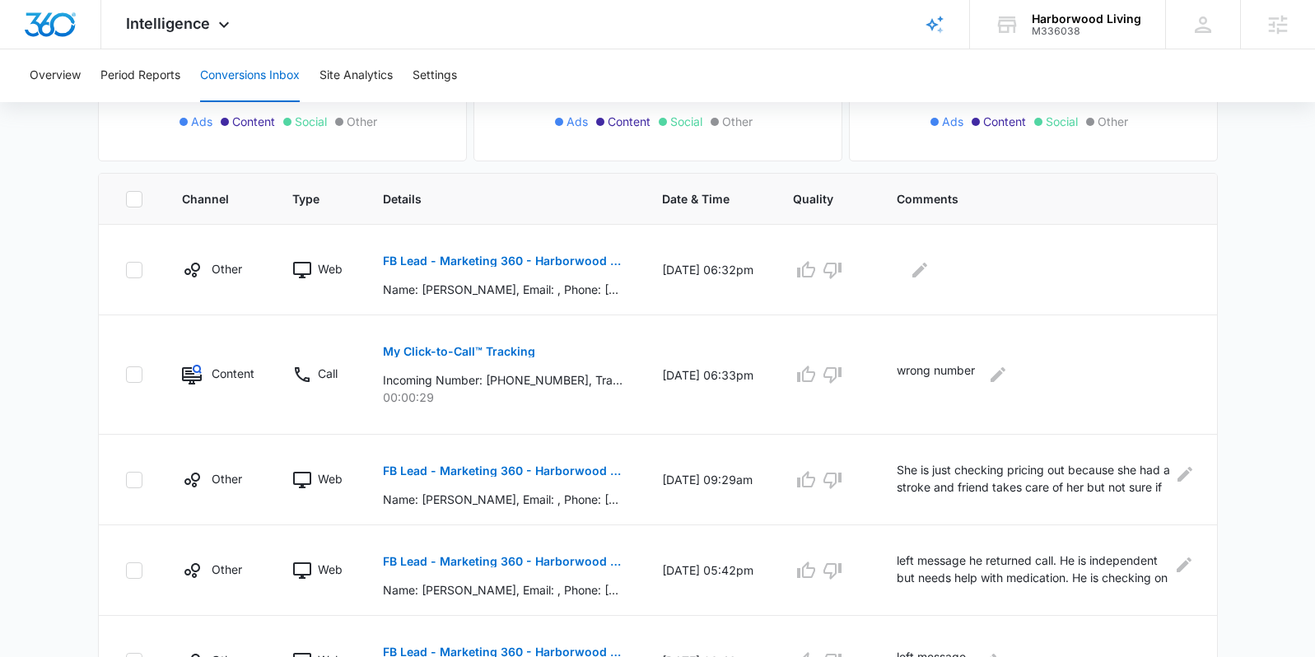
scroll to position [349, 0]
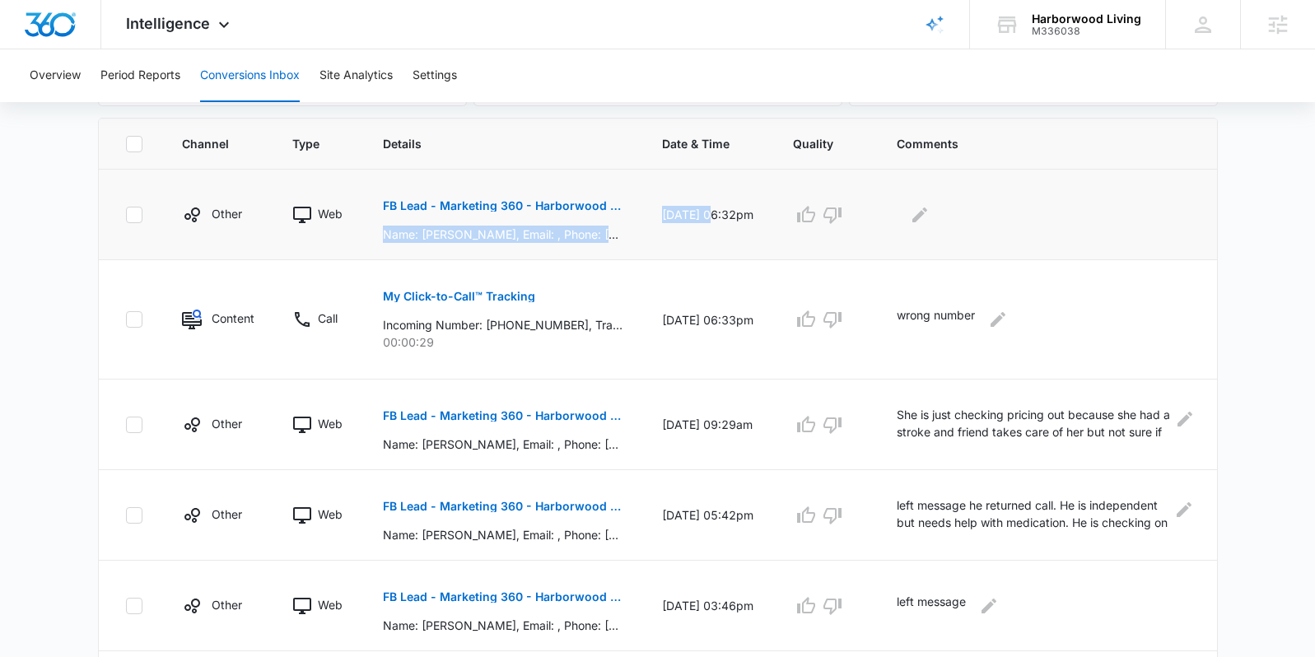
drag, startPoint x: 714, startPoint y: 207, endPoint x: 640, endPoint y: 208, distance: 74.9
click at [640, 208] on tr "Other Web FB Lead - Marketing 360 - Harborwood Living Name: Linda Wilson, Email…" at bounding box center [658, 215] width 1118 height 91
click at [728, 210] on td "10/14/25 at 06:32pm" at bounding box center [707, 215] width 131 height 91
drag, startPoint x: 714, startPoint y: 207, endPoint x: 647, endPoint y: 207, distance: 66.7
click at [647, 207] on td "10/14/25 at 06:32pm" at bounding box center [707, 215] width 131 height 91
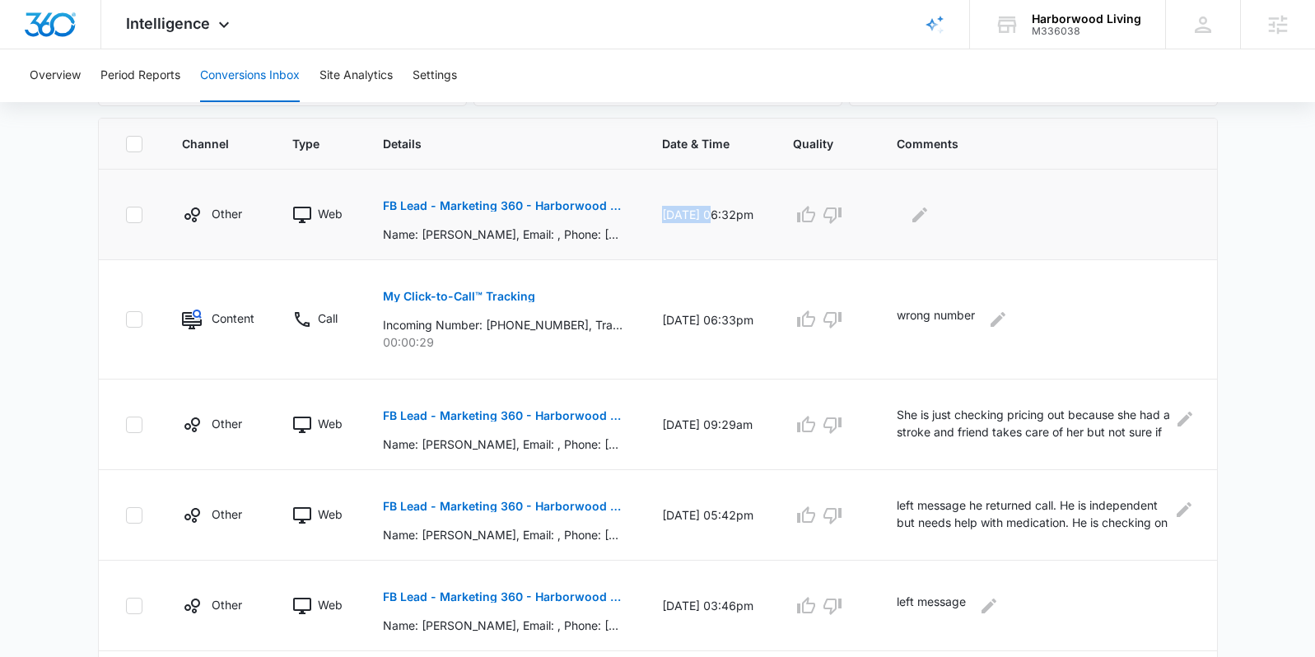
copy td "10/14/25"
click at [589, 205] on p "FB Lead - Marketing 360 - Harborwood Living" at bounding box center [503, 206] width 240 height 12
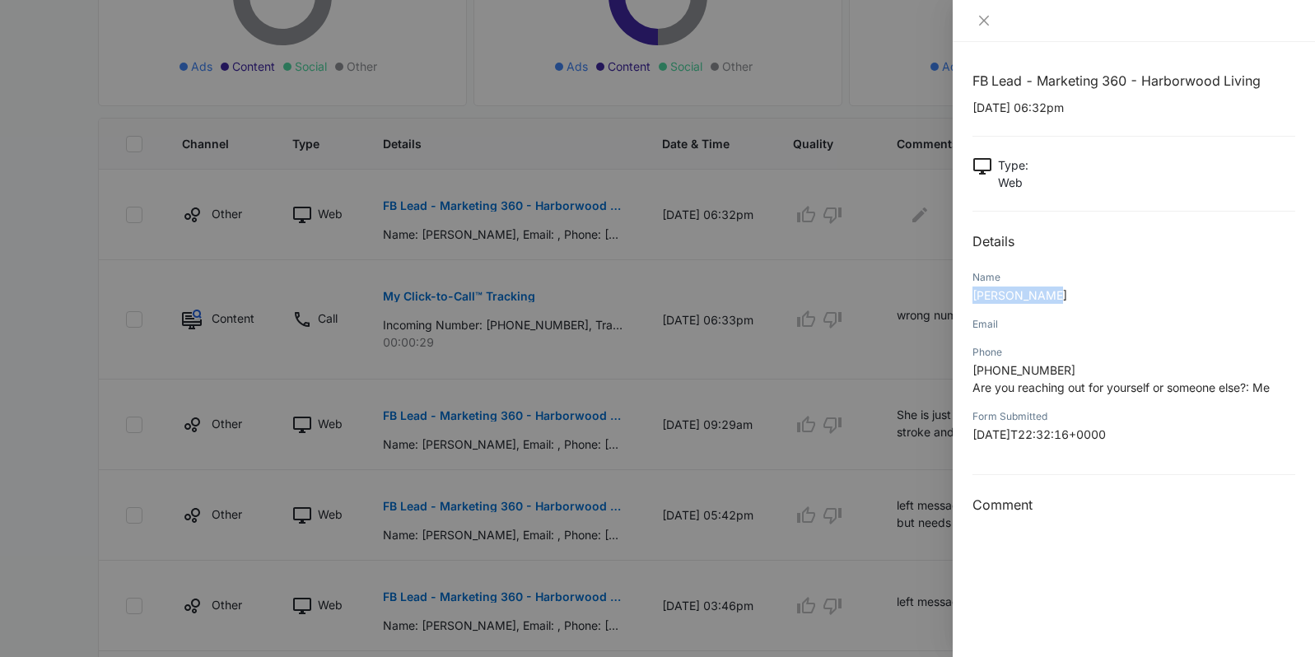
drag, startPoint x: 1056, startPoint y: 294, endPoint x: 960, endPoint y: 296, distance: 96.3
click at [960, 296] on div "FB Lead - Marketing 360 - Harborwood Living 10/14/2025 at 06:32pm Type : Web De…" at bounding box center [1133, 349] width 362 height 615
copy span "Linda Wilson"
drag, startPoint x: 1062, startPoint y: 371, endPoint x: 983, endPoint y: 377, distance: 79.2
click at [983, 377] on p "+19897098326 Are you reaching out for yourself or someone else?: Me" at bounding box center [1133, 378] width 323 height 35
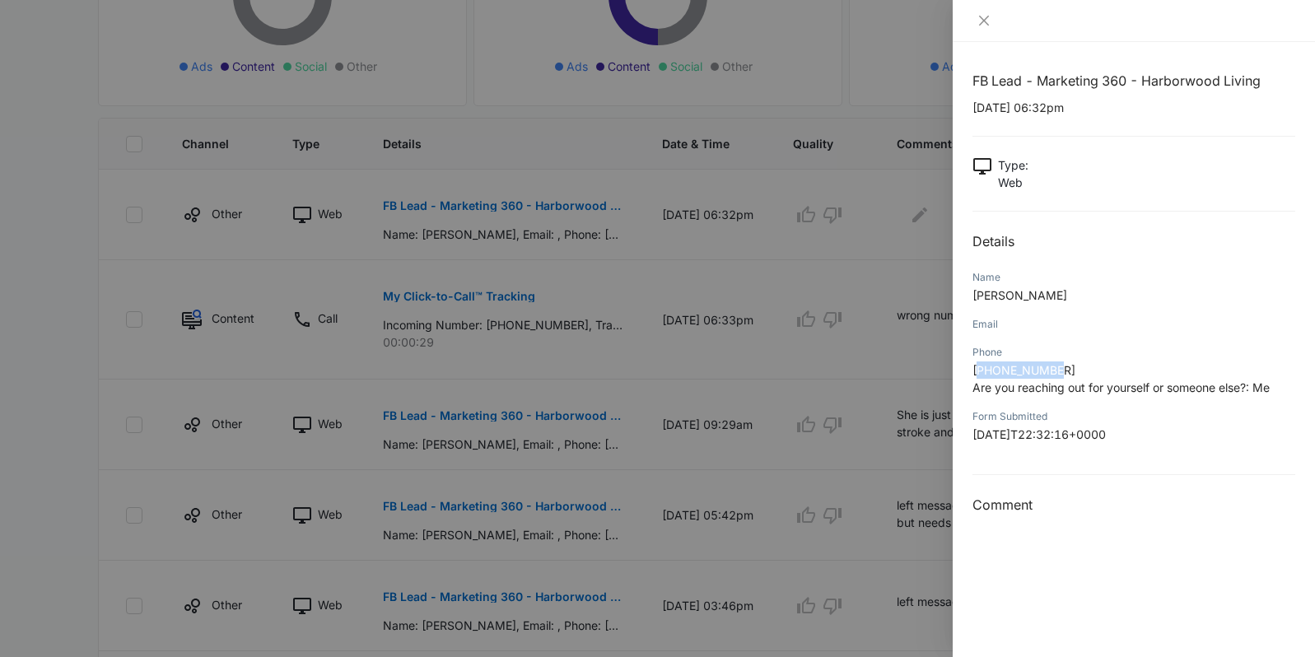
click at [984, 377] on span "+19897098326" at bounding box center [1023, 370] width 103 height 14
drag, startPoint x: 1064, startPoint y: 371, endPoint x: 988, endPoint y: 374, distance: 76.6
click at [988, 374] on p "+19897098326 Are you reaching out for yourself or someone else?: Me" at bounding box center [1133, 378] width 323 height 35
copy span "9897098326"
click at [977, 15] on icon "close" at bounding box center [983, 20] width 13 height 13
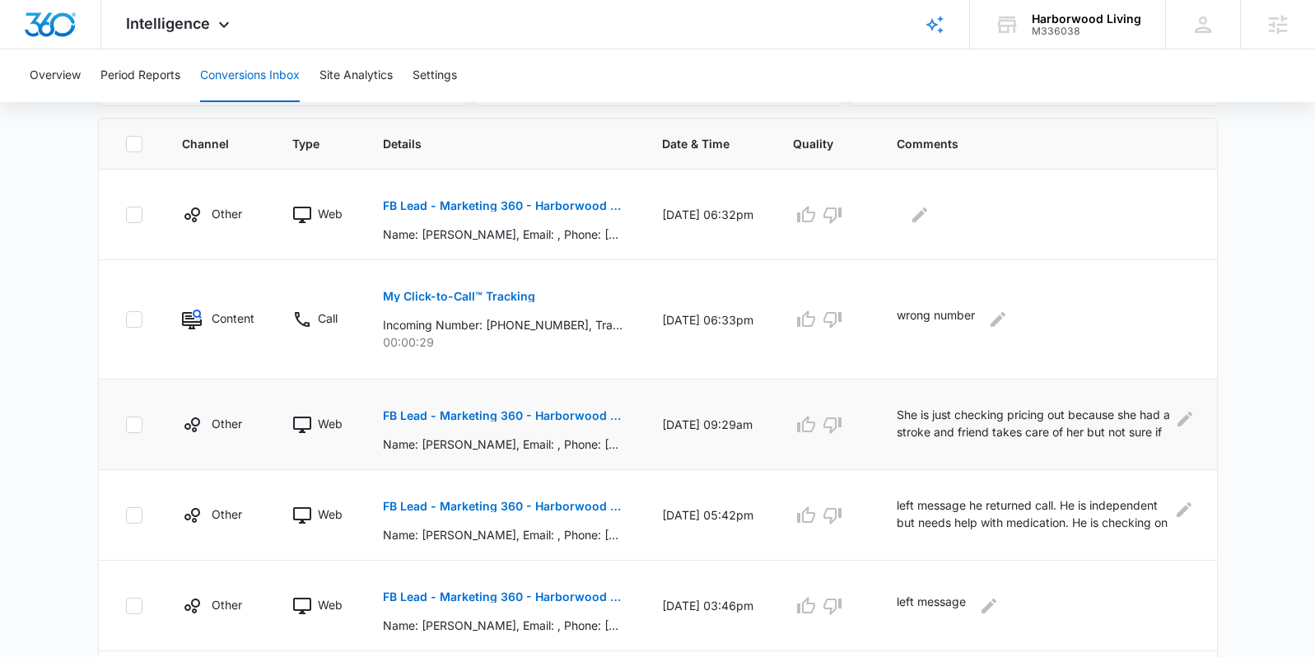
click at [495, 416] on p "FB Lead - Marketing 360 - Harborwood Living" at bounding box center [503, 416] width 240 height 12
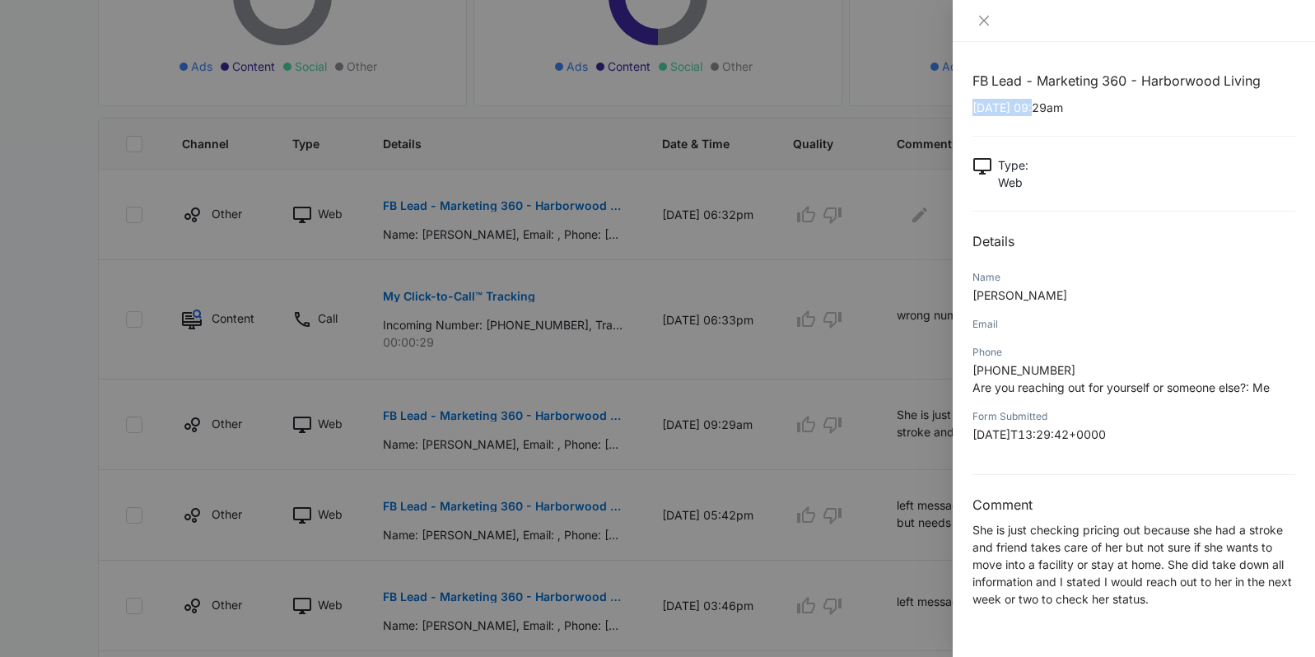
drag, startPoint x: 1039, startPoint y: 109, endPoint x: 972, endPoint y: 110, distance: 66.7
click at [972, 110] on p "10/13/2025 at 09:29am" at bounding box center [1133, 107] width 323 height 17
copy p "10/13/2025"
drag, startPoint x: 1036, startPoint y: 296, endPoint x: 973, endPoint y: 297, distance: 63.4
click at [973, 297] on p "Marla Grieb" at bounding box center [1133, 294] width 323 height 17
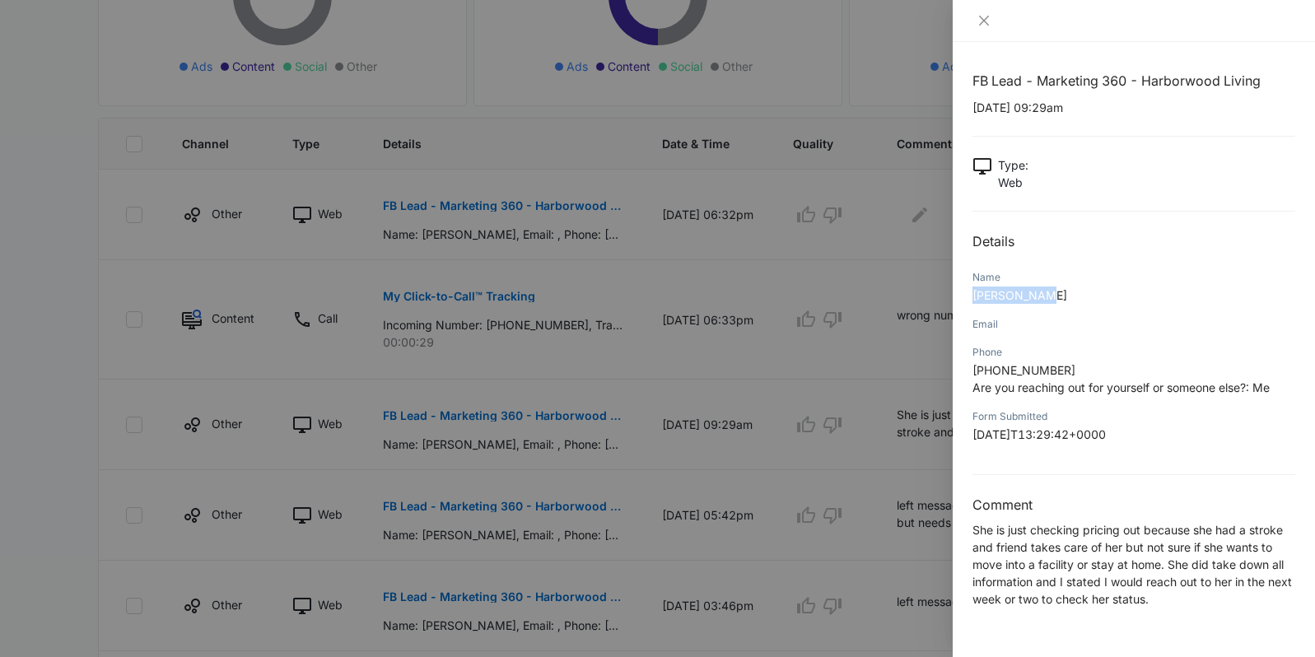
copy span "Marla Grieb"
drag, startPoint x: 1062, startPoint y: 367, endPoint x: 987, endPoint y: 372, distance: 75.1
click at [987, 372] on p "+19894727036 Are you reaching out for yourself or someone else?: Me" at bounding box center [1133, 378] width 323 height 35
copy span "9894727036"
click at [1066, 521] on p "She is just checking pricing out because she had a stroke and friend takes care…" at bounding box center [1133, 564] width 323 height 86
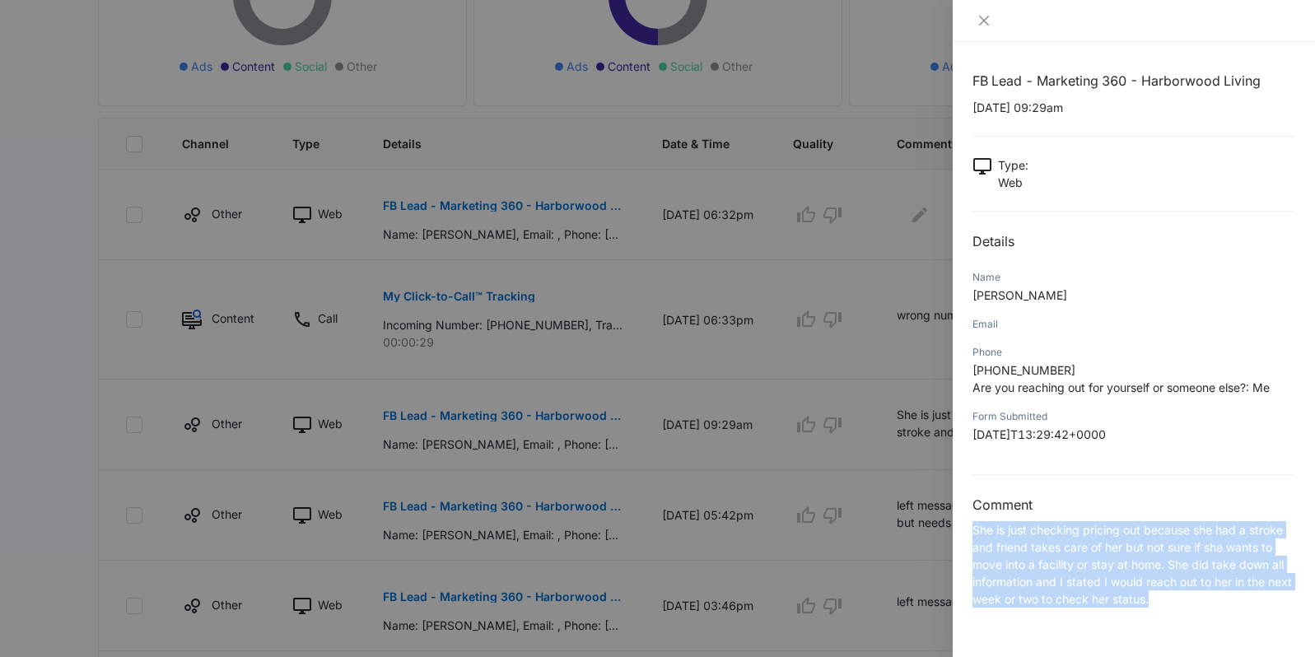
drag, startPoint x: 972, startPoint y: 530, endPoint x: 1169, endPoint y: 619, distance: 215.9
click at [1169, 619] on div "FB Lead - Marketing 360 - Harborwood Living 10/13/2025 at 09:29am Type : Web De…" at bounding box center [1133, 349] width 362 height 615
copy p "She is just checking pricing out because she had a stroke and friend takes care…"
click at [985, 21] on icon "close" at bounding box center [983, 20] width 13 height 13
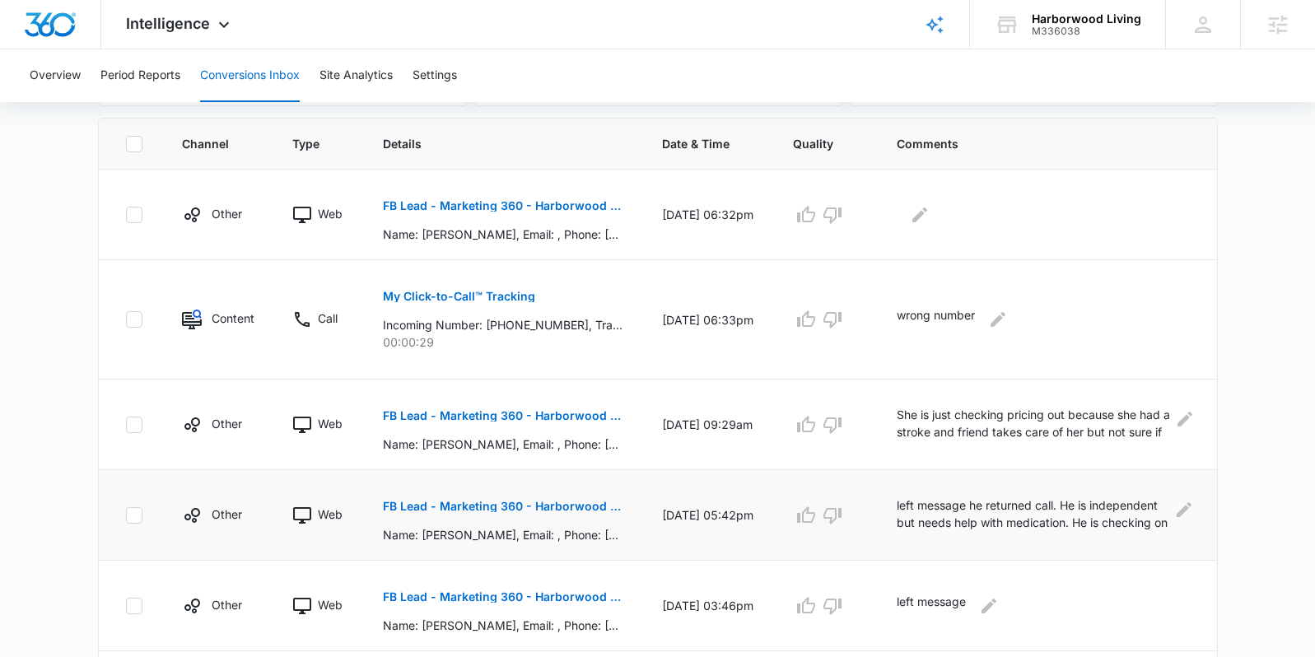
click at [481, 500] on p "FB Lead - Marketing 360 - Harborwood Living" at bounding box center [503, 506] width 240 height 12
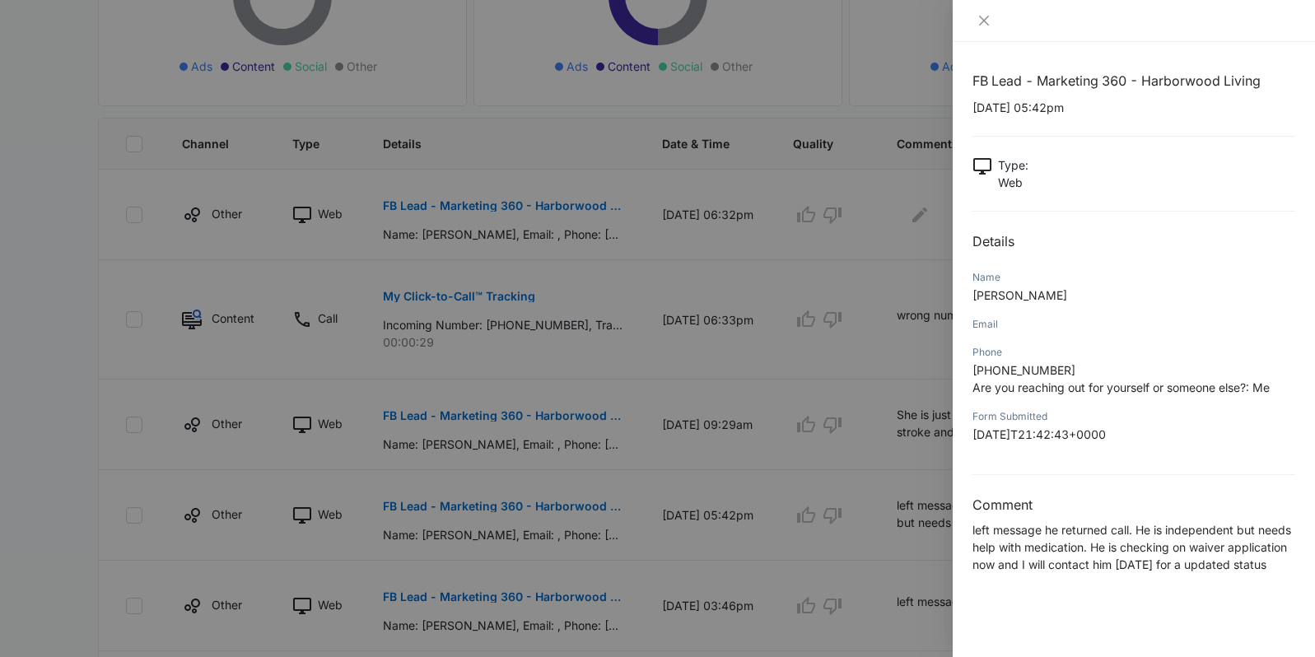
click at [1006, 300] on span "Jerry Koutz" at bounding box center [1019, 295] width 95 height 14
drag, startPoint x: 1038, startPoint y: 107, endPoint x: 968, endPoint y: 108, distance: 70.0
click at [968, 108] on div "FB Lead - Marketing 360 - Harborwood Living 10/12/2025 at 05:42pm Type : Web De…" at bounding box center [1133, 349] width 362 height 615
copy p "10/12/2025"
drag, startPoint x: 1033, startPoint y: 293, endPoint x: 970, endPoint y: 304, distance: 63.5
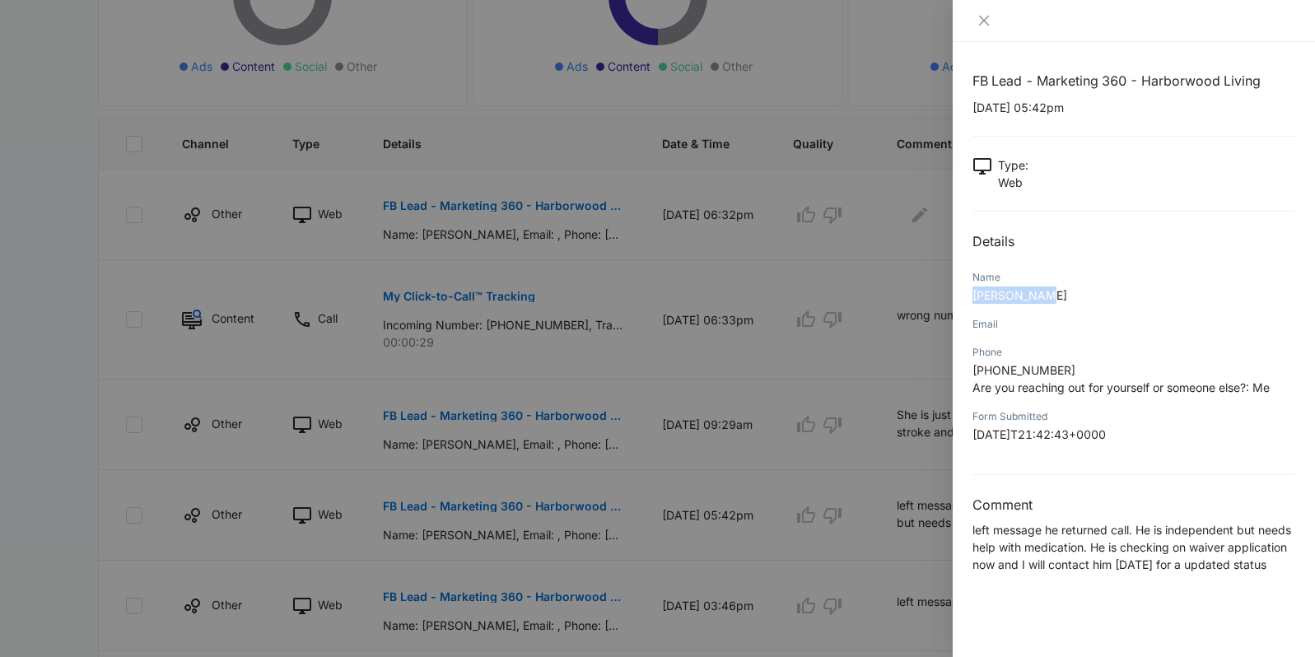
click at [970, 304] on div "FB Lead - Marketing 360 - Harborwood Living 10/12/2025 at 05:42pm Type : Web De…" at bounding box center [1133, 349] width 362 height 615
copy span "Jerry Koutz"
drag, startPoint x: 1062, startPoint y: 370, endPoint x: 988, endPoint y: 370, distance: 74.1
click at [988, 370] on p "+19898240735 Are you reaching out for yourself or someone else?: Me" at bounding box center [1133, 378] width 323 height 35
copy span "9898240735"
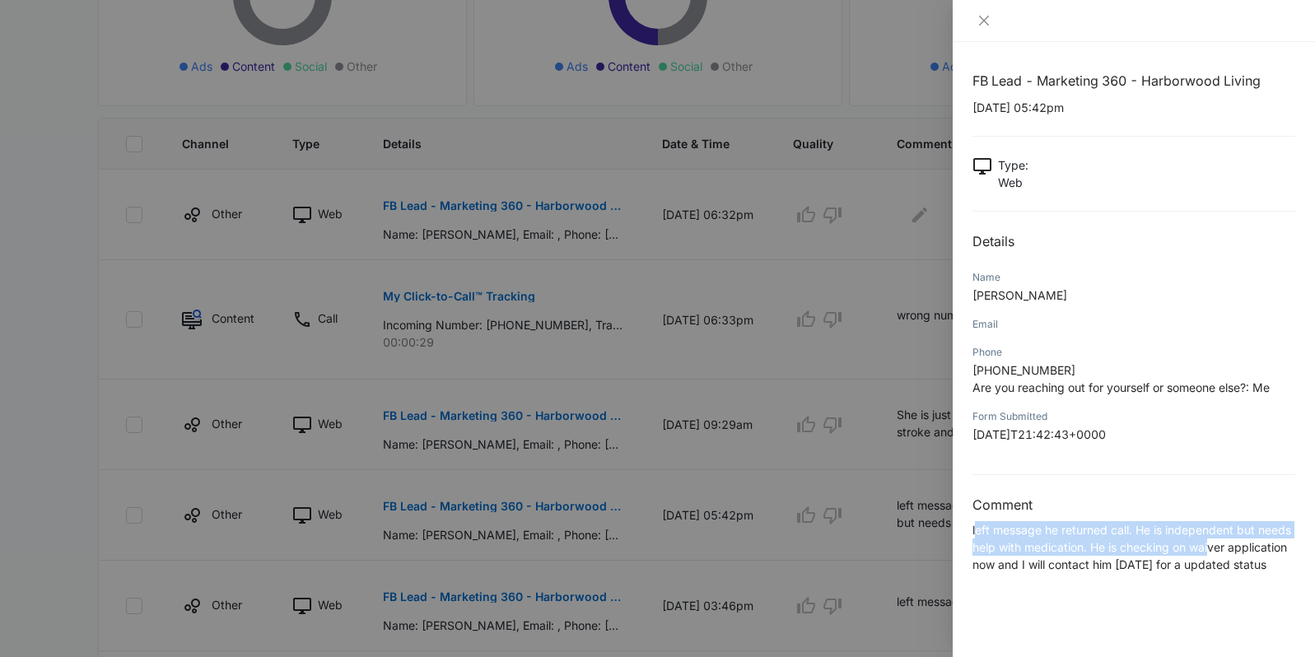
drag, startPoint x: 974, startPoint y: 530, endPoint x: 1210, endPoint y: 548, distance: 236.9
click at [1210, 548] on p "left message he returned call. He is independent but needs help with medication…" at bounding box center [1133, 547] width 323 height 52
drag, startPoint x: 1280, startPoint y: 567, endPoint x: 965, endPoint y: 528, distance: 317.6
click at [963, 528] on div "FB Lead - Marketing 360 - Harborwood Living 10/12/2025 at 05:42pm Type : Web De…" at bounding box center [1133, 349] width 362 height 615
click at [981, 16] on icon "close" at bounding box center [983, 20] width 13 height 13
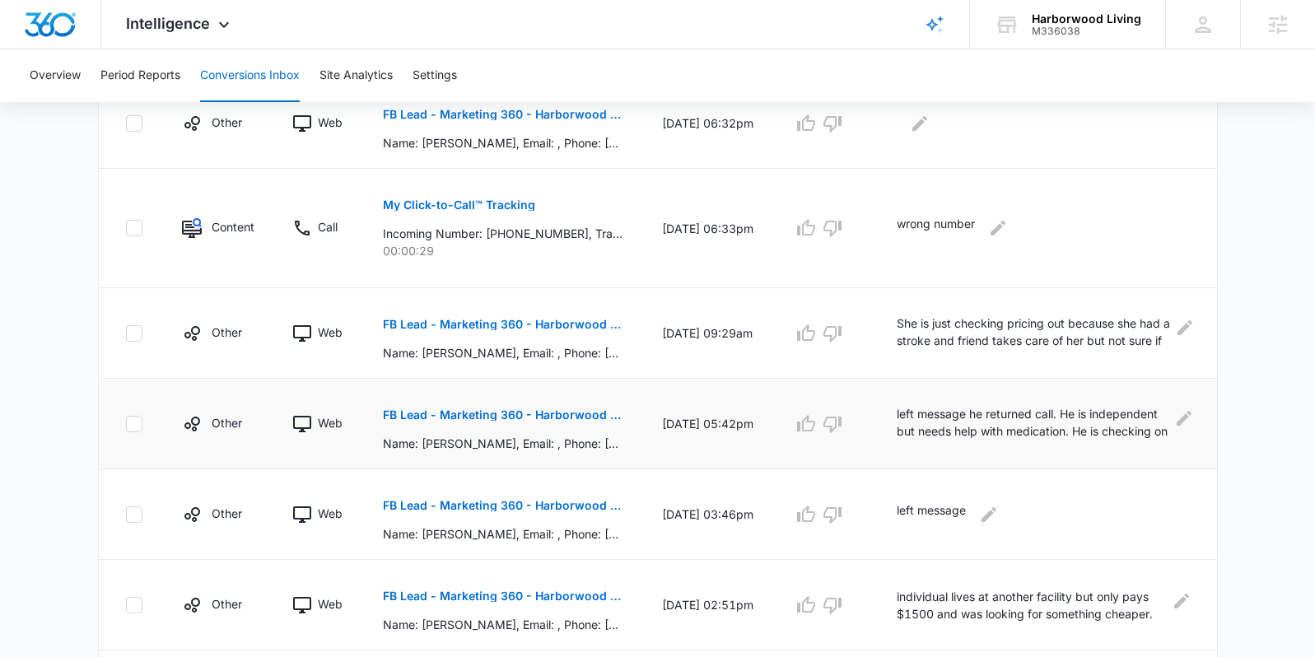
scroll to position [556, 0]
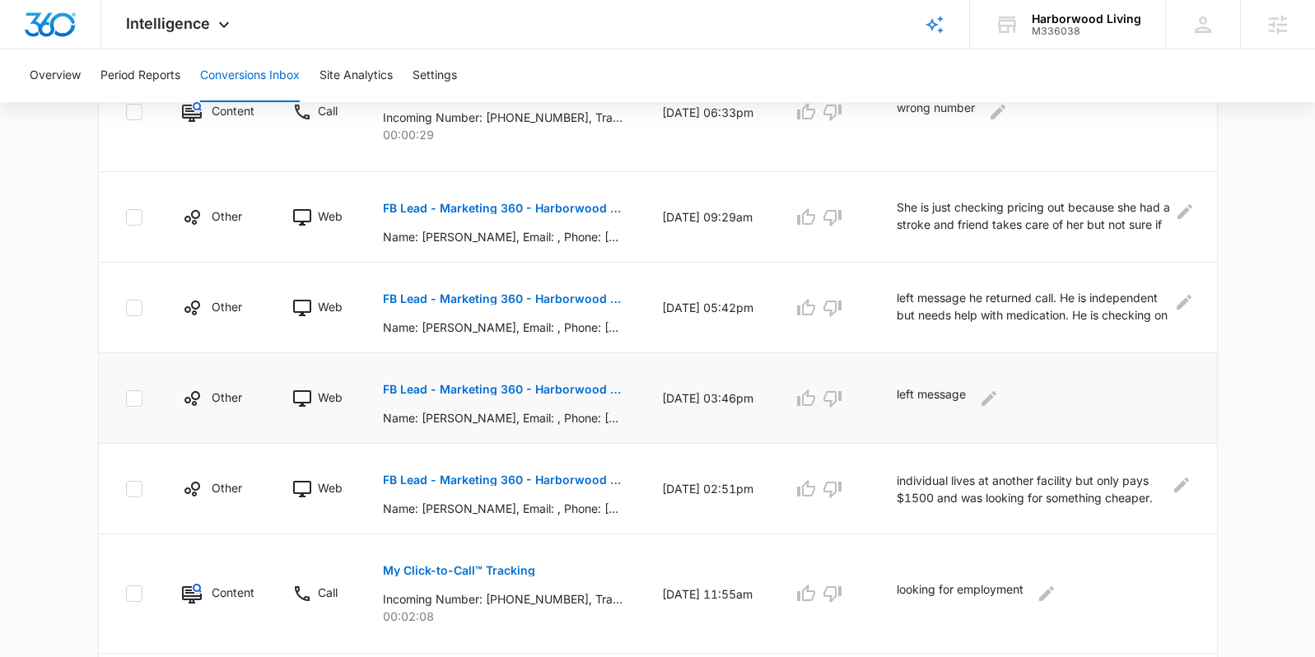
click at [585, 397] on button "FB Lead - Marketing 360 - Harborwood Living" at bounding box center [503, 390] width 240 height 40
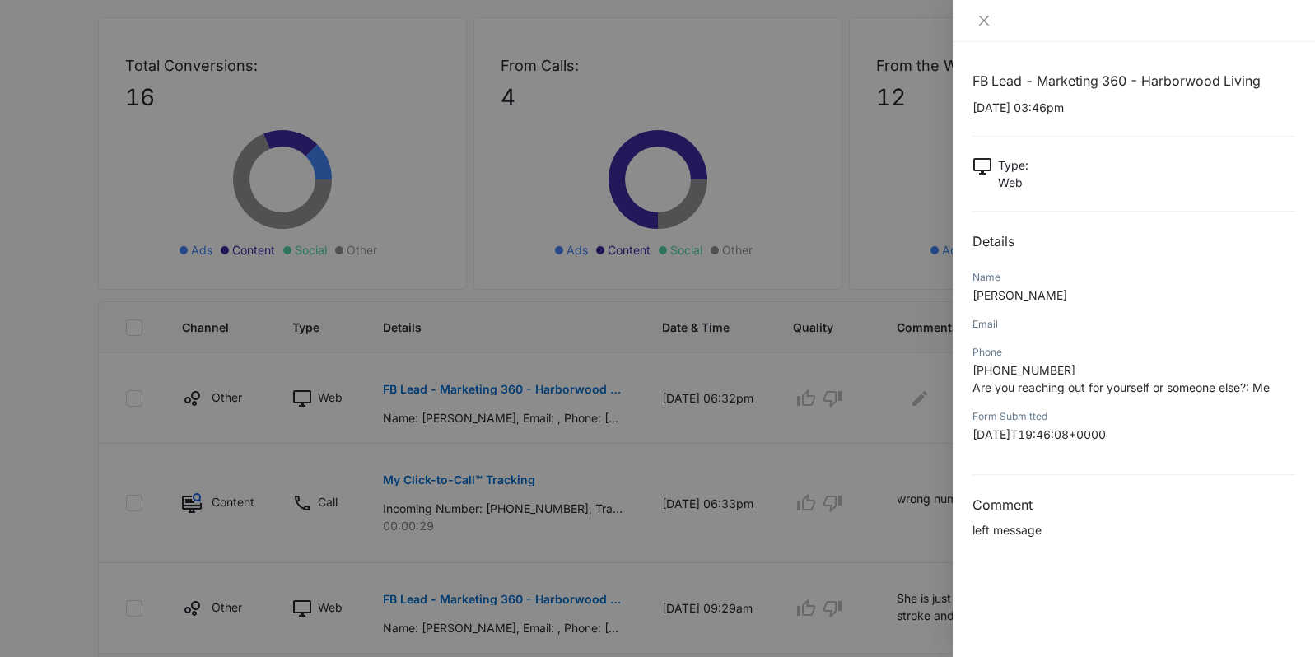
scroll to position [0, 0]
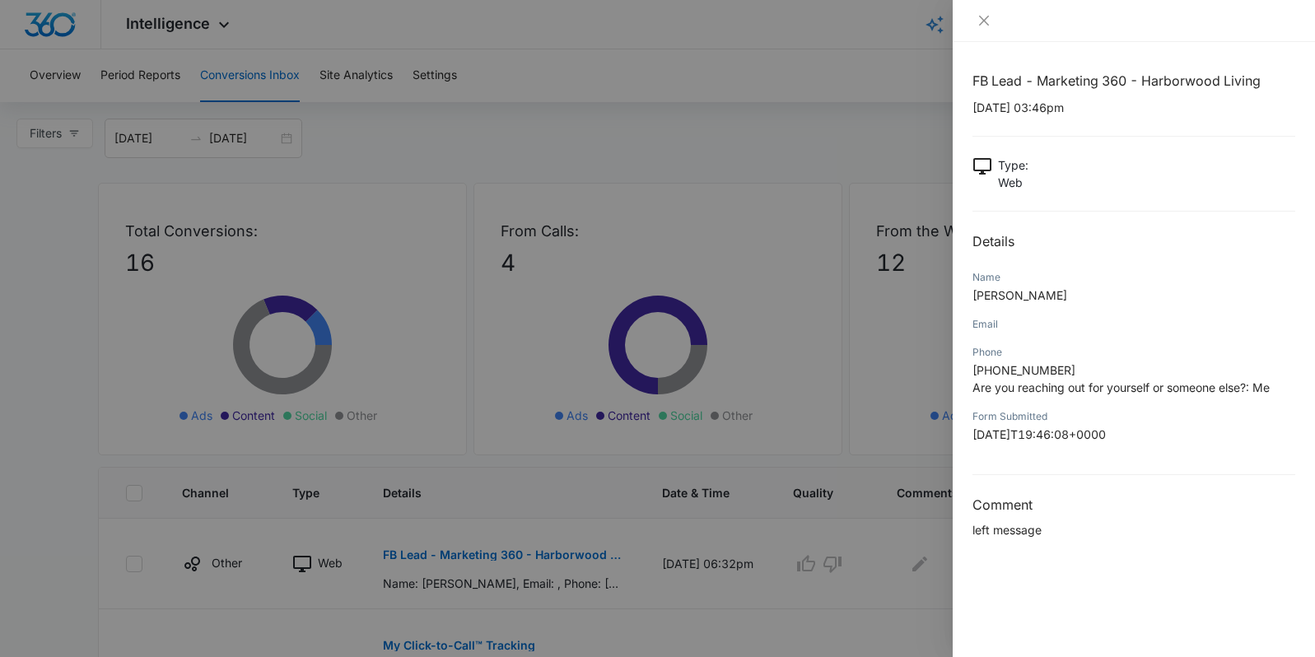
click at [312, 96] on div at bounding box center [657, 328] width 1315 height 657
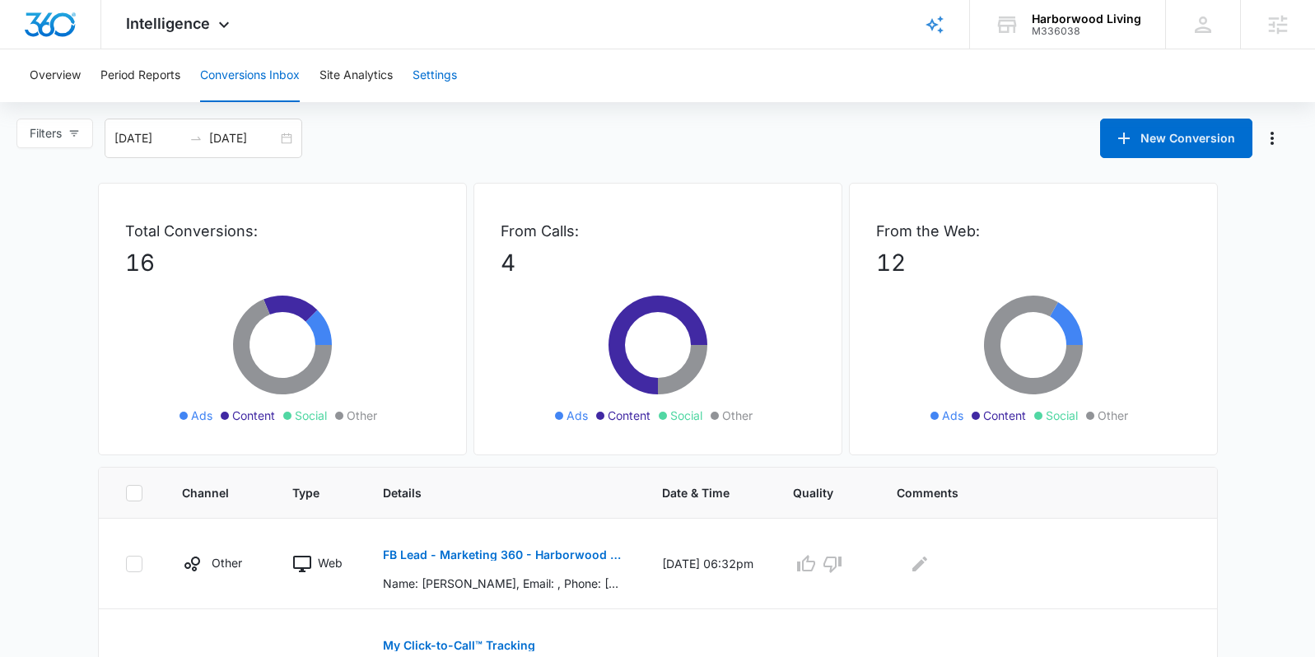
click at [430, 82] on button "Settings" at bounding box center [434, 75] width 44 height 53
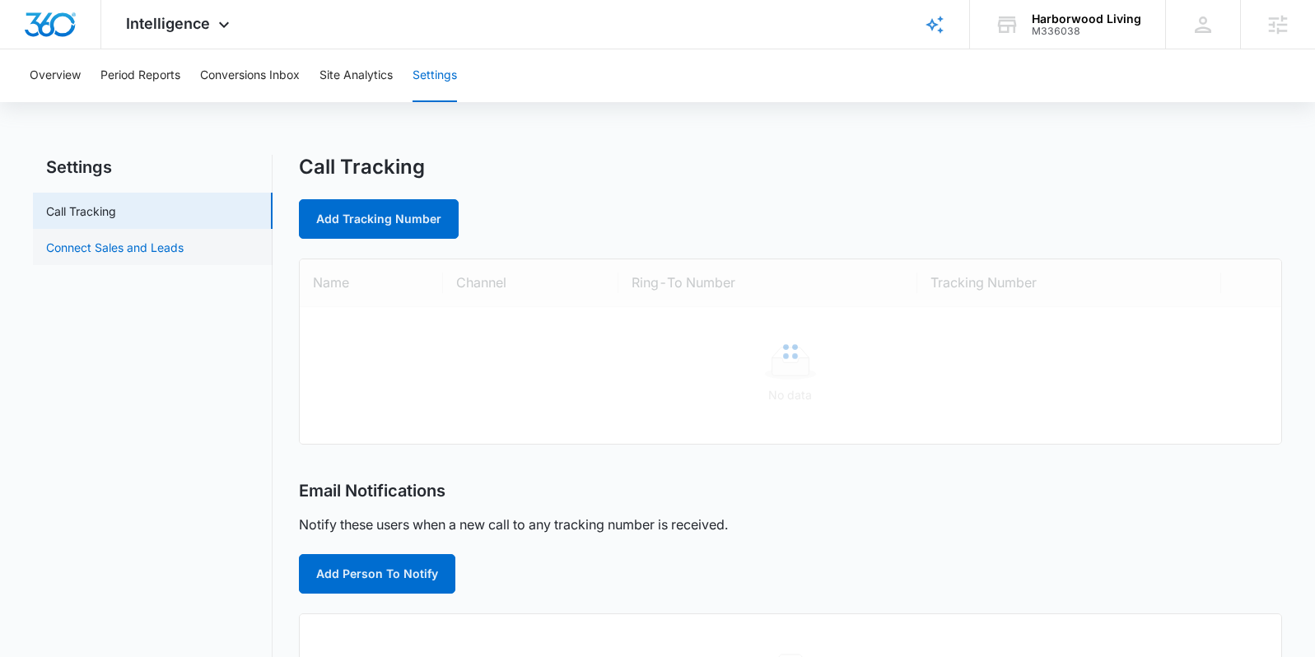
click at [163, 244] on link "Connect Sales and Leads" at bounding box center [114, 247] width 137 height 17
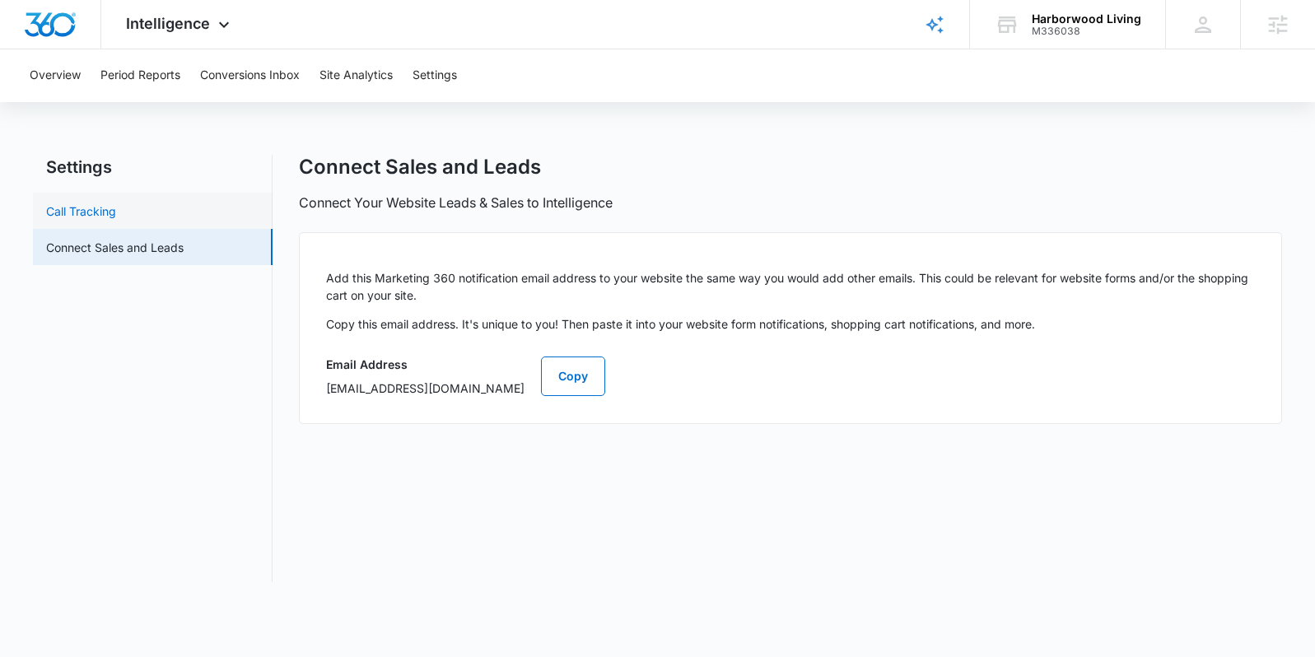
click at [112, 207] on link "Call Tracking" at bounding box center [81, 210] width 70 height 17
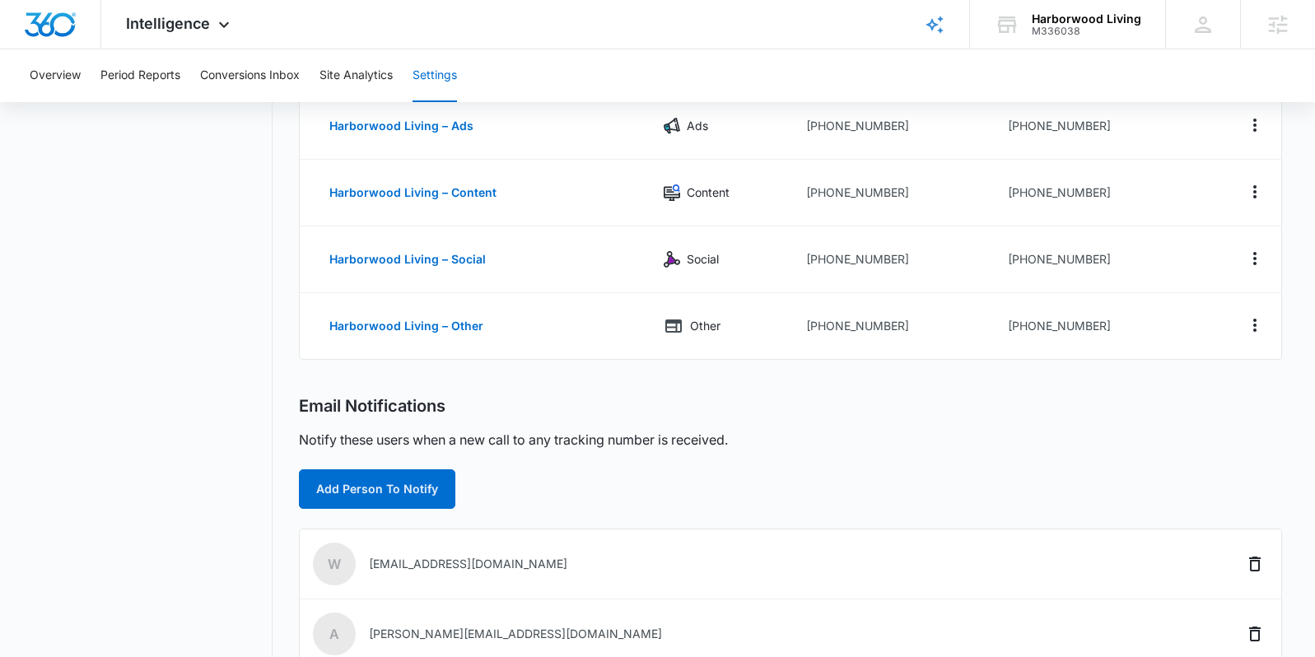
scroll to position [437, 0]
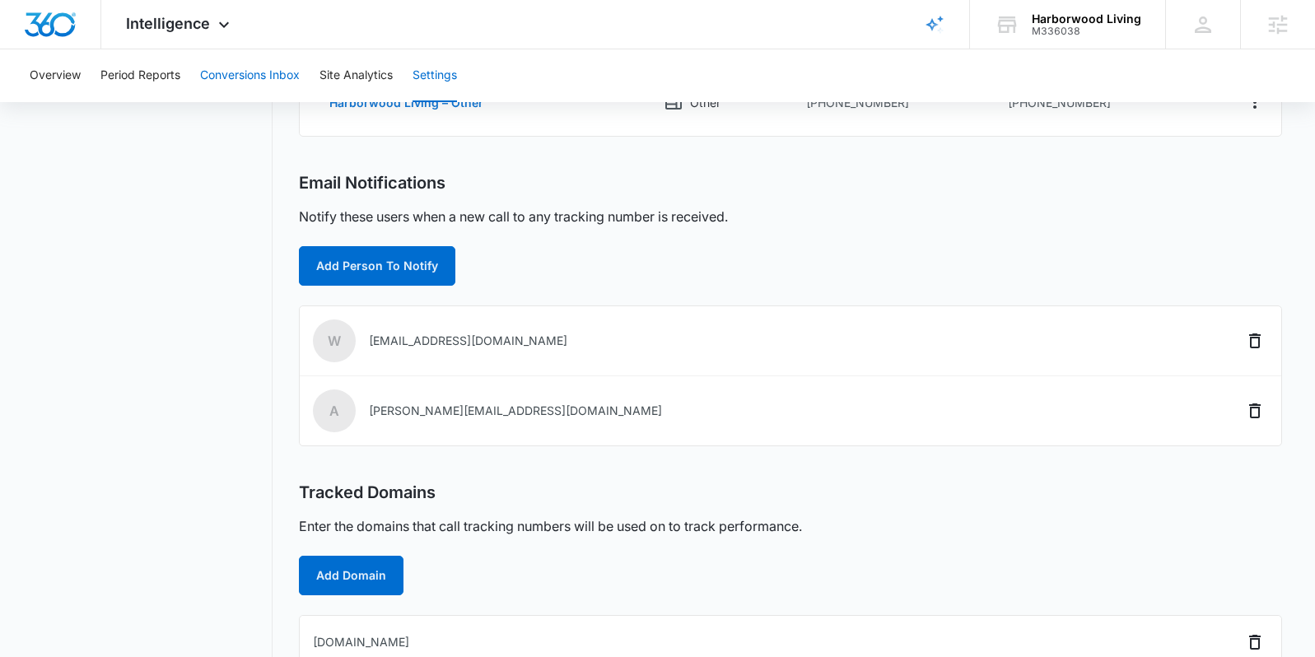
click at [236, 79] on button "Conversions Inbox" at bounding box center [250, 75] width 100 height 53
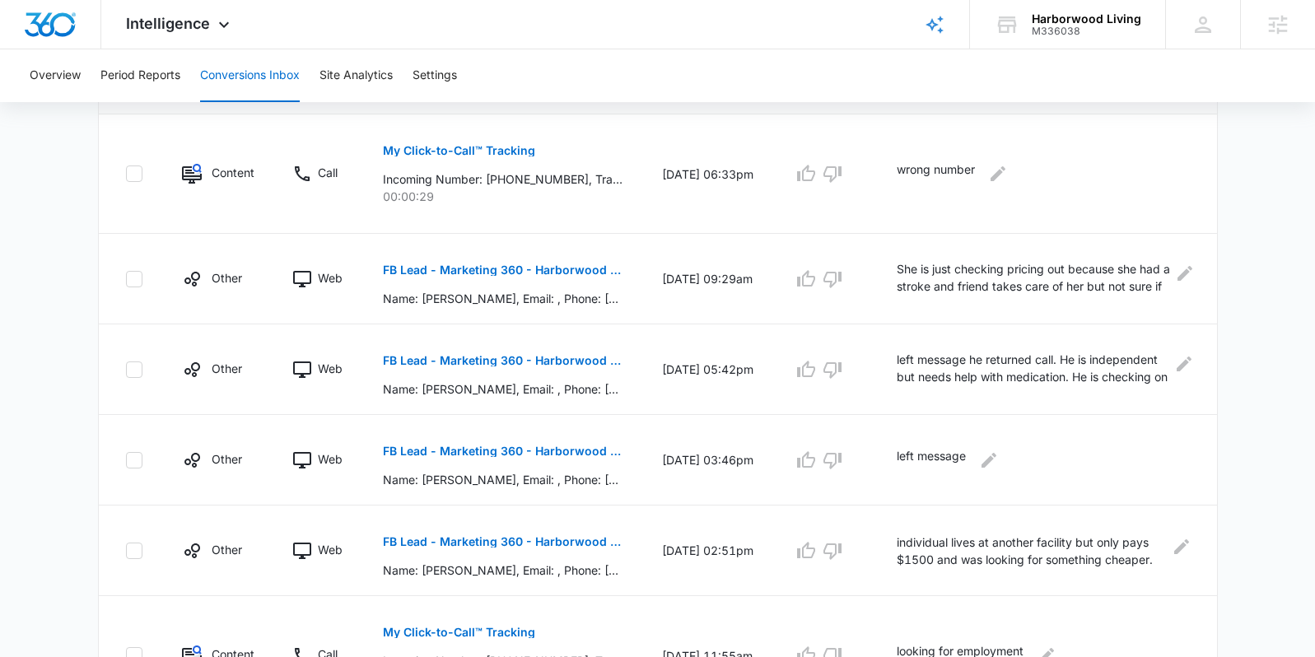
scroll to position [704, 0]
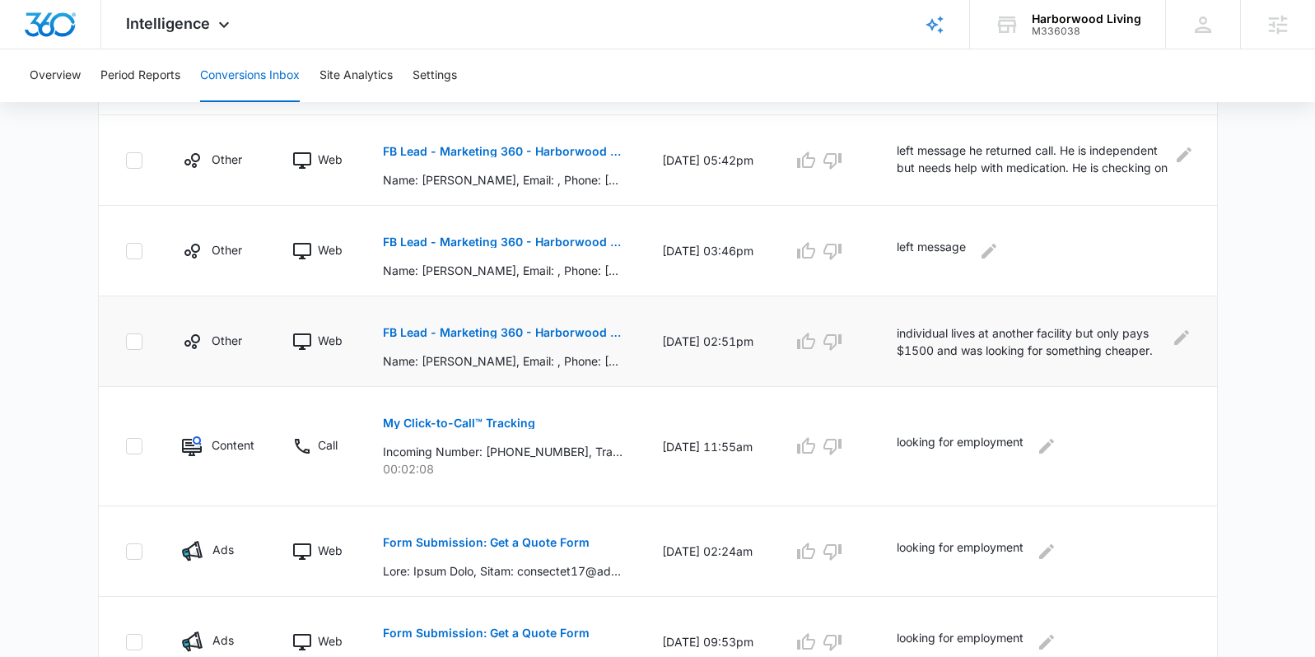
click at [702, 332] on td "10/12/25 at 02:51pm" at bounding box center [707, 341] width 131 height 91
click at [518, 249] on button "FB Lead - Marketing 360 - Harborwood Living" at bounding box center [503, 242] width 240 height 40
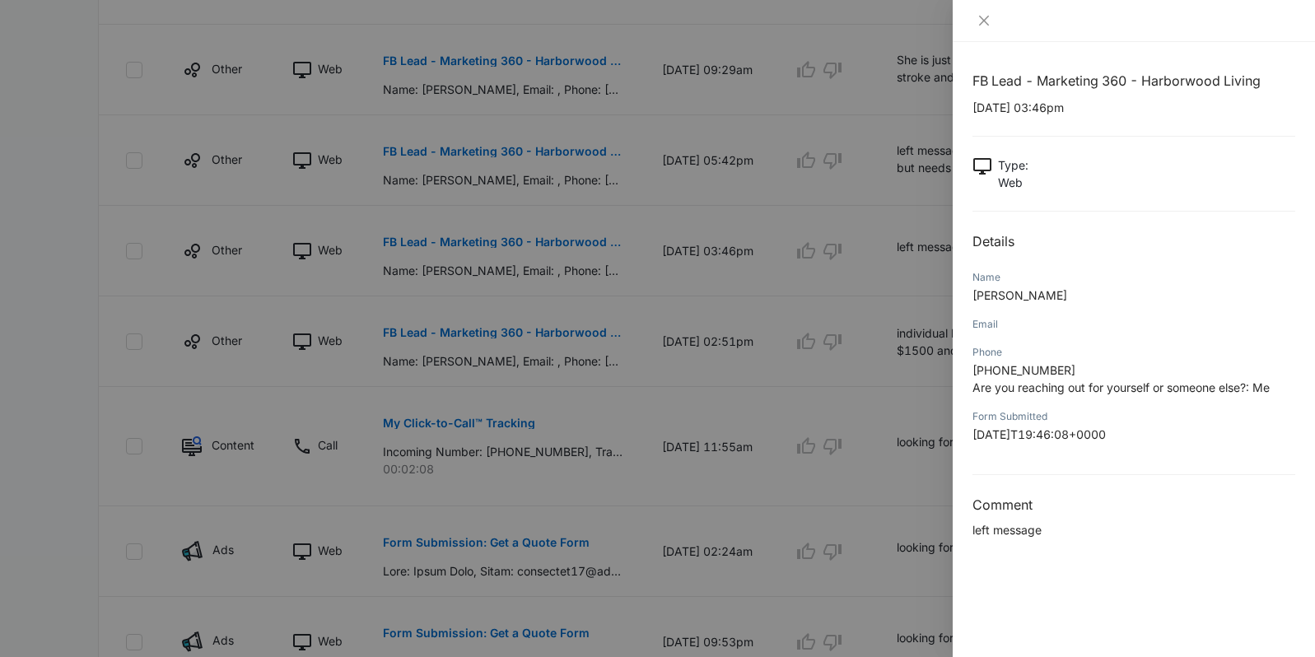
click at [1038, 114] on p "10/12/2025 at 03:46pm" at bounding box center [1133, 107] width 323 height 17
drag, startPoint x: 1040, startPoint y: 106, endPoint x: 970, endPoint y: 107, distance: 70.8
click at [970, 107] on div "FB Lead - Marketing 360 - Harborwood Living 10/12/2025 at 03:46pm Type : Web De…" at bounding box center [1133, 349] width 362 height 615
drag, startPoint x: 1055, startPoint y: 290, endPoint x: 975, endPoint y: 298, distance: 81.1
click at [973, 298] on p "Deborah Wade" at bounding box center [1133, 294] width 323 height 17
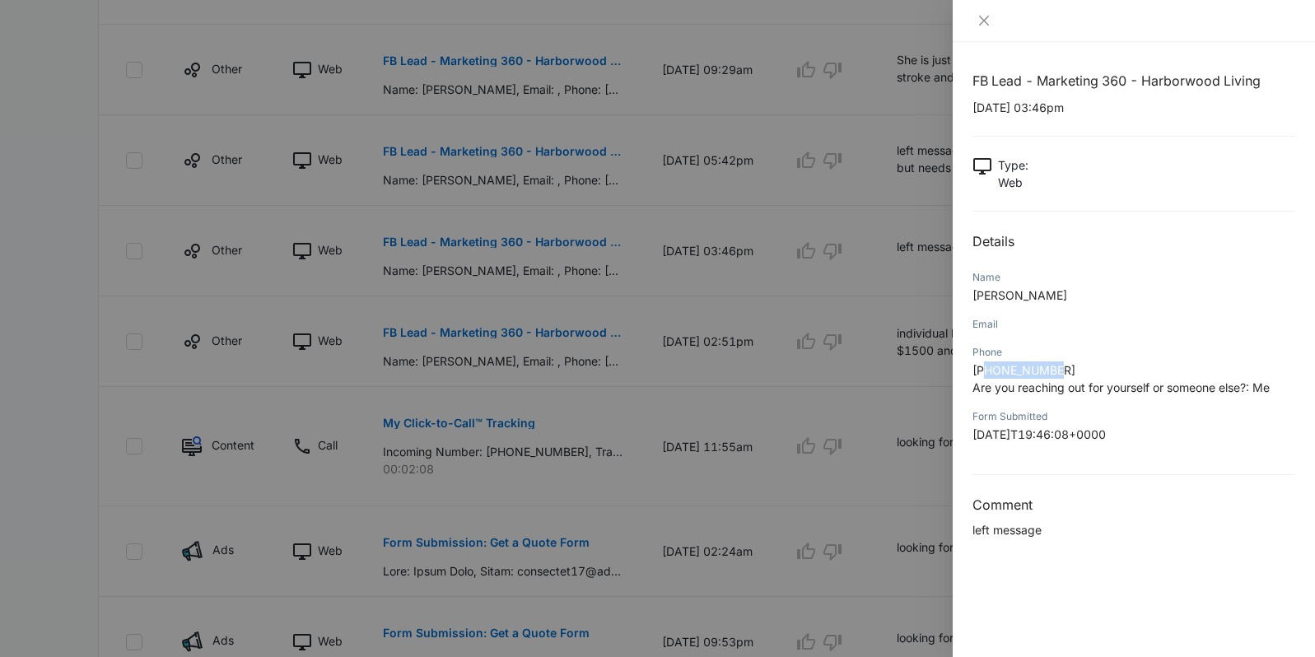
drag, startPoint x: 1061, startPoint y: 368, endPoint x: 987, endPoint y: 371, distance: 74.2
click at [987, 371] on span "+16168225492" at bounding box center [1023, 370] width 103 height 14
click at [985, 25] on icon "close" at bounding box center [983, 20] width 13 height 13
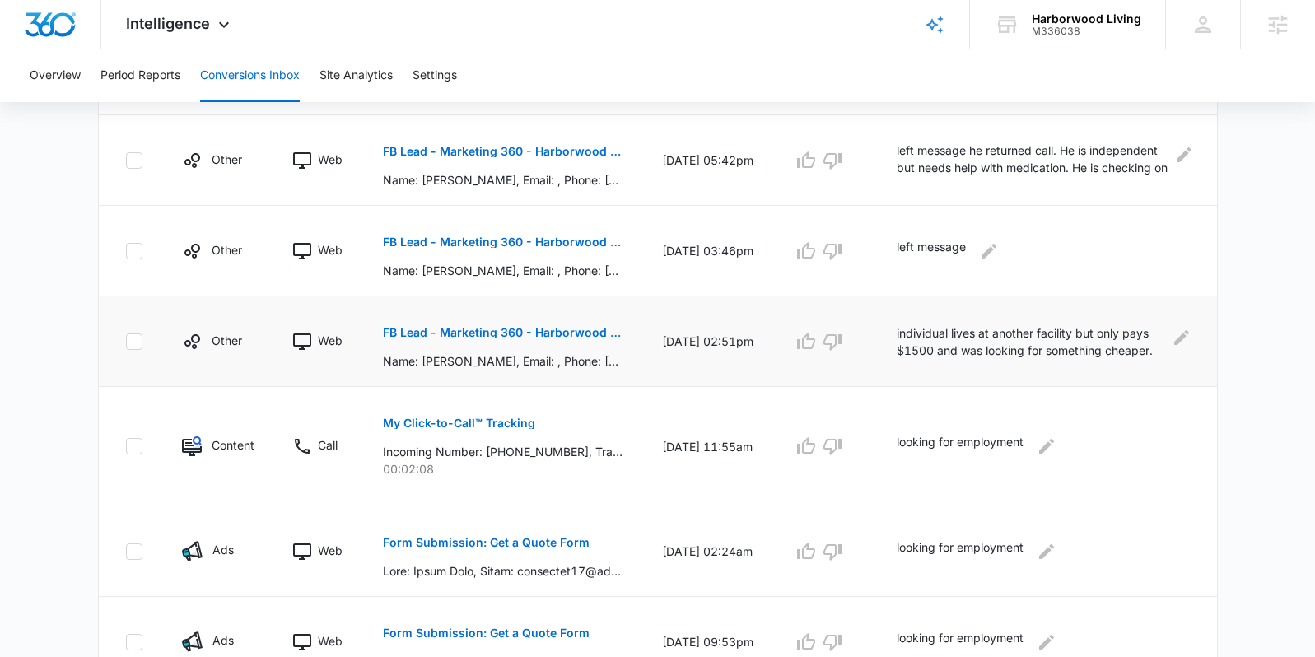
click at [553, 331] on p "FB Lead - Marketing 360 - Harborwood Living" at bounding box center [503, 333] width 240 height 12
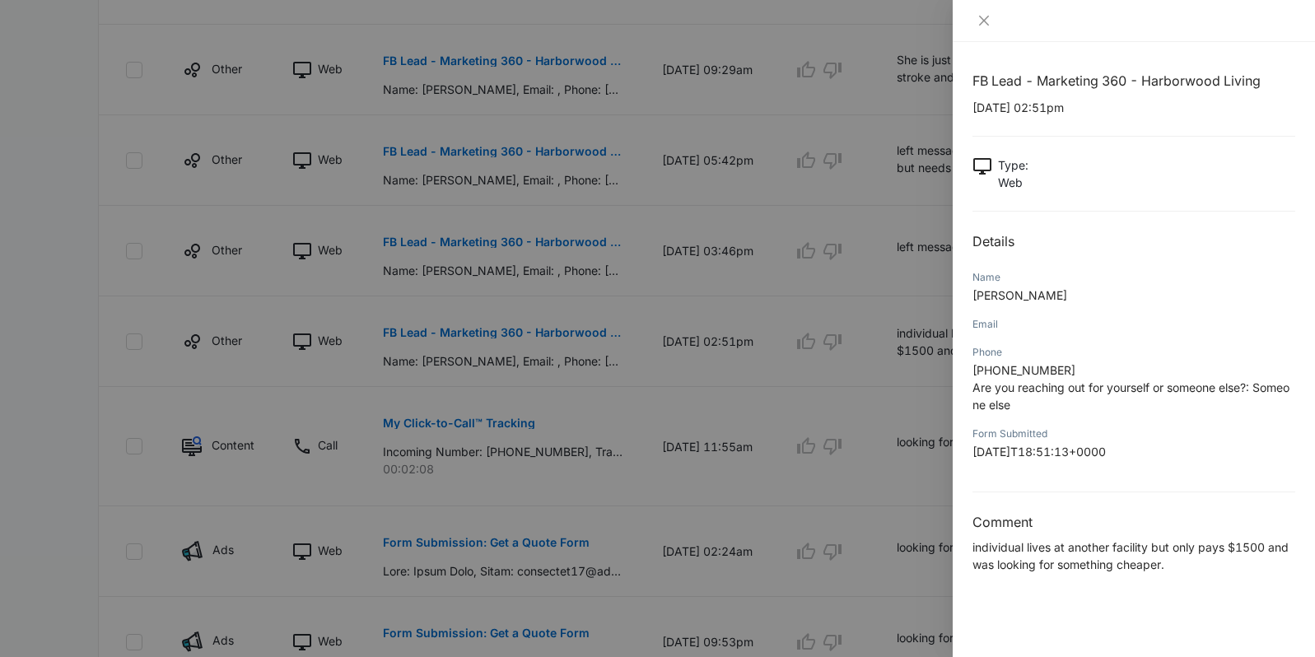
click at [1022, 118] on div "FB Lead - Marketing 360 - Harborwood Living 10/12/2025 at 02:51pm Type : Web De…" at bounding box center [1133, 322] width 323 height 503
drag, startPoint x: 1038, startPoint y: 107, endPoint x: 962, endPoint y: 105, distance: 75.7
click at [962, 105] on div "FB Lead - Marketing 360 - Harborwood Living 10/12/2025 at 02:51pm Type : Web De…" at bounding box center [1133, 349] width 362 height 615
click at [1049, 299] on span "Mary Schwerin" at bounding box center [1019, 295] width 95 height 14
drag, startPoint x: 1054, startPoint y: 297, endPoint x: 973, endPoint y: 296, distance: 81.5
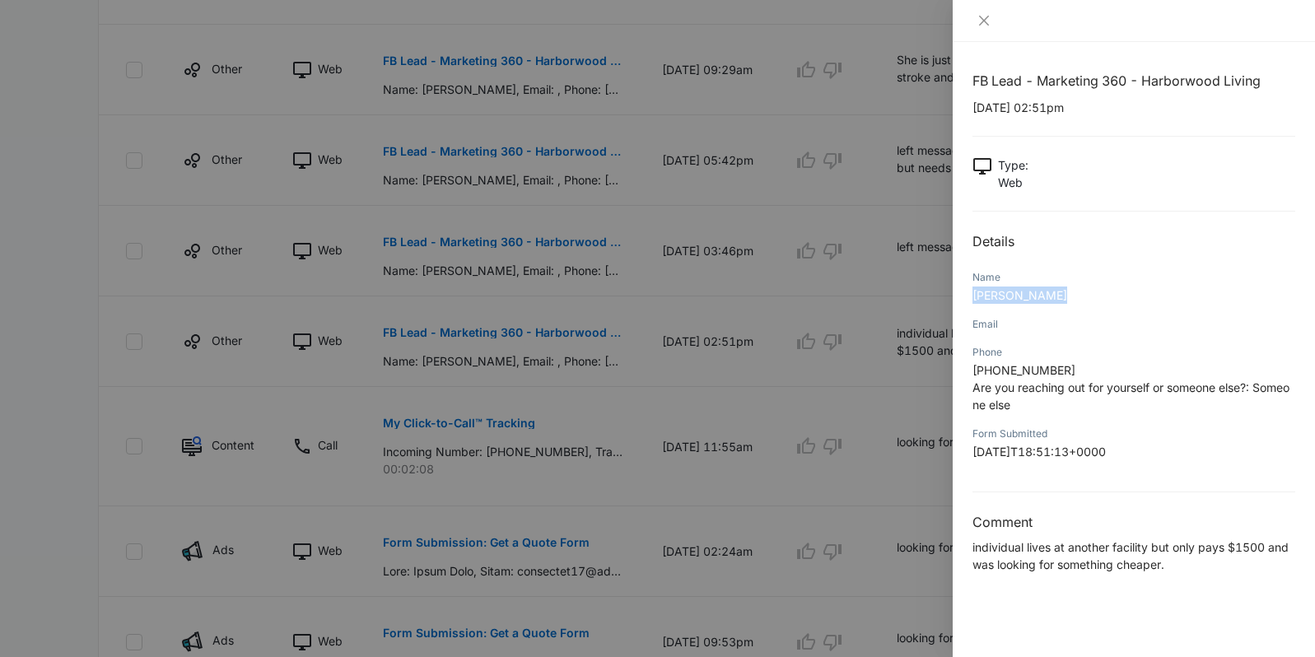
click at [973, 296] on p "Mary Schwerin" at bounding box center [1133, 294] width 323 height 17
drag, startPoint x: 1064, startPoint y: 369, endPoint x: 986, endPoint y: 370, distance: 78.2
click at [986, 370] on p "+19893879860 Are you reaching out for yourself or someone else?: Someone else" at bounding box center [1133, 387] width 323 height 52
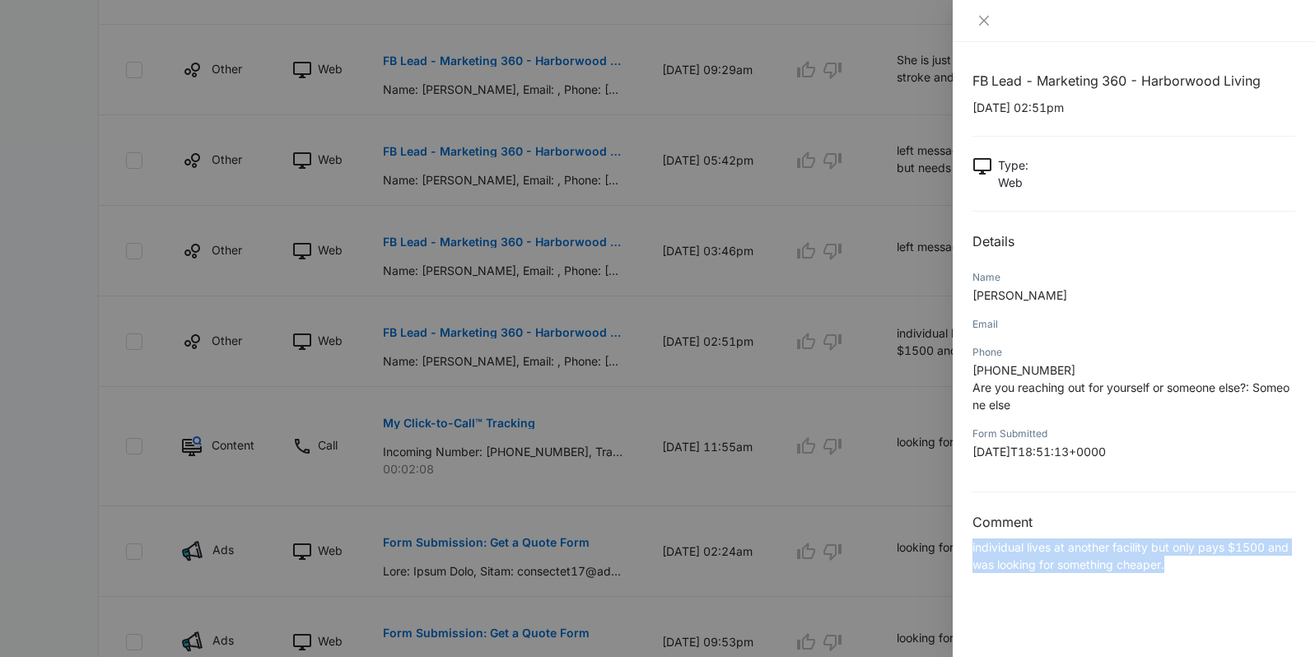
drag, startPoint x: 1174, startPoint y: 570, endPoint x: 970, endPoint y: 545, distance: 205.7
click at [970, 545] on div "FB Lead - Marketing 360 - Harborwood Living 10/12/2025 at 02:51pm Type : Web De…" at bounding box center [1133, 349] width 362 height 615
click at [647, 490] on div at bounding box center [657, 328] width 1315 height 657
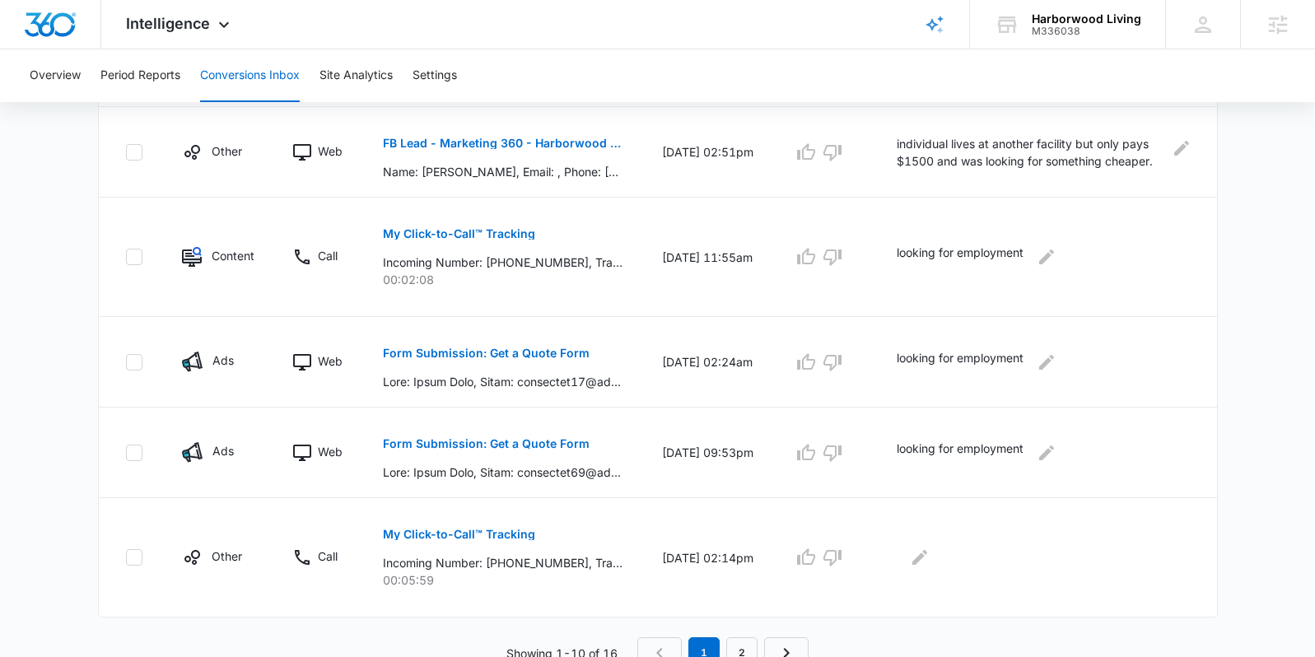
scroll to position [905, 0]
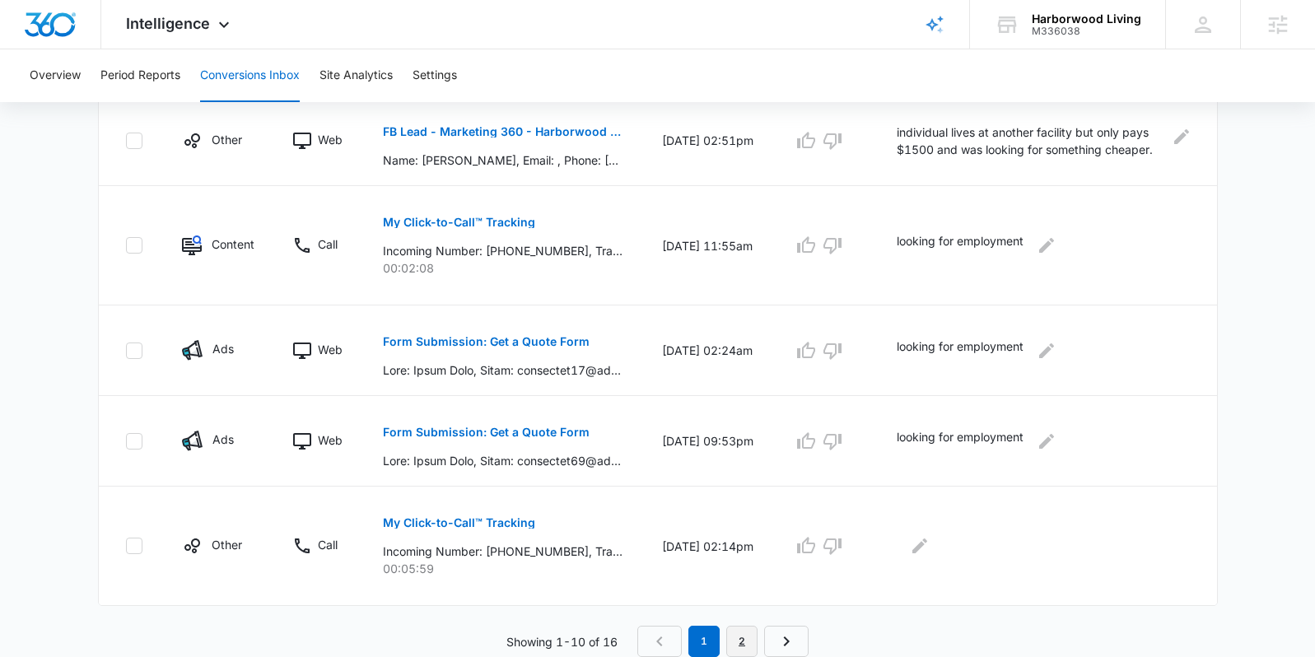
click at [750, 640] on link "2" at bounding box center [741, 641] width 31 height 31
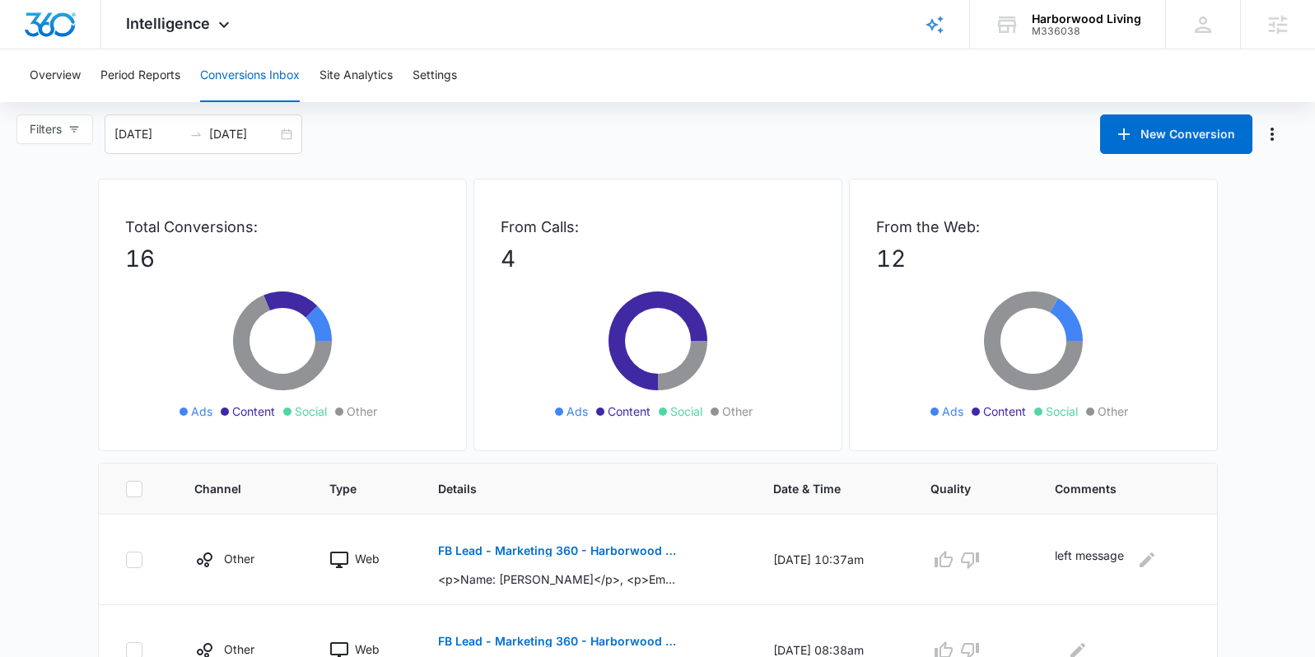
scroll to position [0, 0]
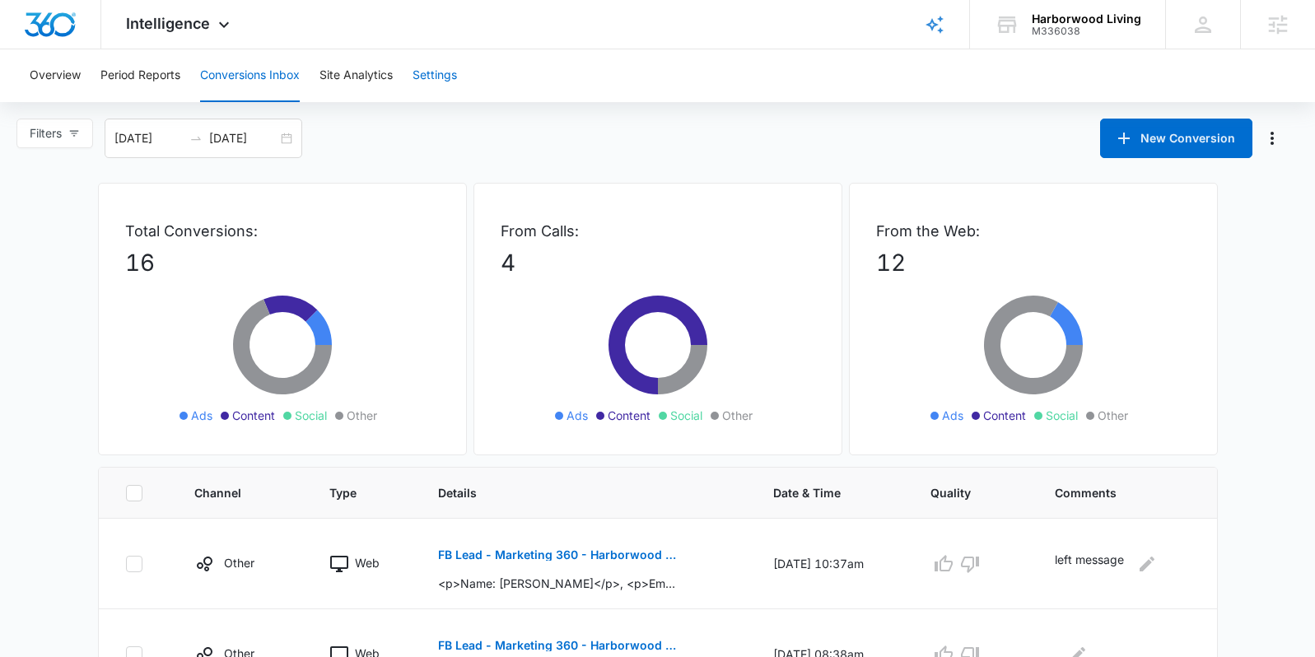
click at [454, 76] on button "Settings" at bounding box center [434, 75] width 44 height 53
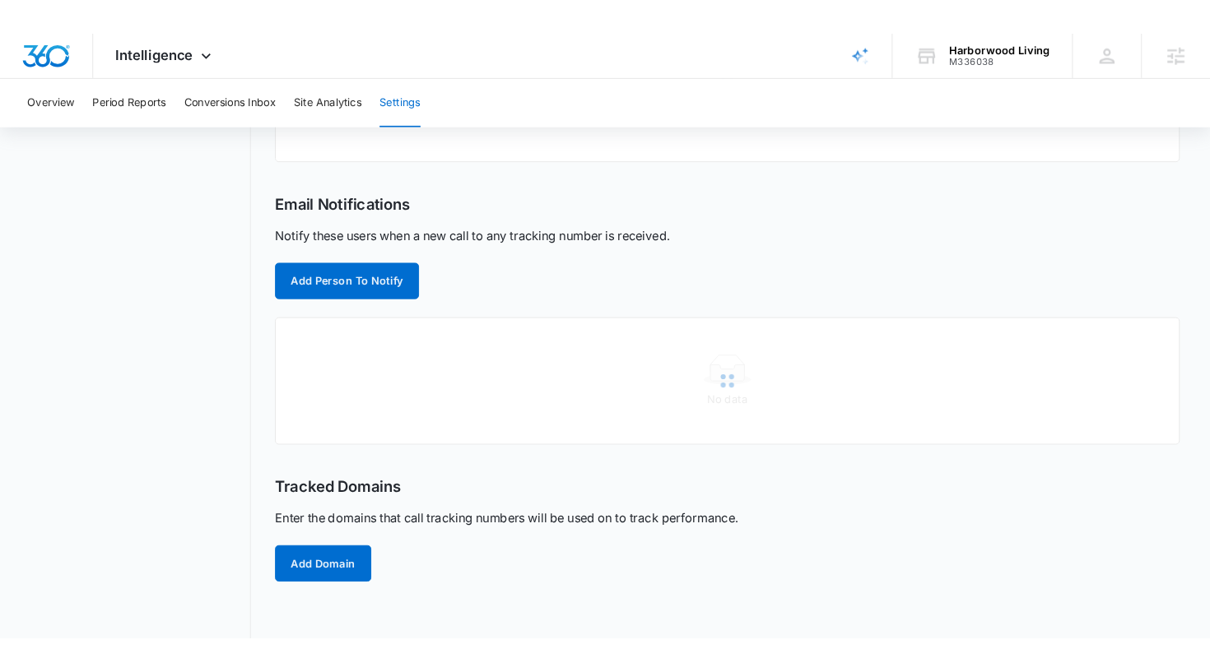
scroll to position [360, 0]
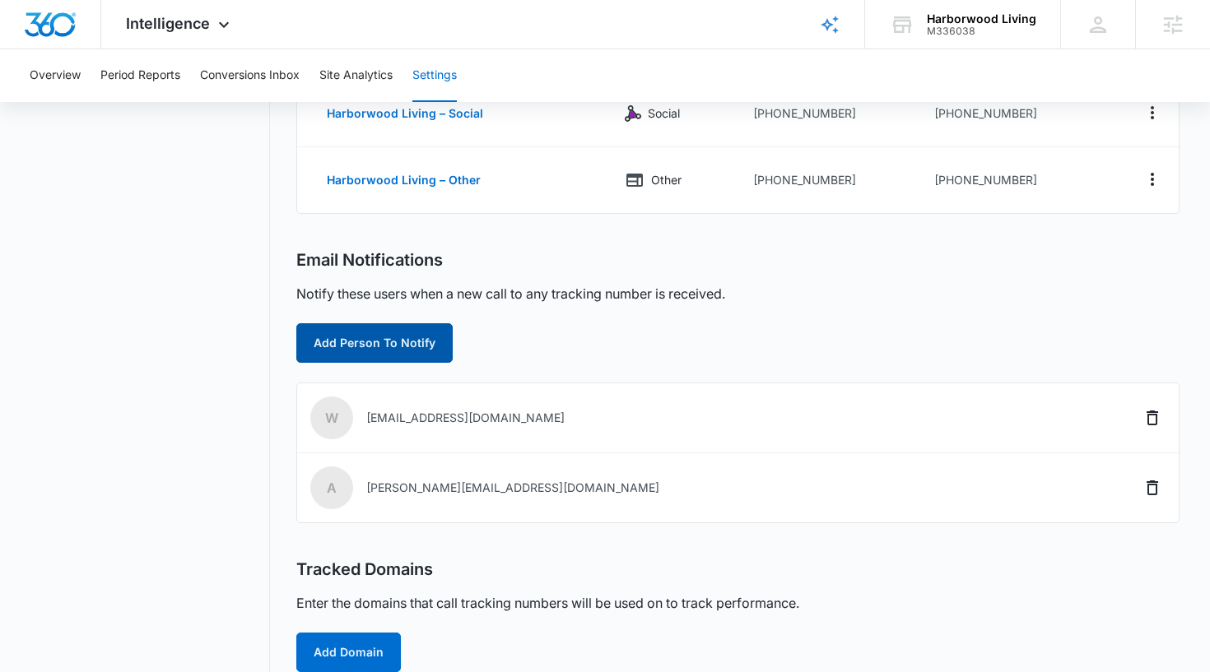
click at [384, 330] on button "Add Person To Notify" at bounding box center [374, 343] width 156 height 40
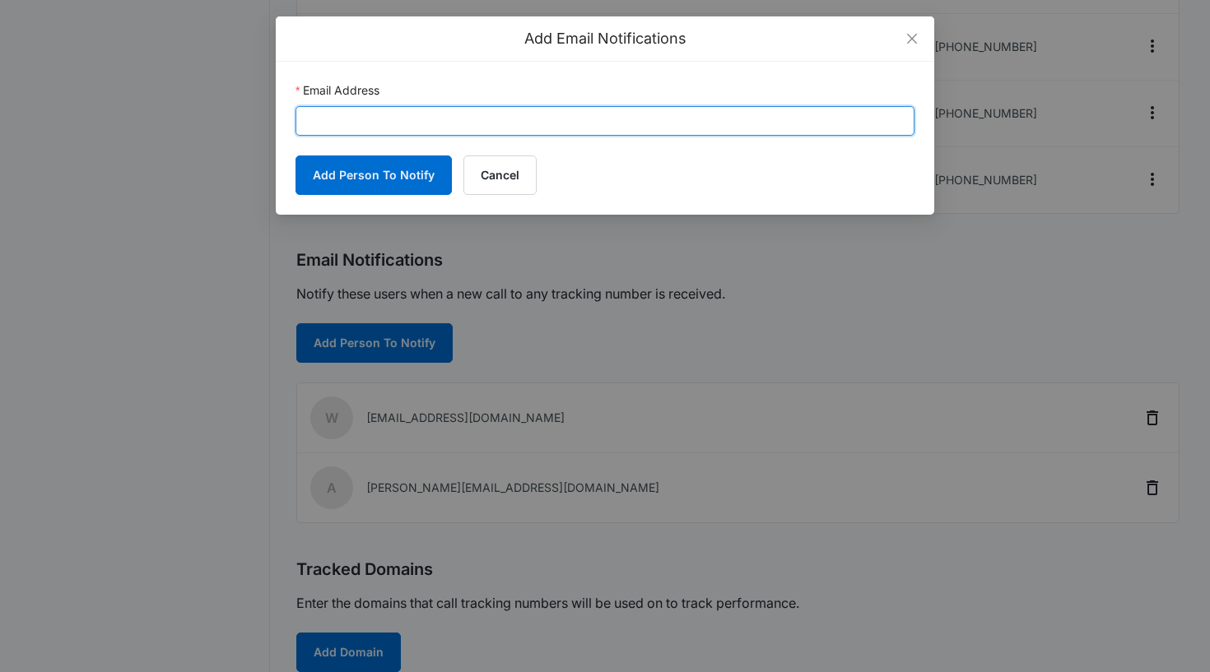
click at [418, 127] on input "Email Address" at bounding box center [604, 121] width 619 height 30
click at [348, 122] on input "Email Address" at bounding box center [604, 121] width 619 height 30
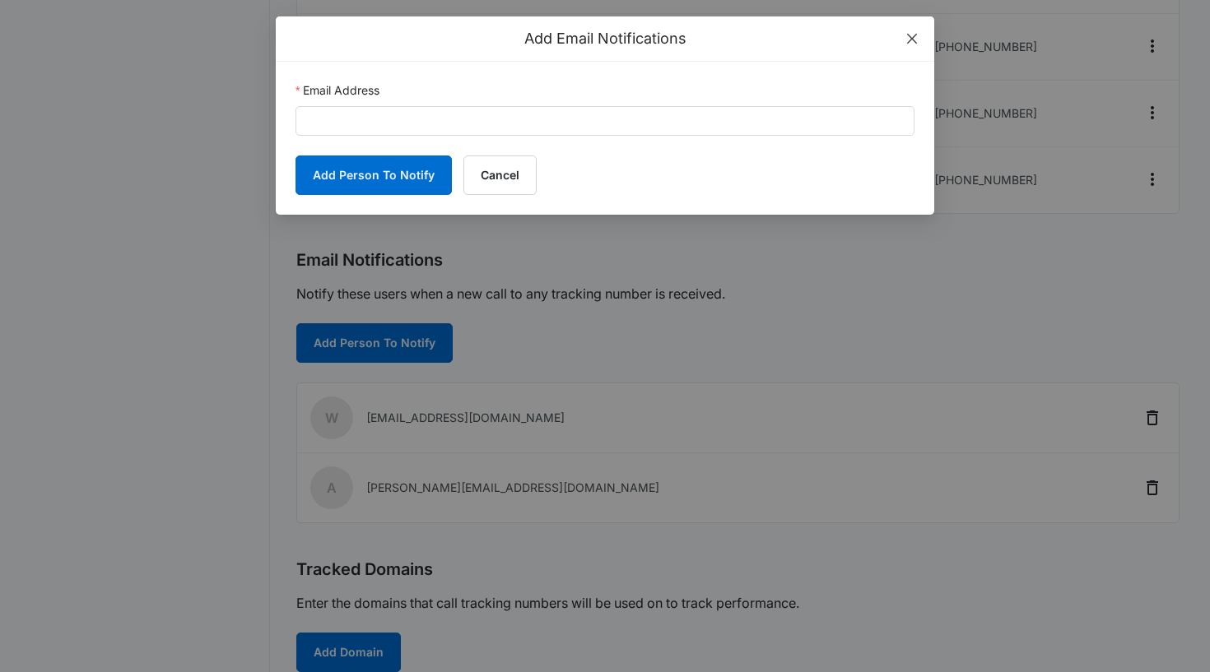
click at [904, 37] on span "Close" at bounding box center [912, 38] width 44 height 44
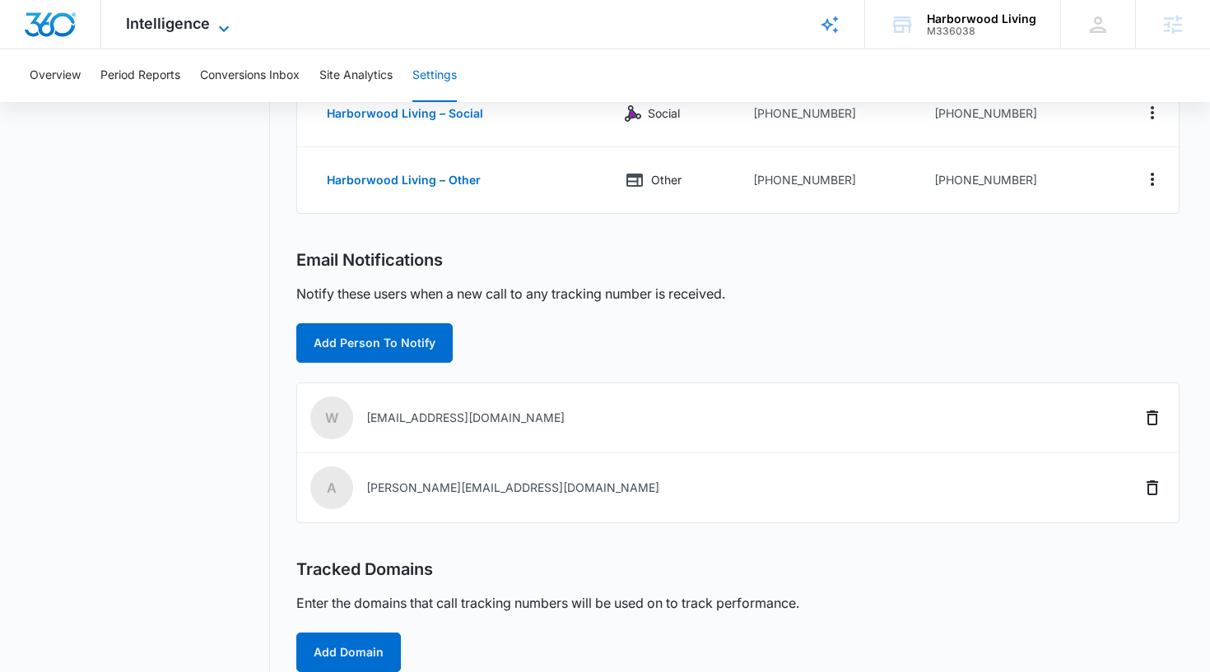
click at [161, 29] on span "Intelligence" at bounding box center [168, 23] width 84 height 17
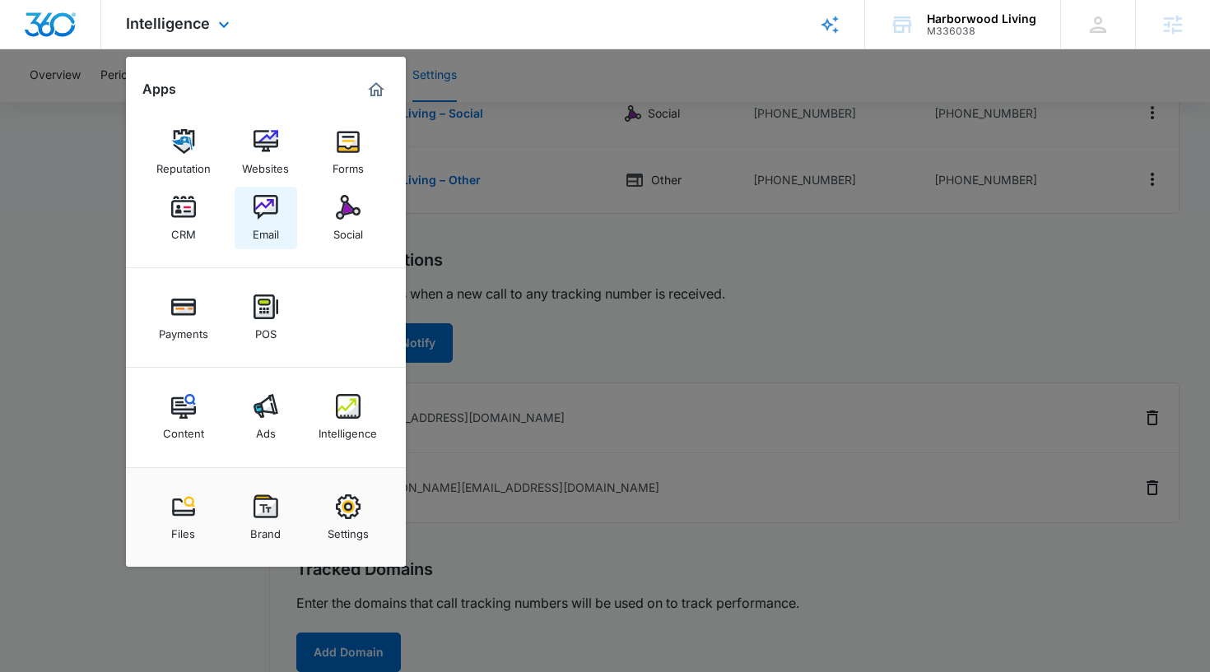
click at [278, 231] on div "Email" at bounding box center [266, 230] width 26 height 21
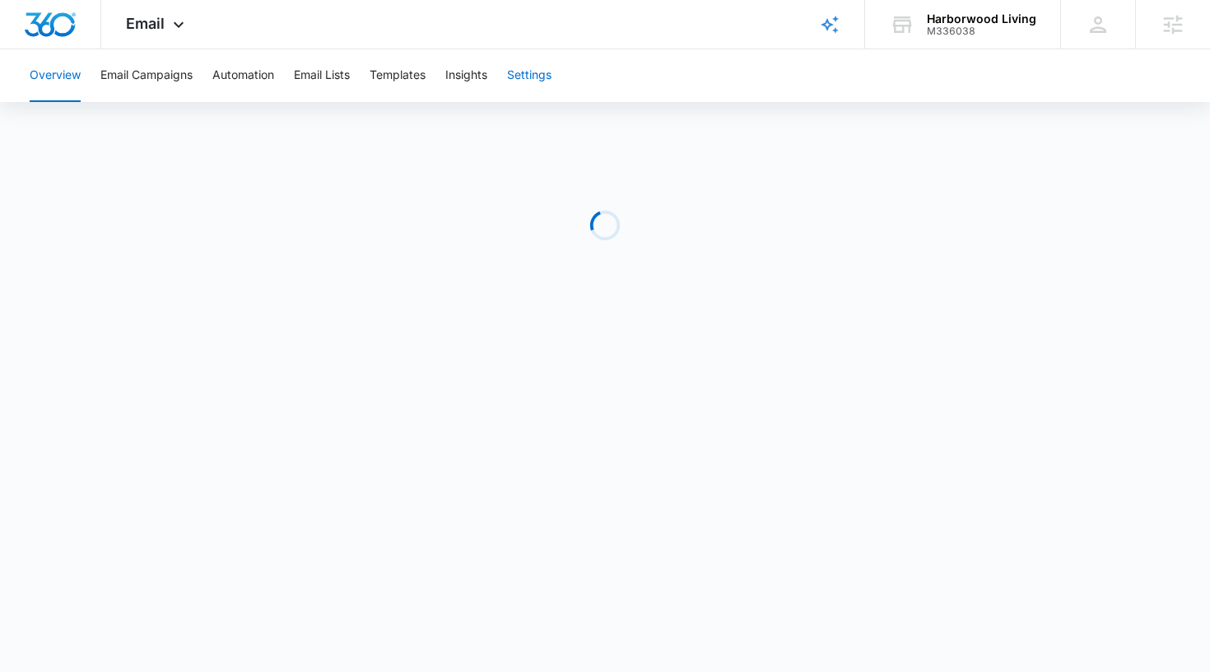
click at [525, 84] on button "Settings" at bounding box center [529, 75] width 44 height 53
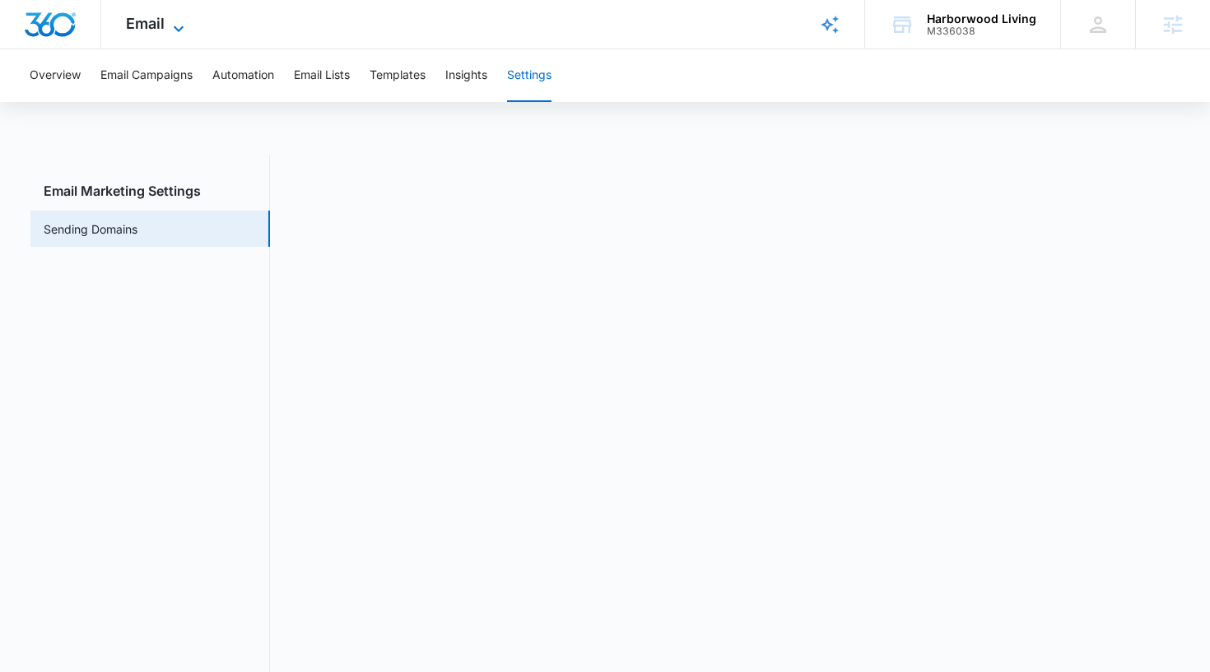
click at [152, 24] on span "Email" at bounding box center [145, 23] width 39 height 17
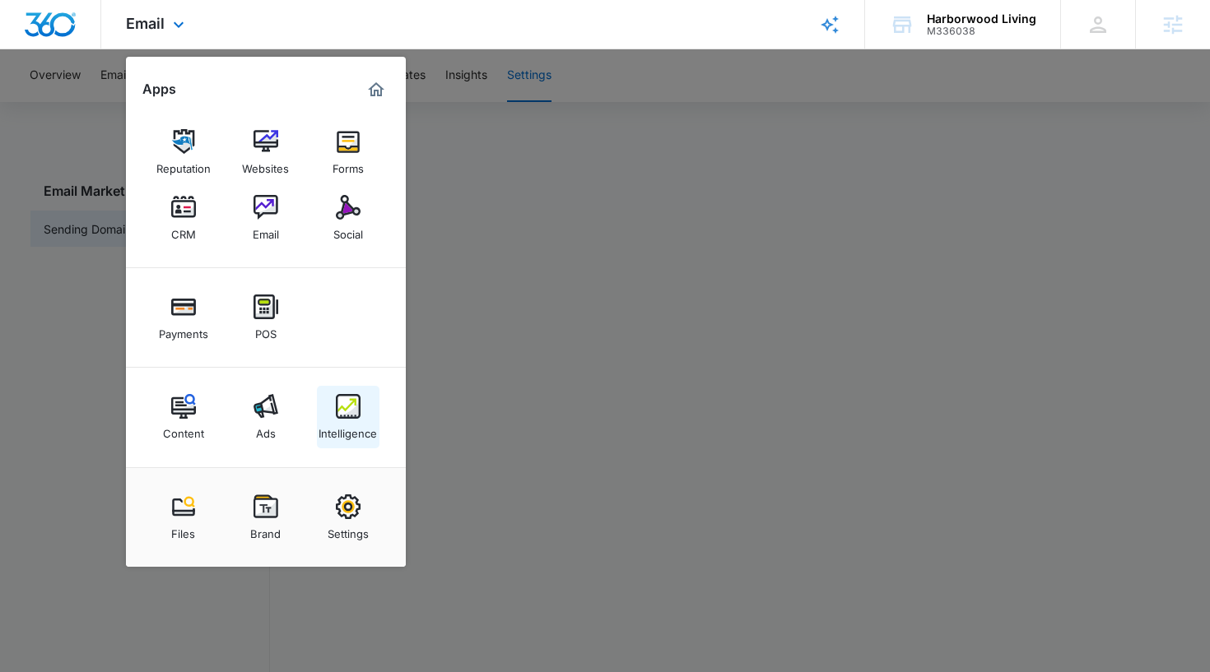
click at [337, 421] on div "Intelligence" at bounding box center [348, 429] width 58 height 21
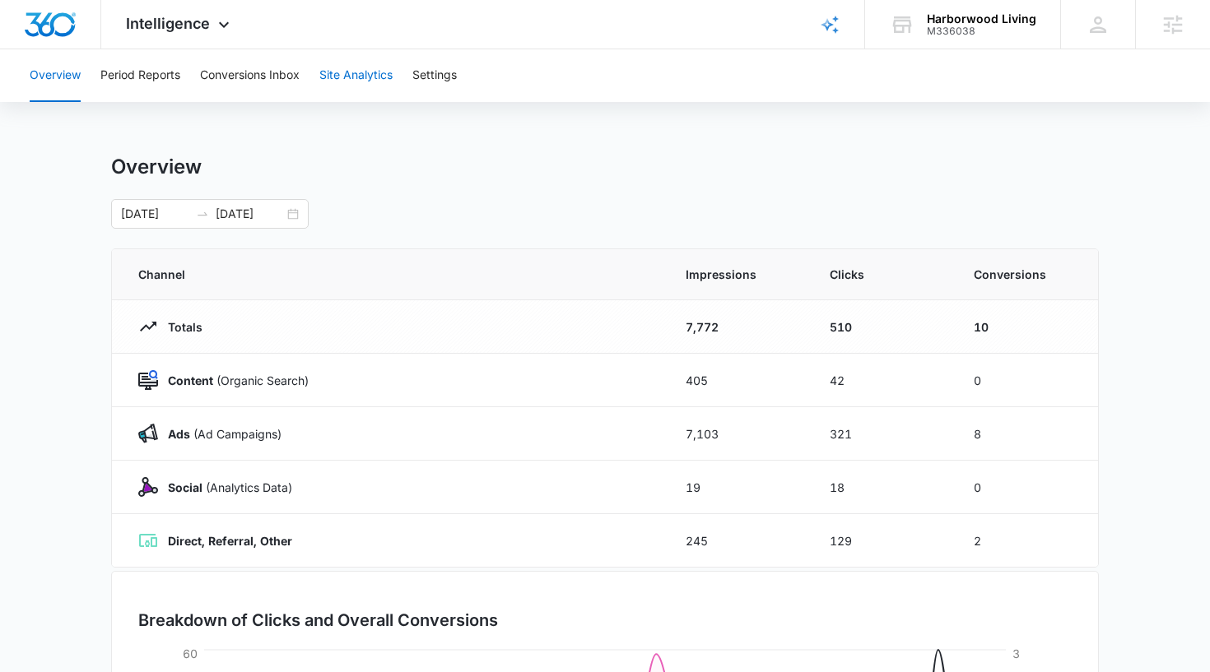
click at [382, 82] on button "Site Analytics" at bounding box center [355, 75] width 73 height 53
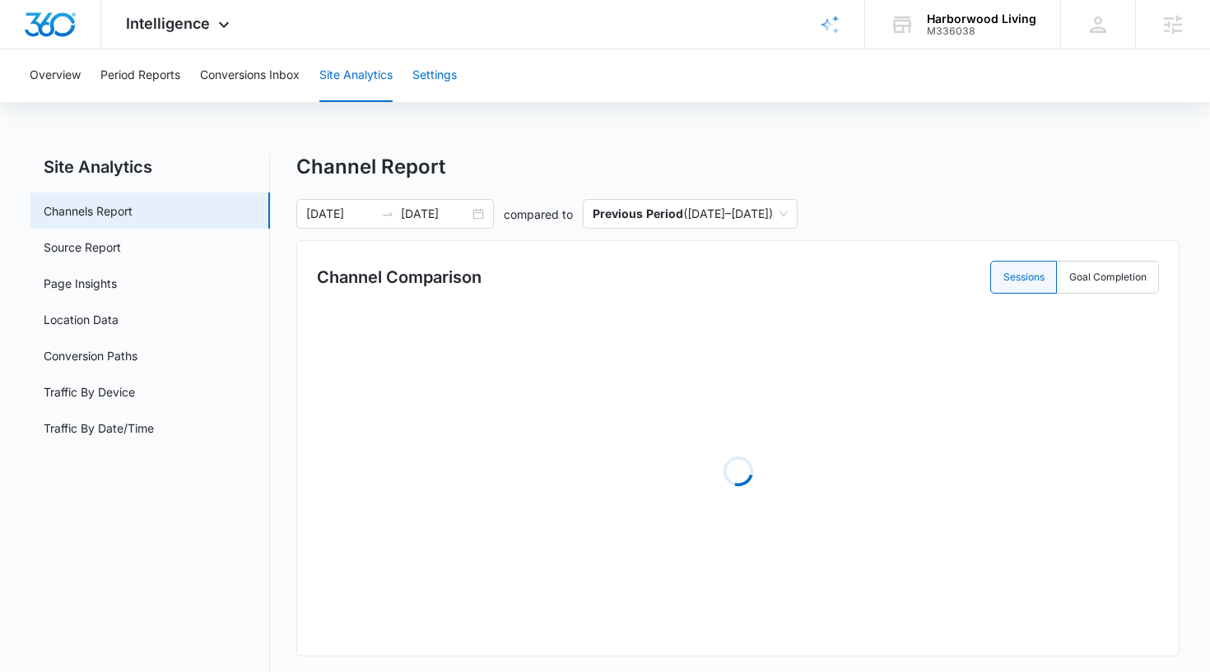
click at [441, 81] on button "Settings" at bounding box center [434, 75] width 44 height 53
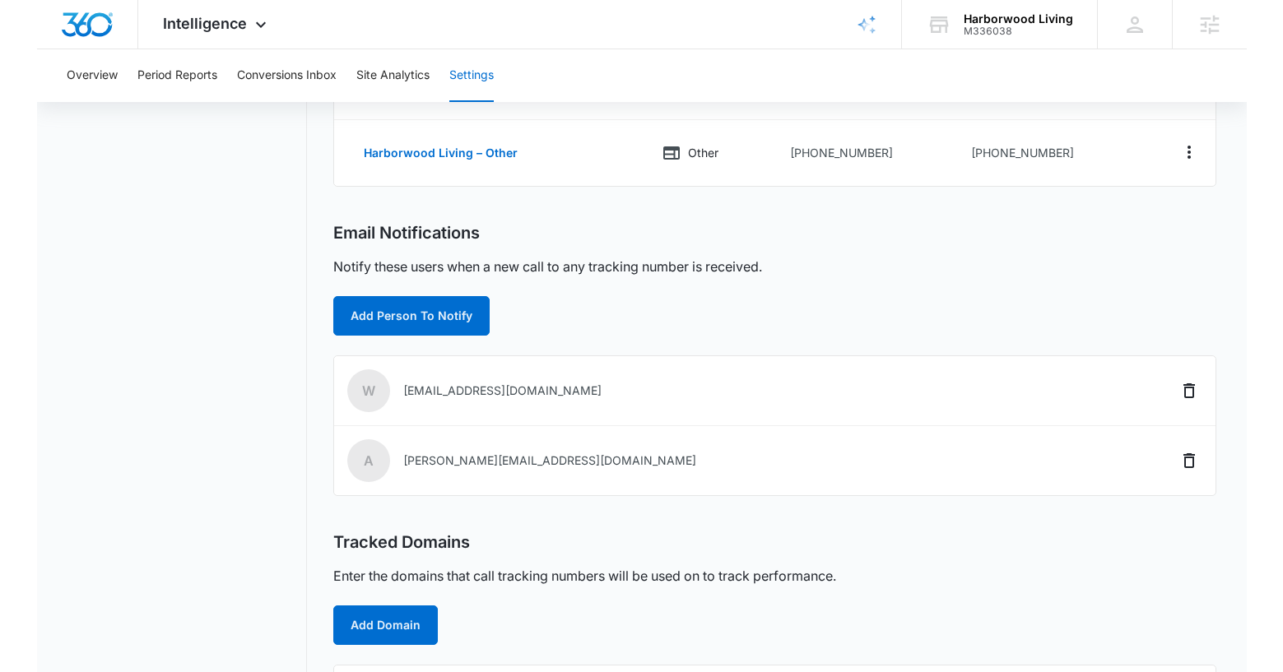
scroll to position [454, 0]
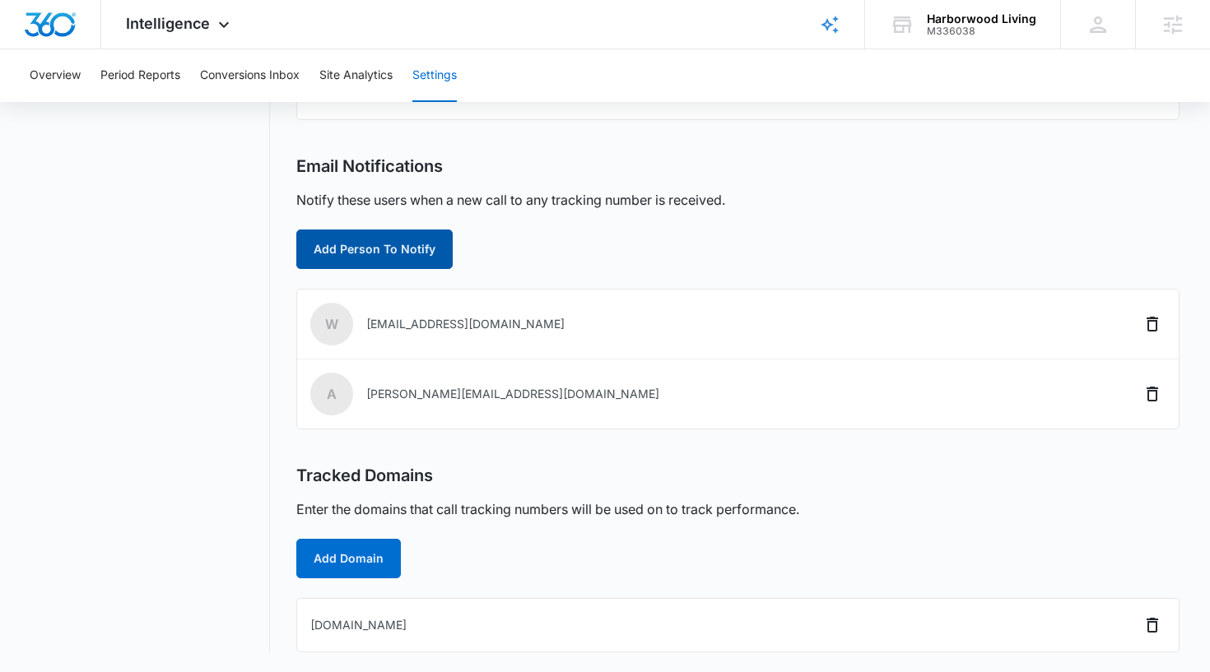
click at [373, 263] on button "Add Person To Notify" at bounding box center [374, 250] width 156 height 40
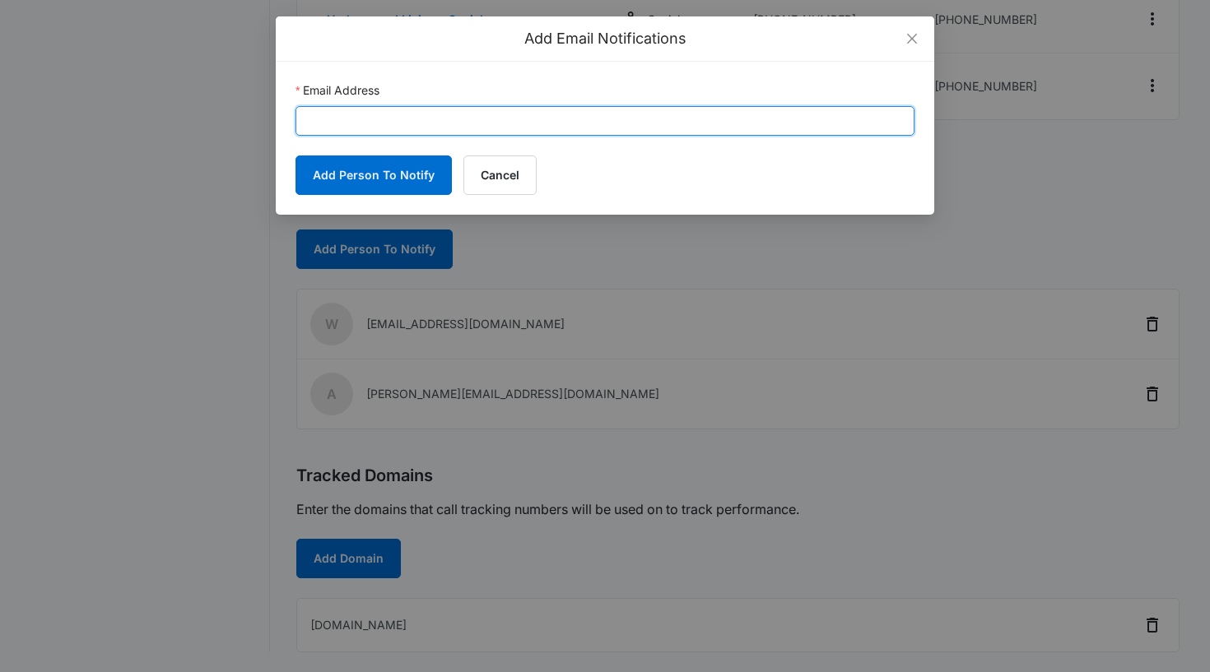
click at [354, 119] on input "Email Address" at bounding box center [604, 121] width 619 height 30
click at [318, 121] on input "Email Address" at bounding box center [604, 121] width 619 height 30
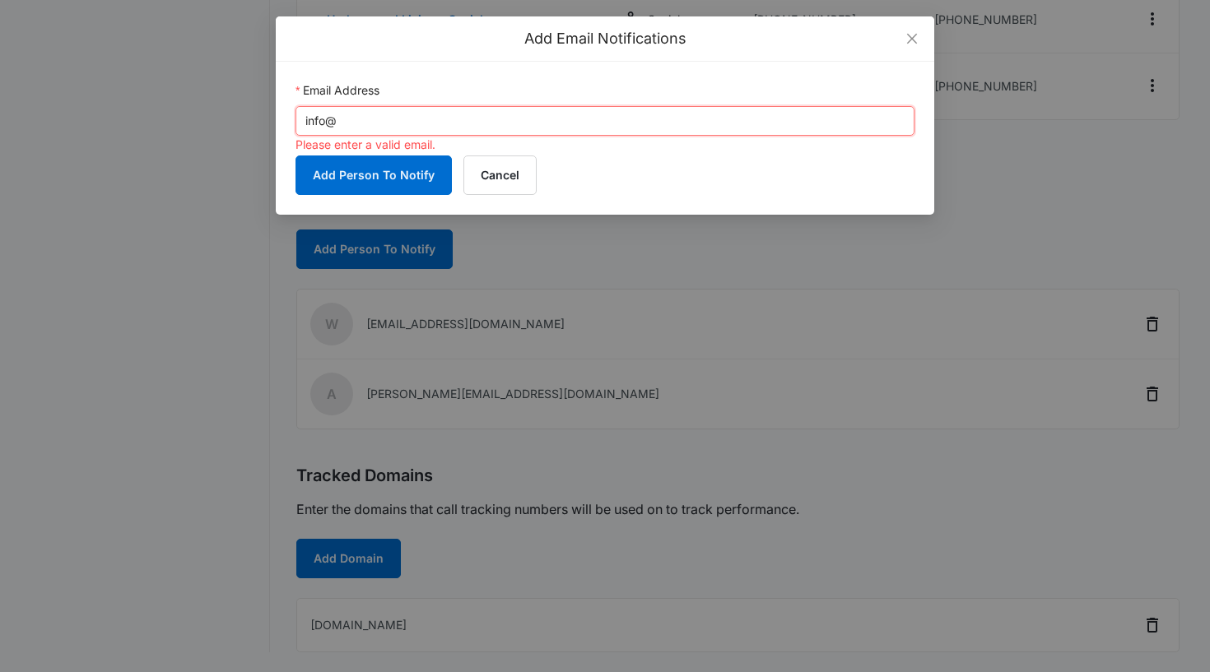
type input "info@"
click at [789, 158] on div "Add Person To Notify Cancel" at bounding box center [604, 176] width 619 height 40
click at [909, 40] on icon "close" at bounding box center [912, 39] width 10 height 10
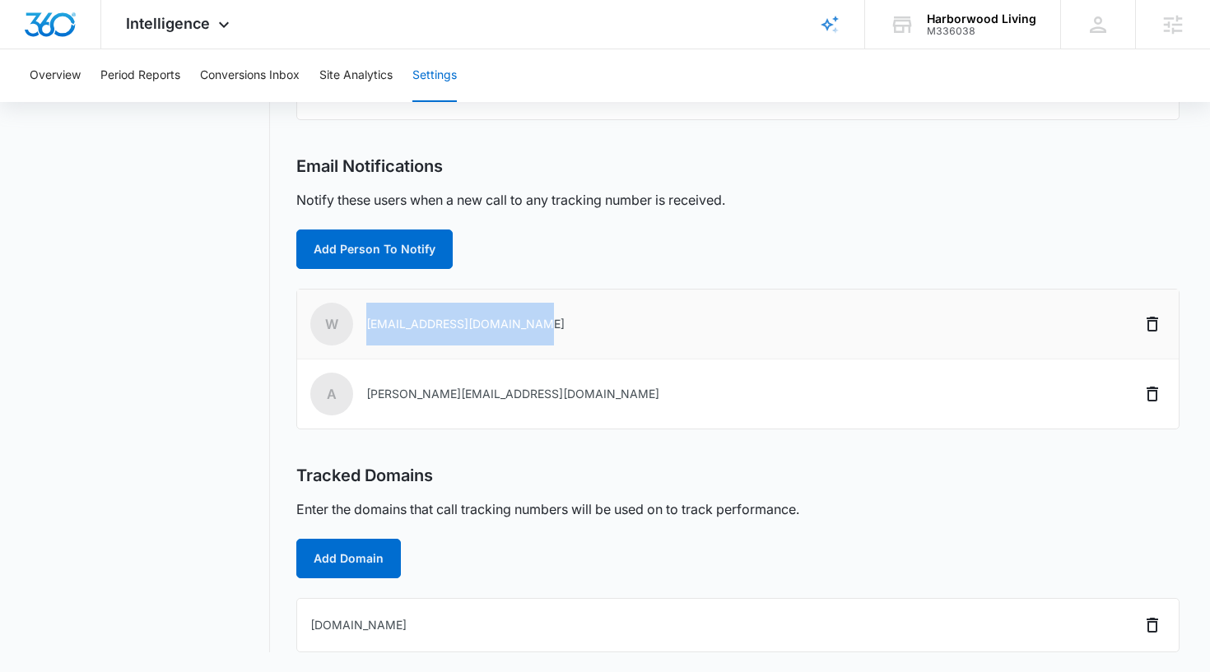
drag, startPoint x: 538, startPoint y: 323, endPoint x: 365, endPoint y: 323, distance: 173.7
click at [365, 323] on td "w wassimnoureddine@gmail.com" at bounding box center [684, 325] width 774 height 70
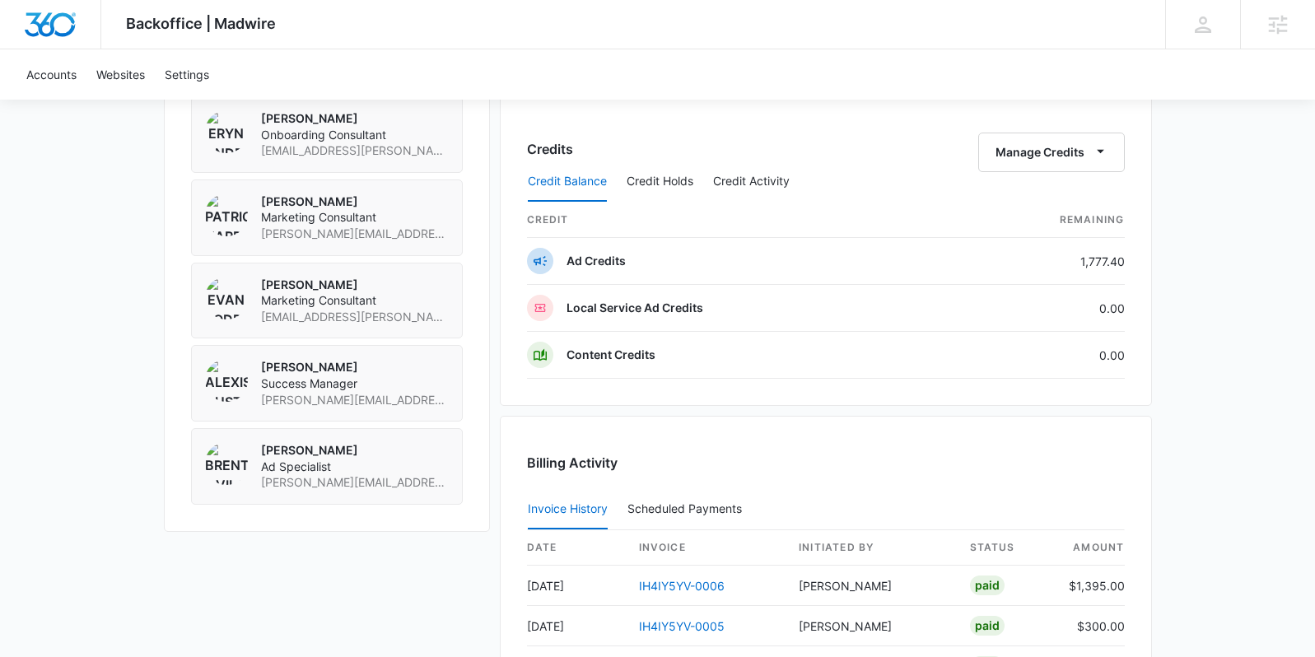
scroll to position [1485, 0]
